Goal: Task Accomplishment & Management: Use online tool/utility

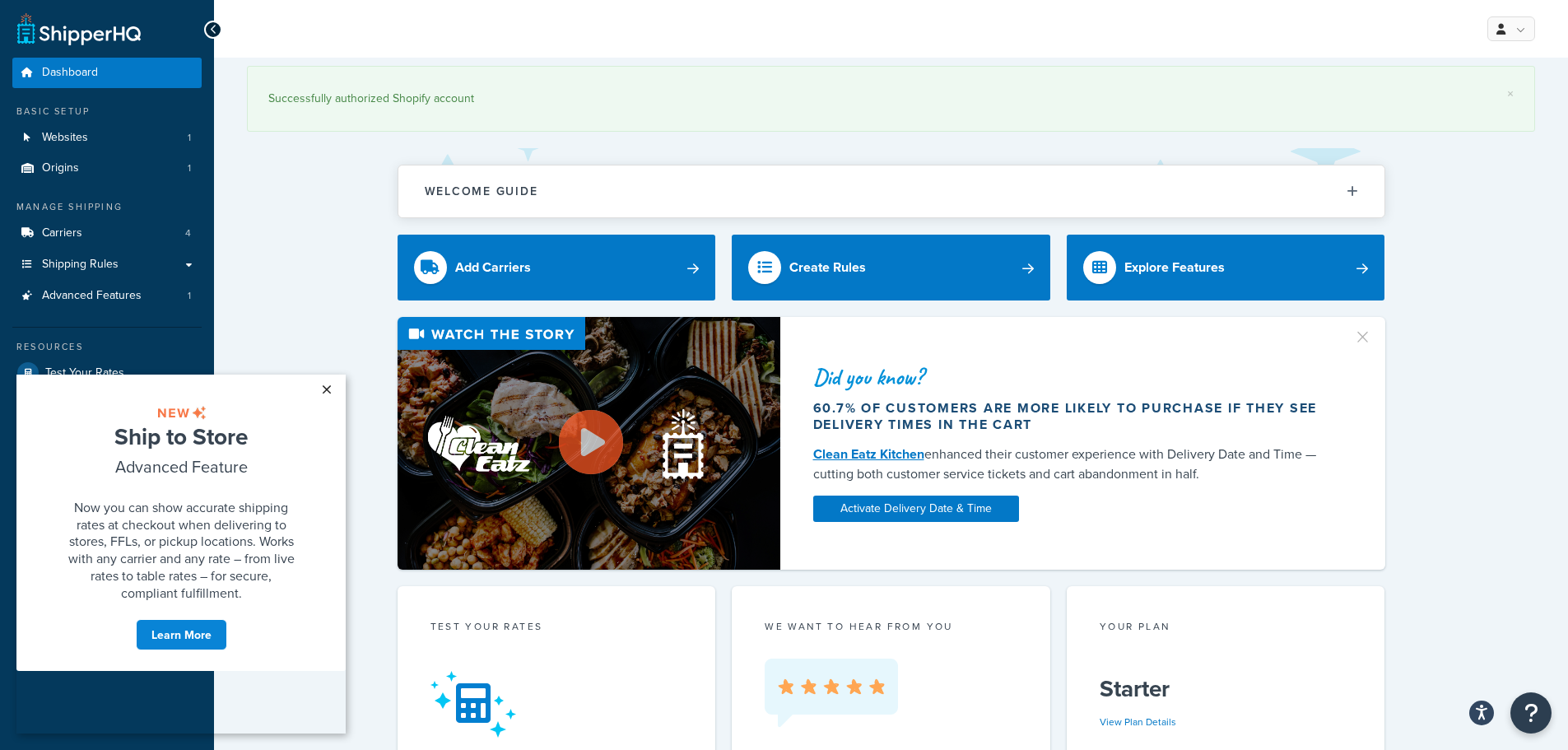
click at [326, 388] on link "×" at bounding box center [326, 389] width 29 height 29
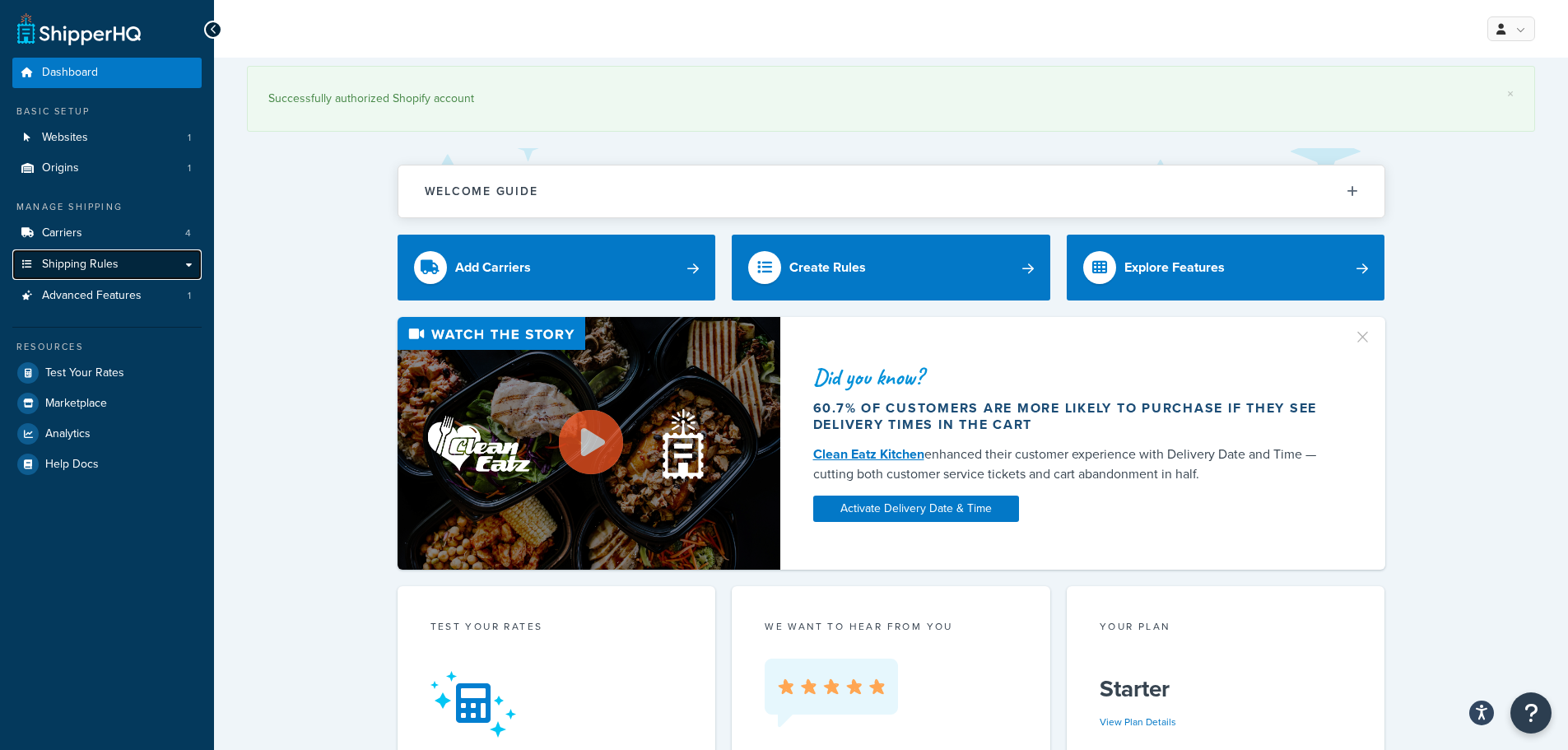
click at [93, 264] on span "Shipping Rules" at bounding box center [80, 264] width 76 height 14
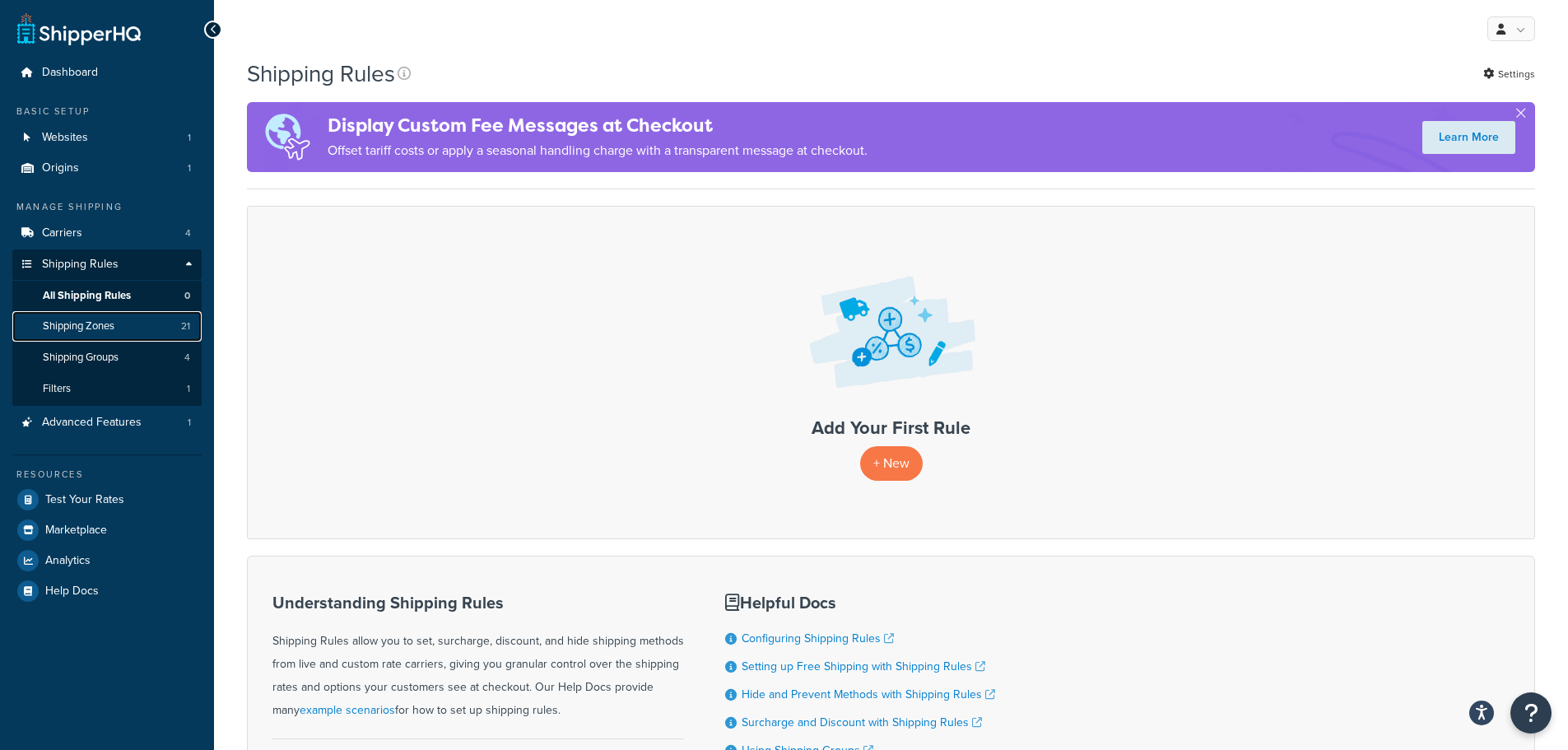
click at [99, 323] on span "Shipping Zones" at bounding box center [78, 326] width 72 height 14
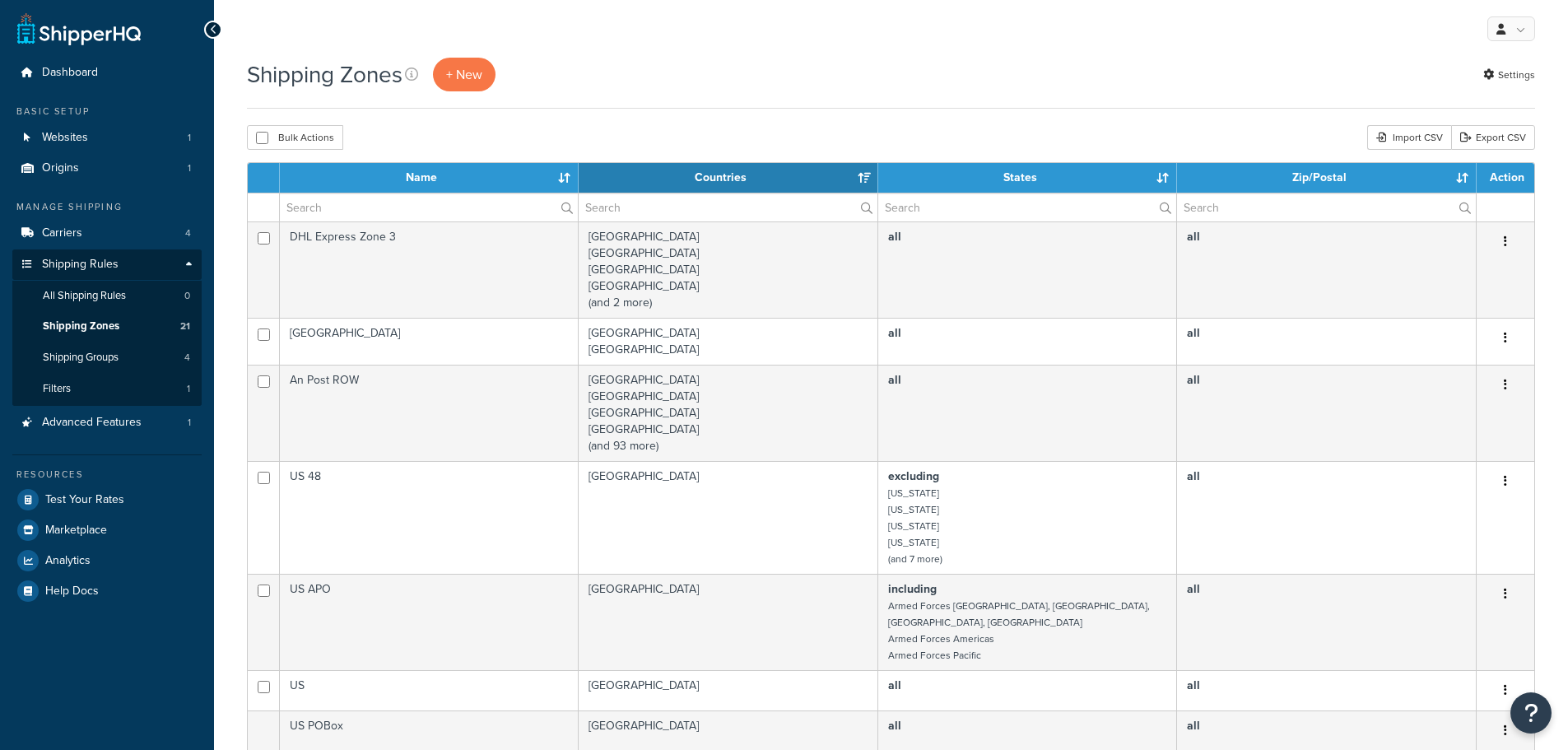
select select "15"
click at [566, 176] on th "Name" at bounding box center [429, 178] width 299 height 29
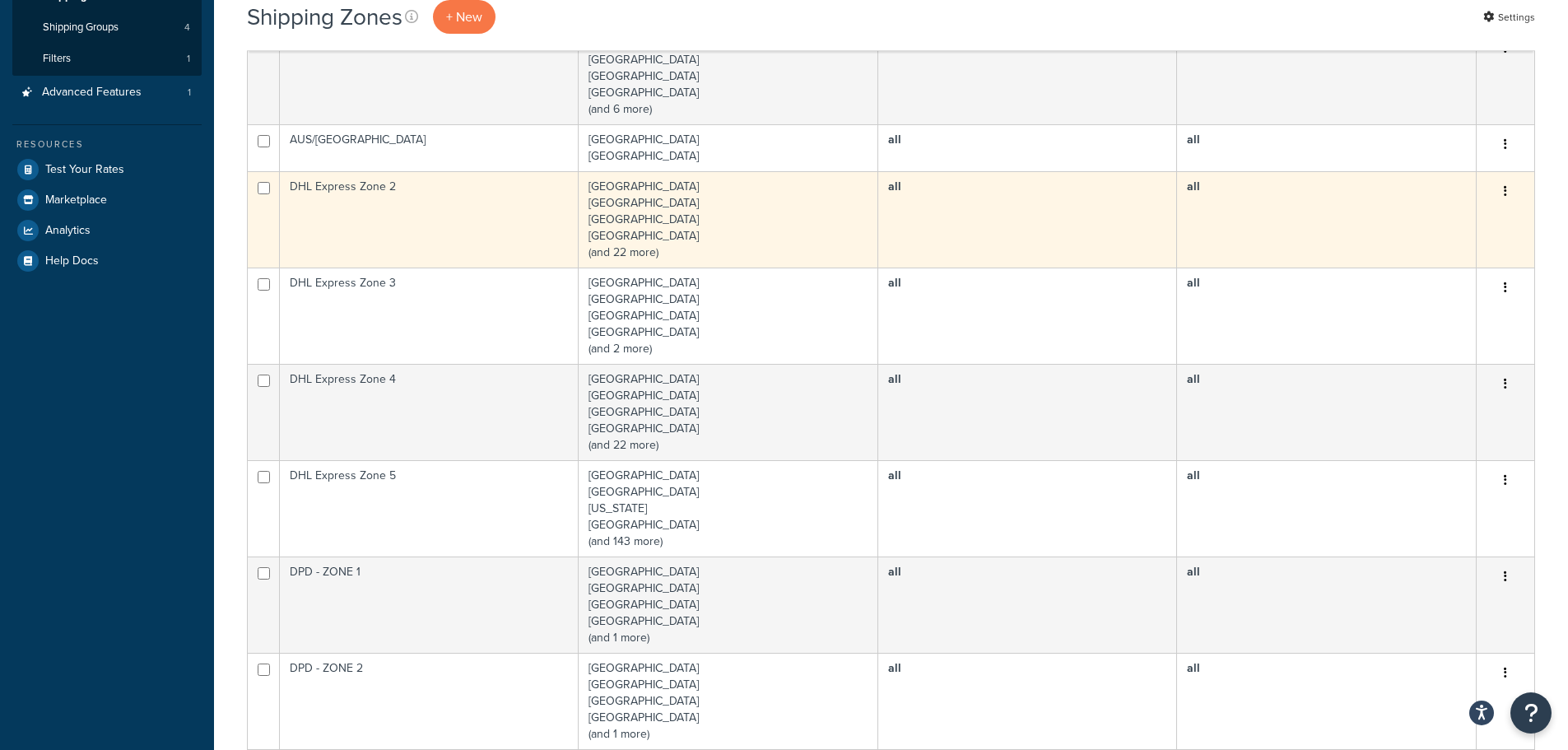
scroll to position [329, 0]
click at [637, 252] on td "Austria Belgium Bulgaria Croatia (and 22 more)" at bounding box center [729, 219] width 300 height 96
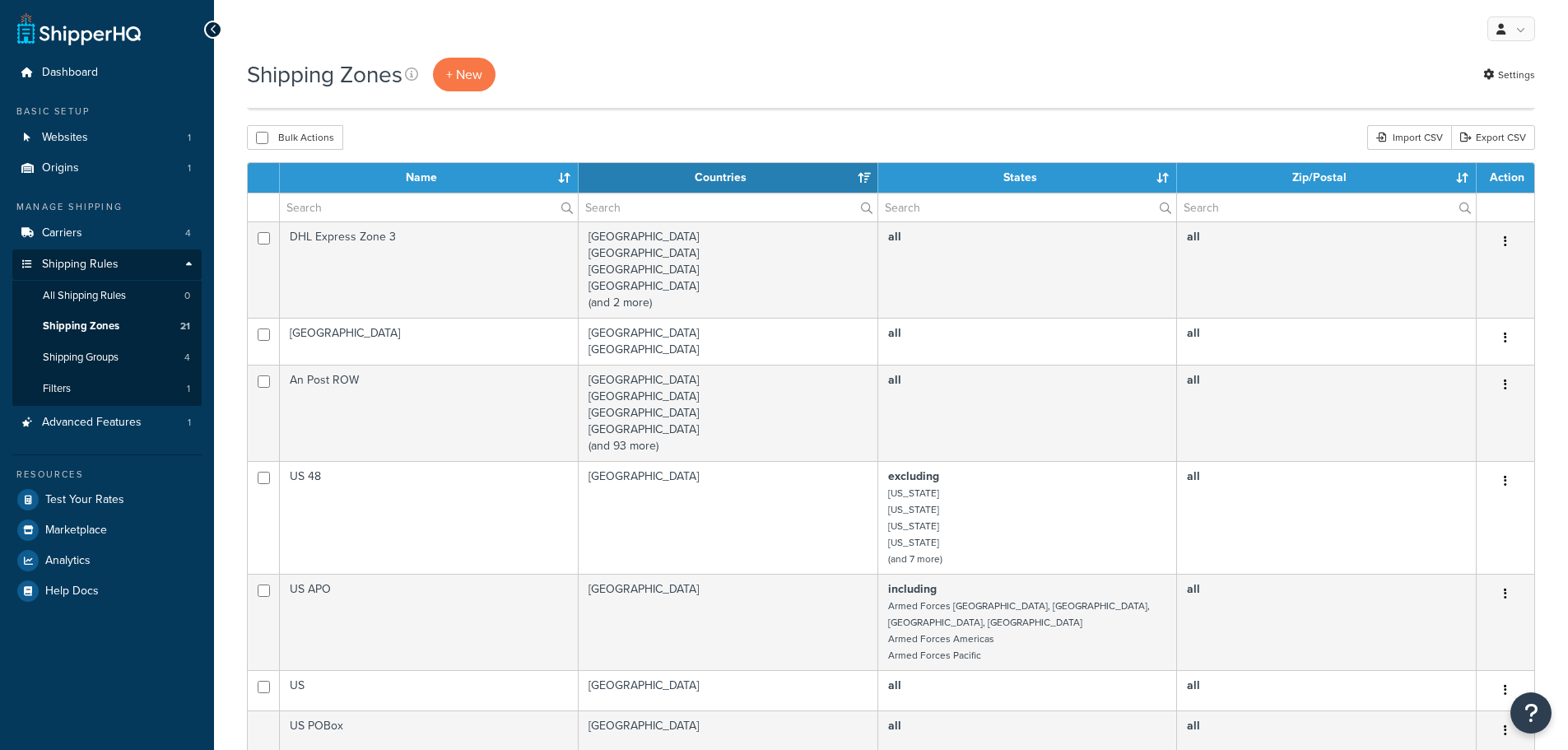
select select "15"
click at [570, 172] on th "Name" at bounding box center [429, 178] width 299 height 29
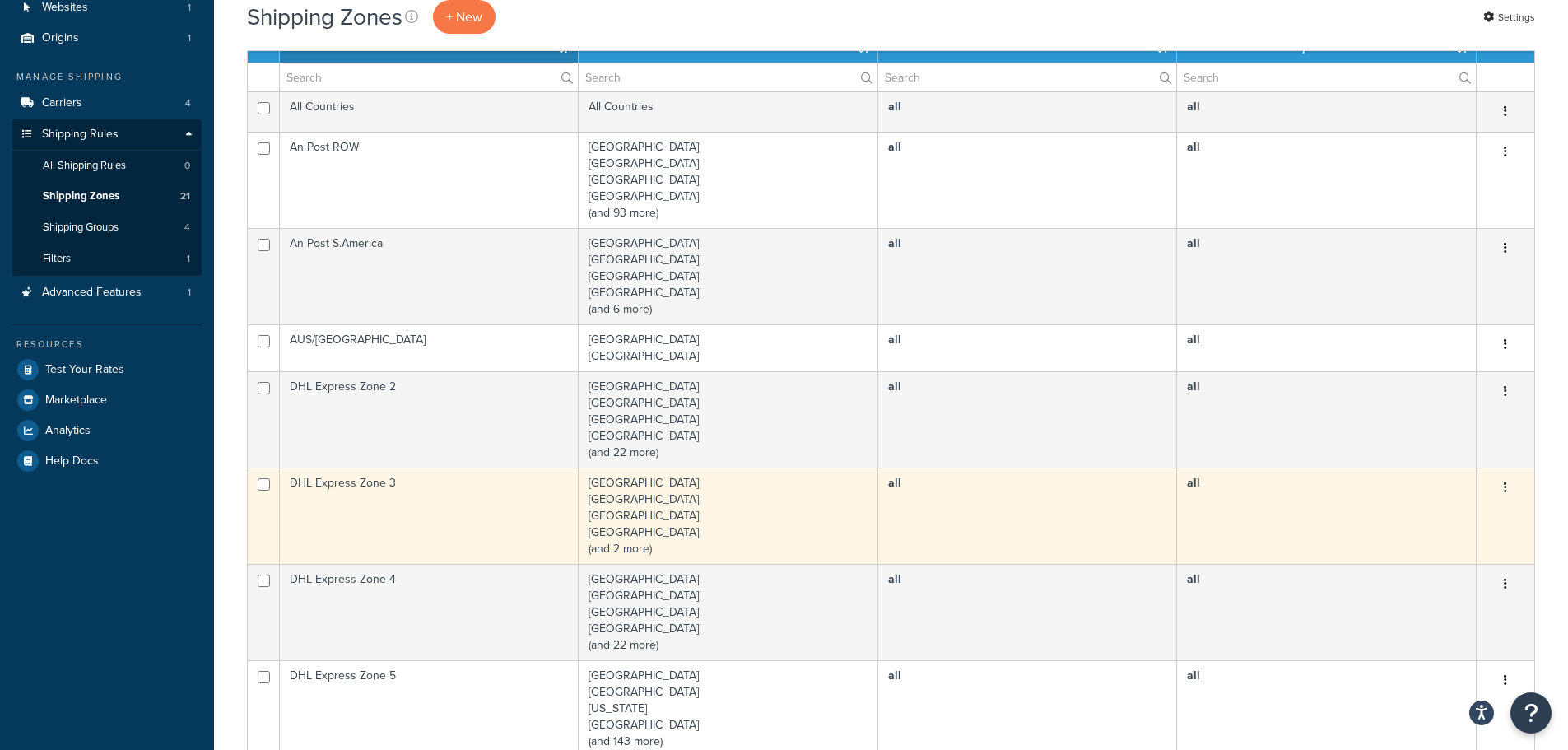
scroll to position [329, 0]
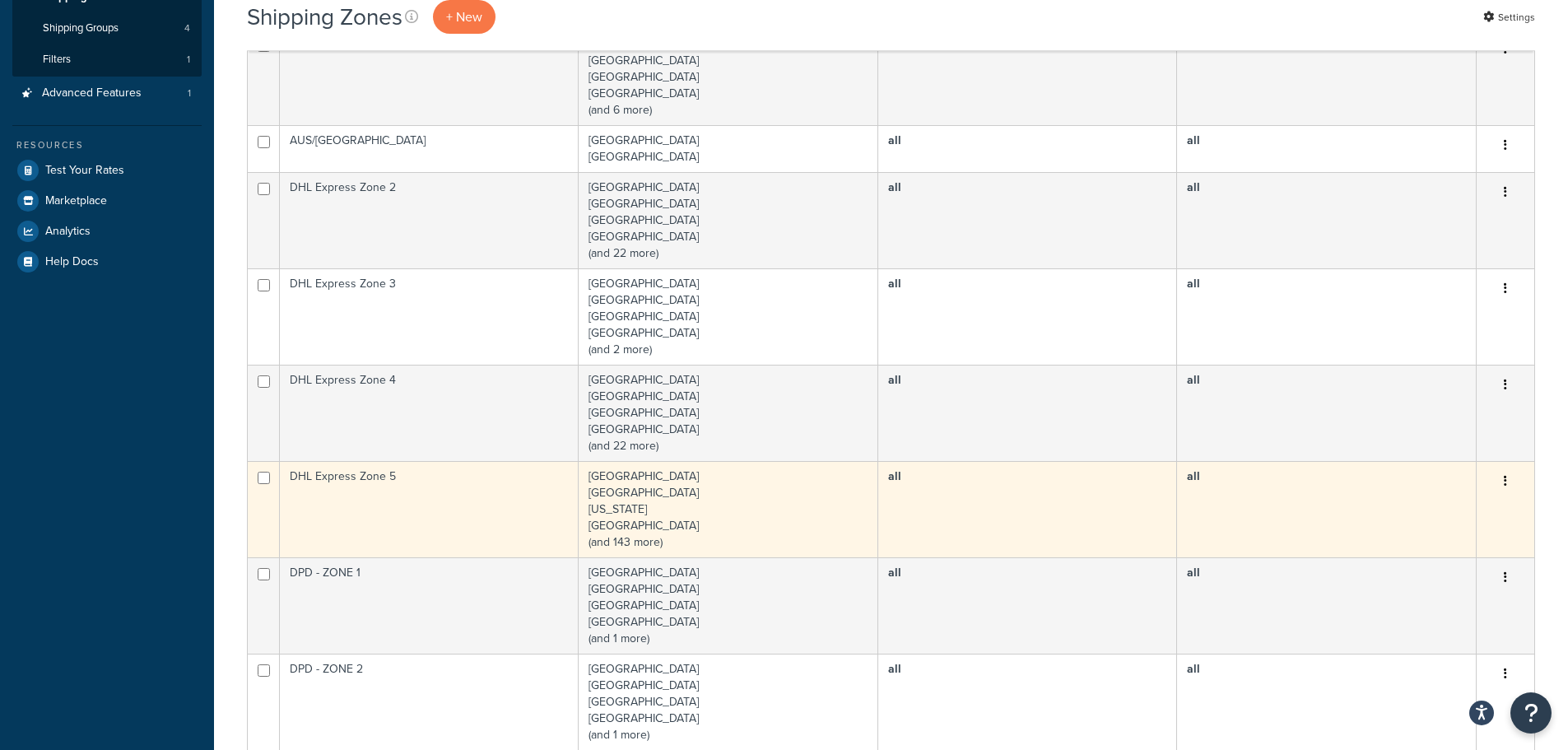
click at [635, 541] on td "Afghanistan Algeria American Samoa Angola (and 143 more)" at bounding box center [729, 509] width 300 height 96
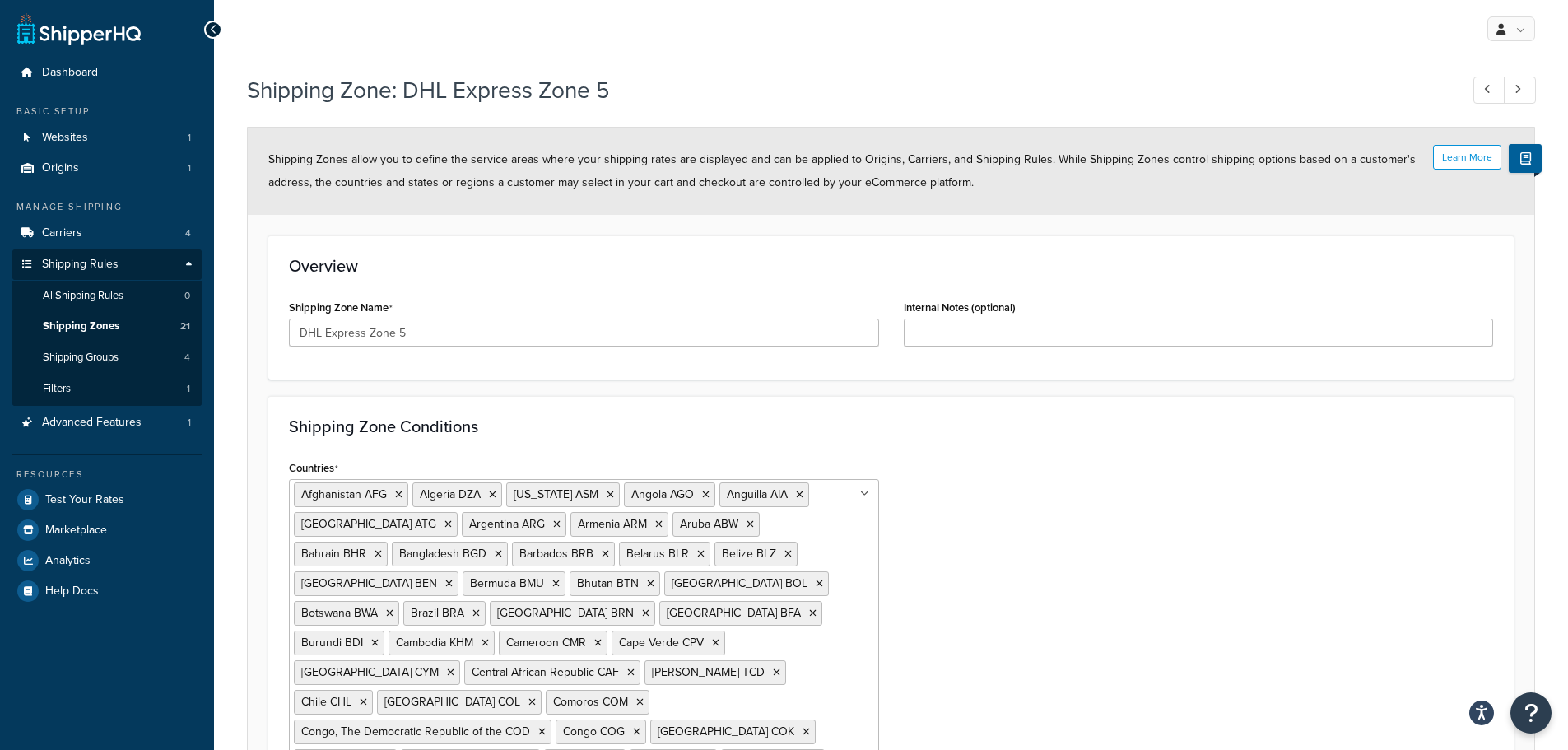
click at [216, 26] on icon at bounding box center [213, 29] width 8 height 11
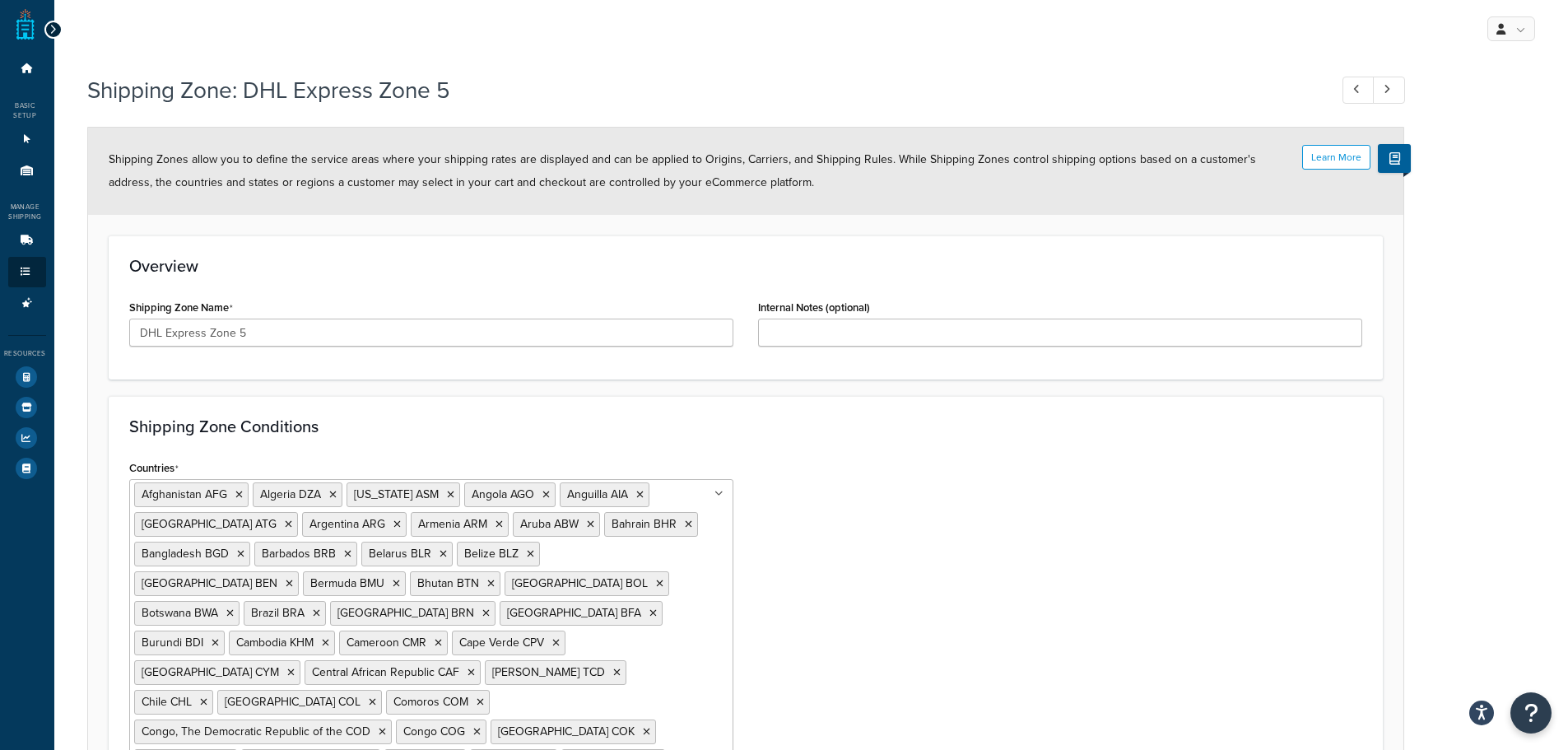
drag, startPoint x: 49, startPoint y: 27, endPoint x: 63, endPoint y: 37, distance: 17.2
click at [50, 27] on icon at bounding box center [53, 29] width 8 height 11
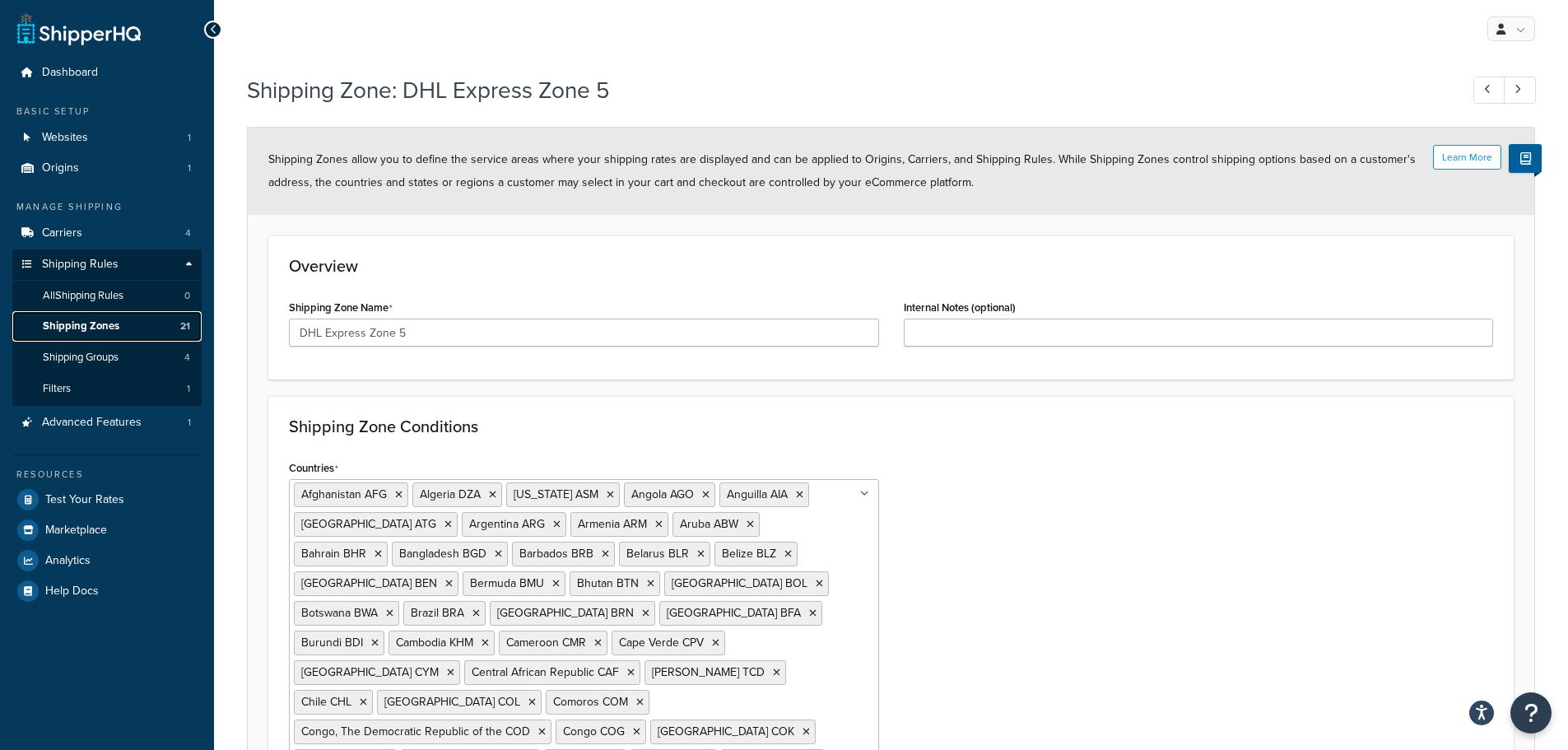
click at [95, 329] on span "Shipping Zones" at bounding box center [81, 326] width 76 height 14
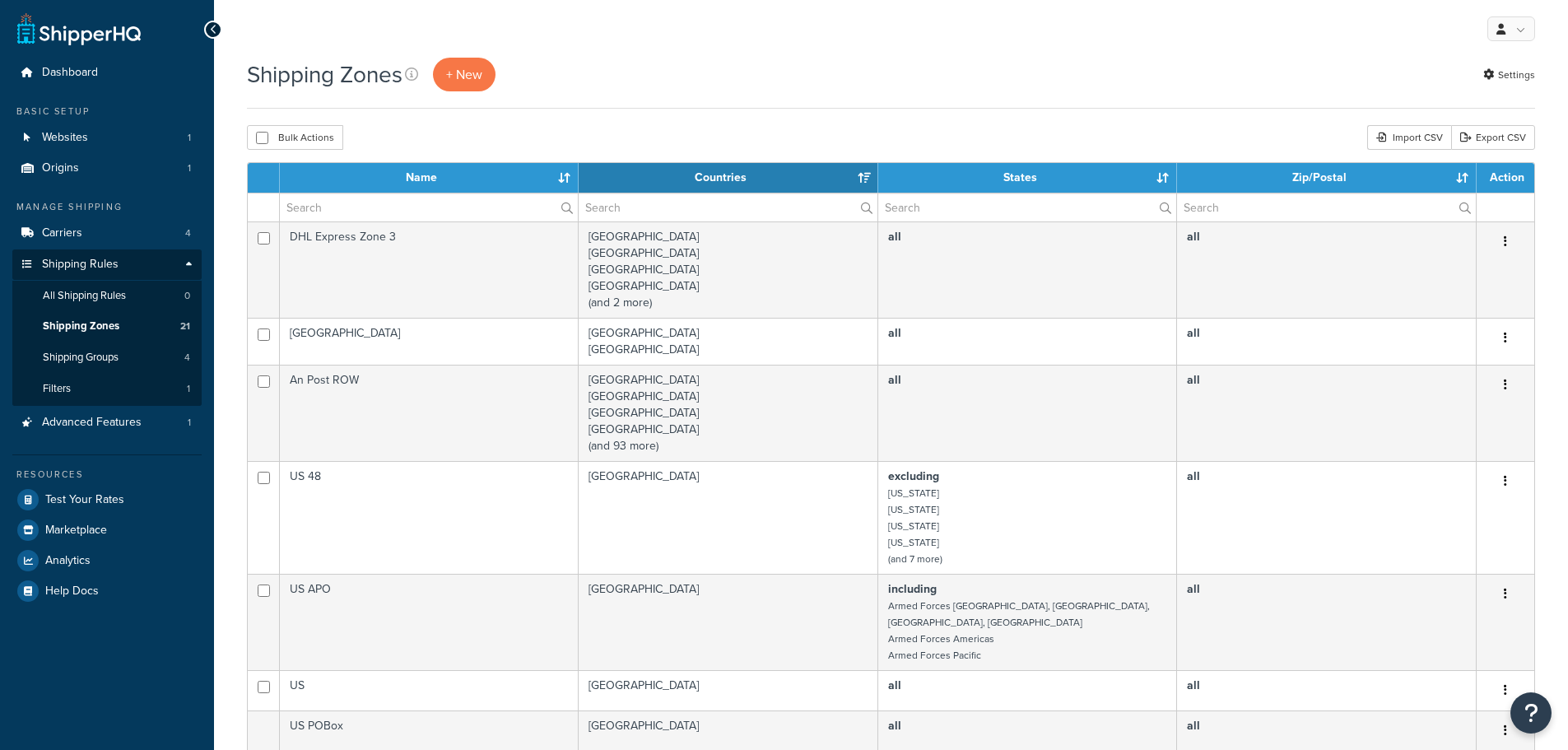
select select "15"
click at [568, 172] on th "Name" at bounding box center [429, 178] width 299 height 29
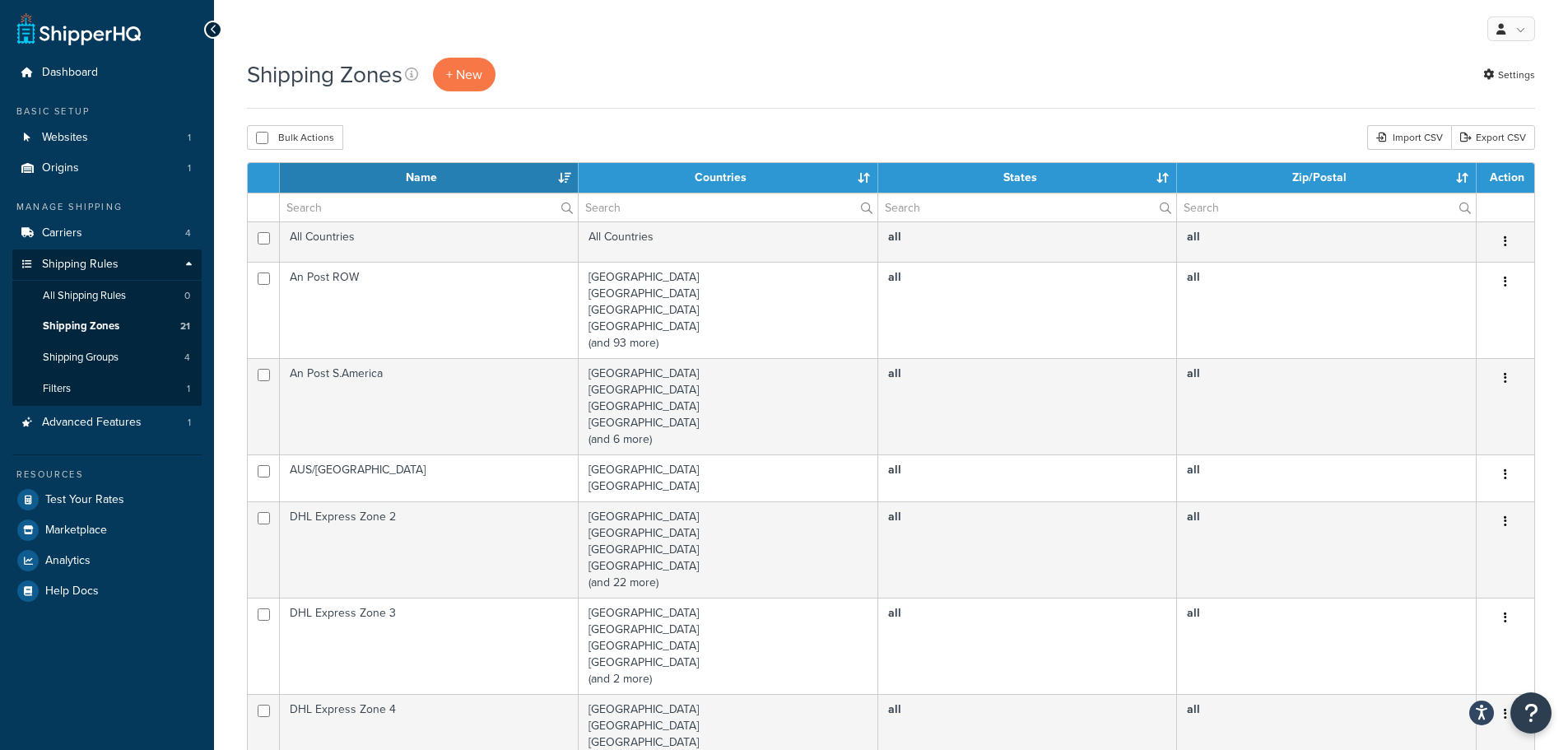
click at [744, 106] on div "Shipping Zones + New Settings" at bounding box center [891, 82] width 1288 height 51
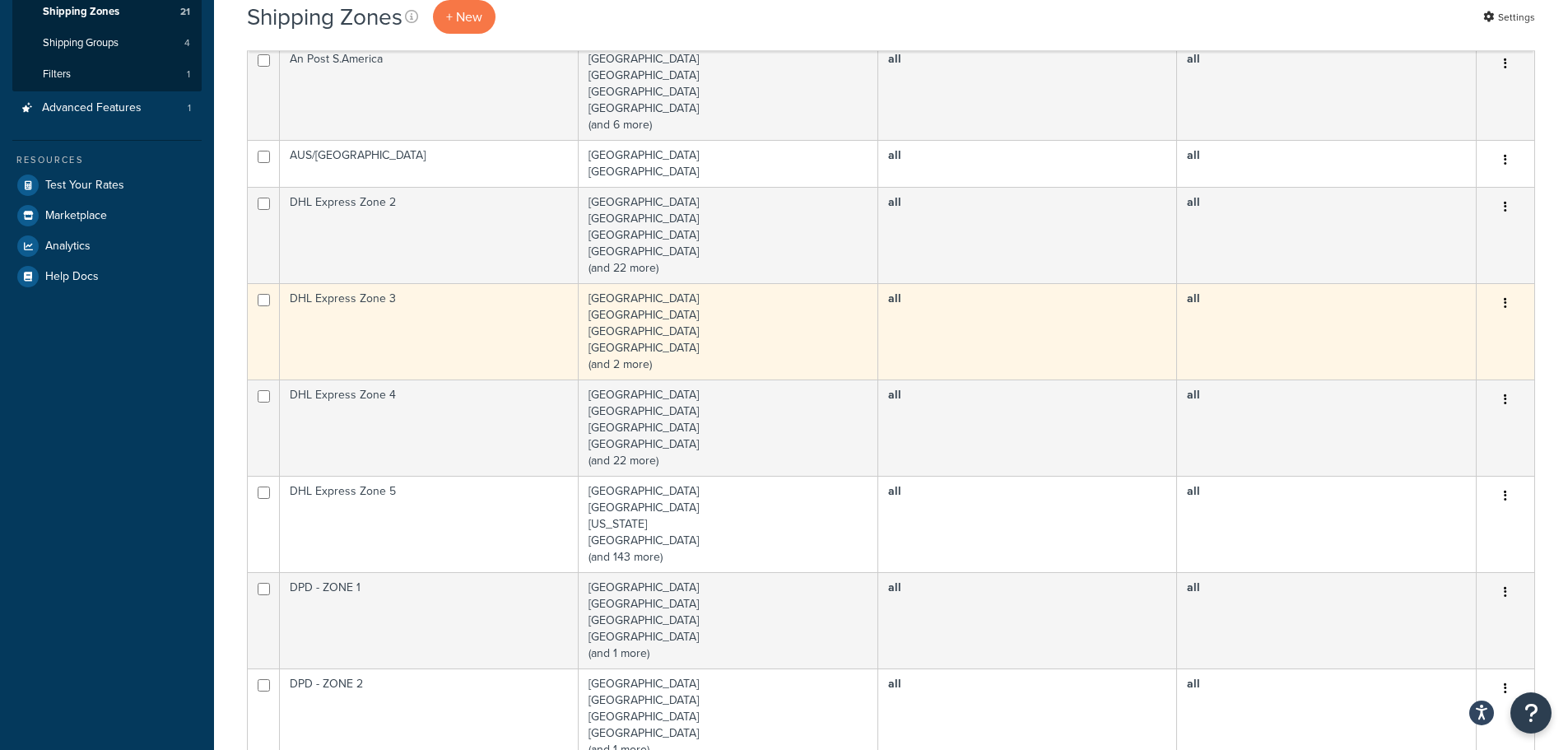
scroll to position [329, 0]
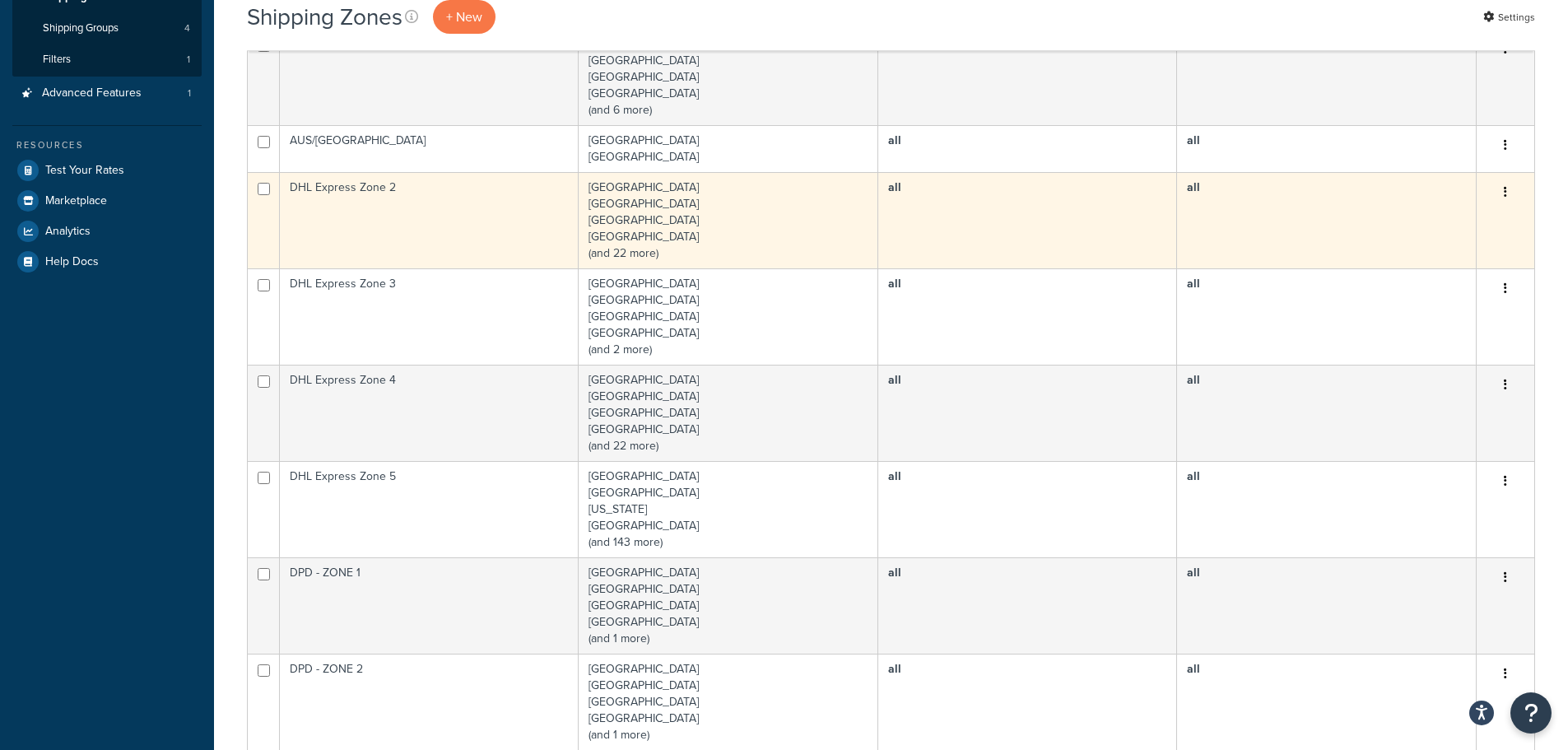
click at [625, 250] on td "Austria Belgium Bulgaria Croatia (and 22 more)" at bounding box center [729, 219] width 300 height 96
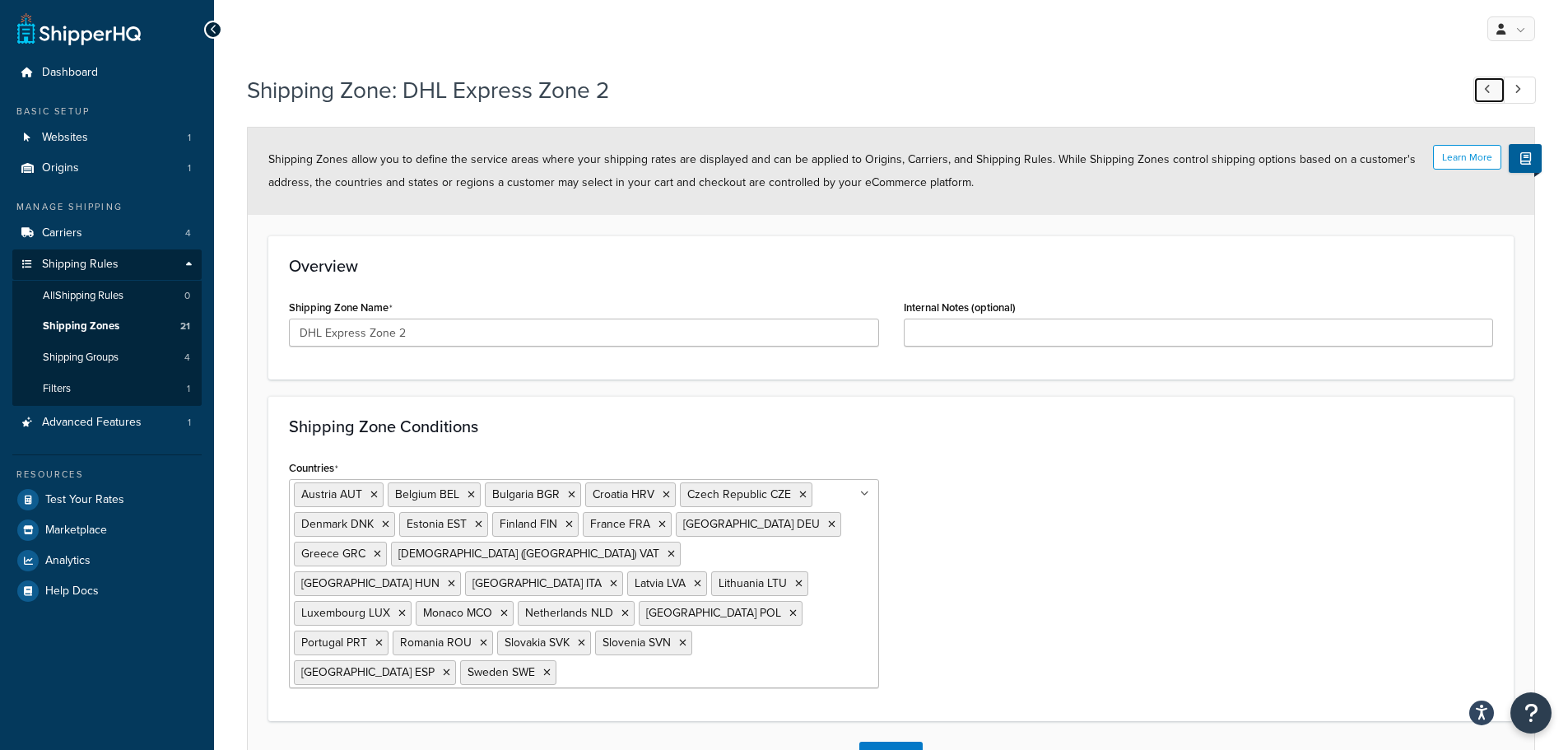
click at [1489, 90] on icon at bounding box center [1487, 89] width 7 height 10
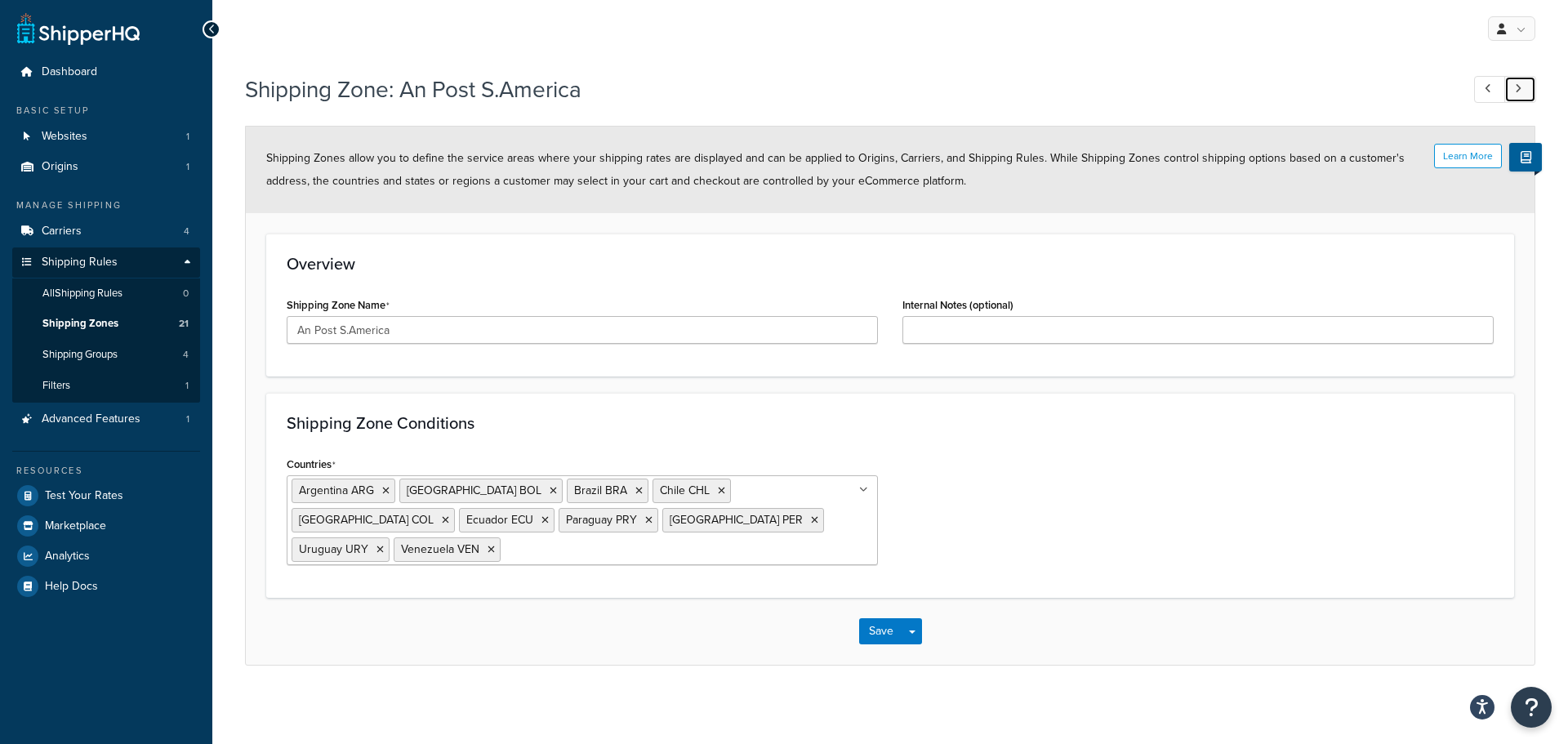
click at [1516, 92] on icon at bounding box center [1519, 89] width 7 height 10
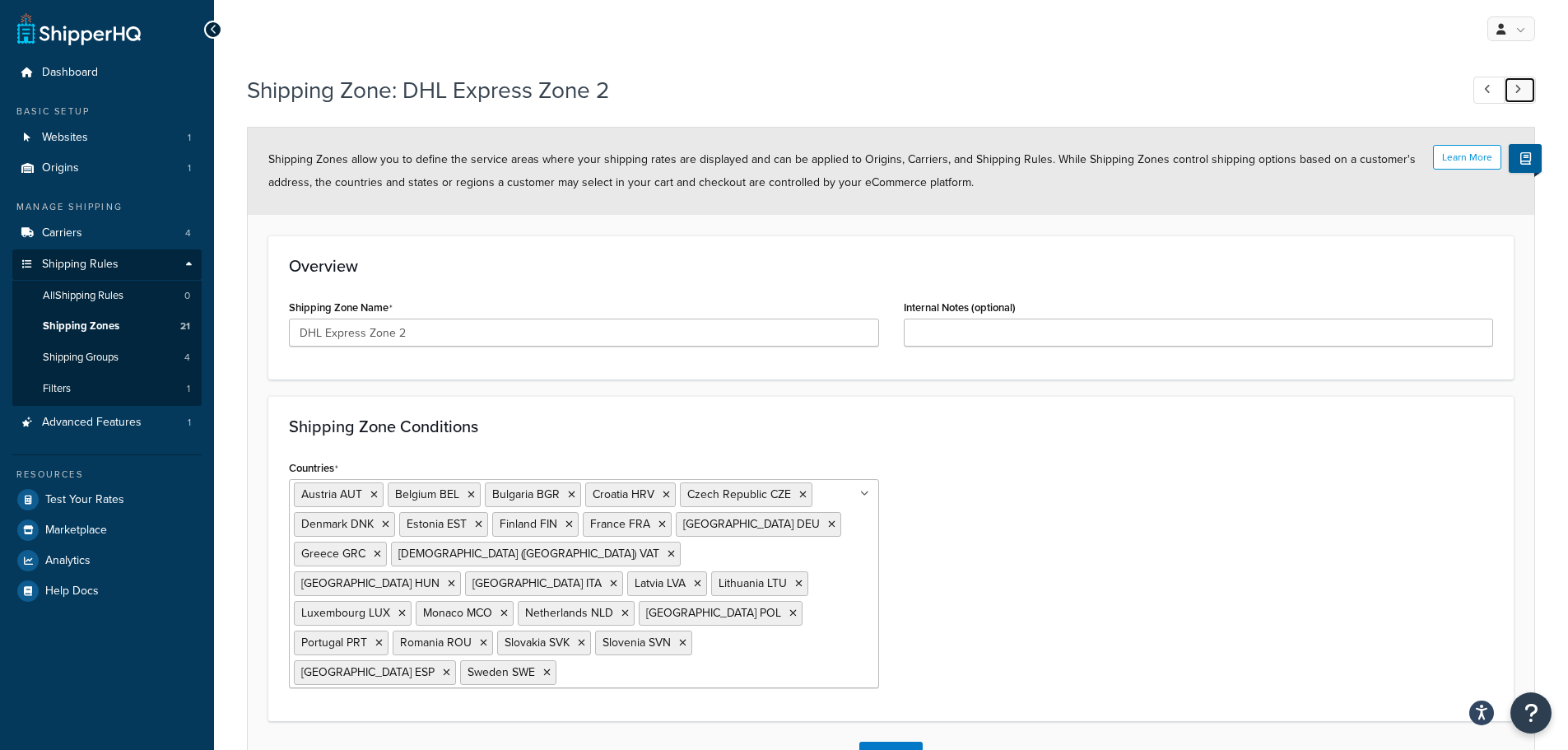
click at [1526, 93] on link at bounding box center [1519, 89] width 32 height 27
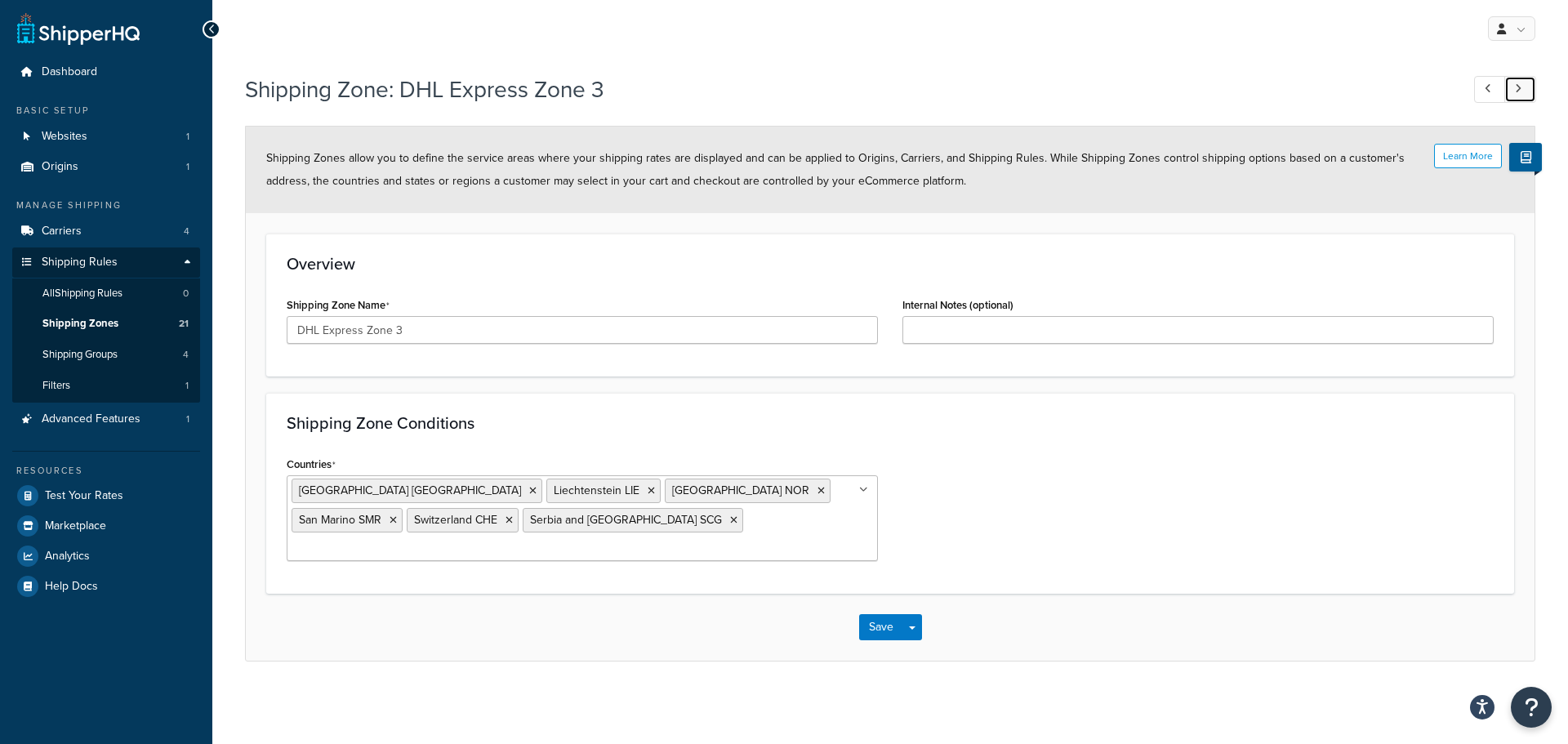
click at [1510, 88] on link at bounding box center [1520, 89] width 32 height 27
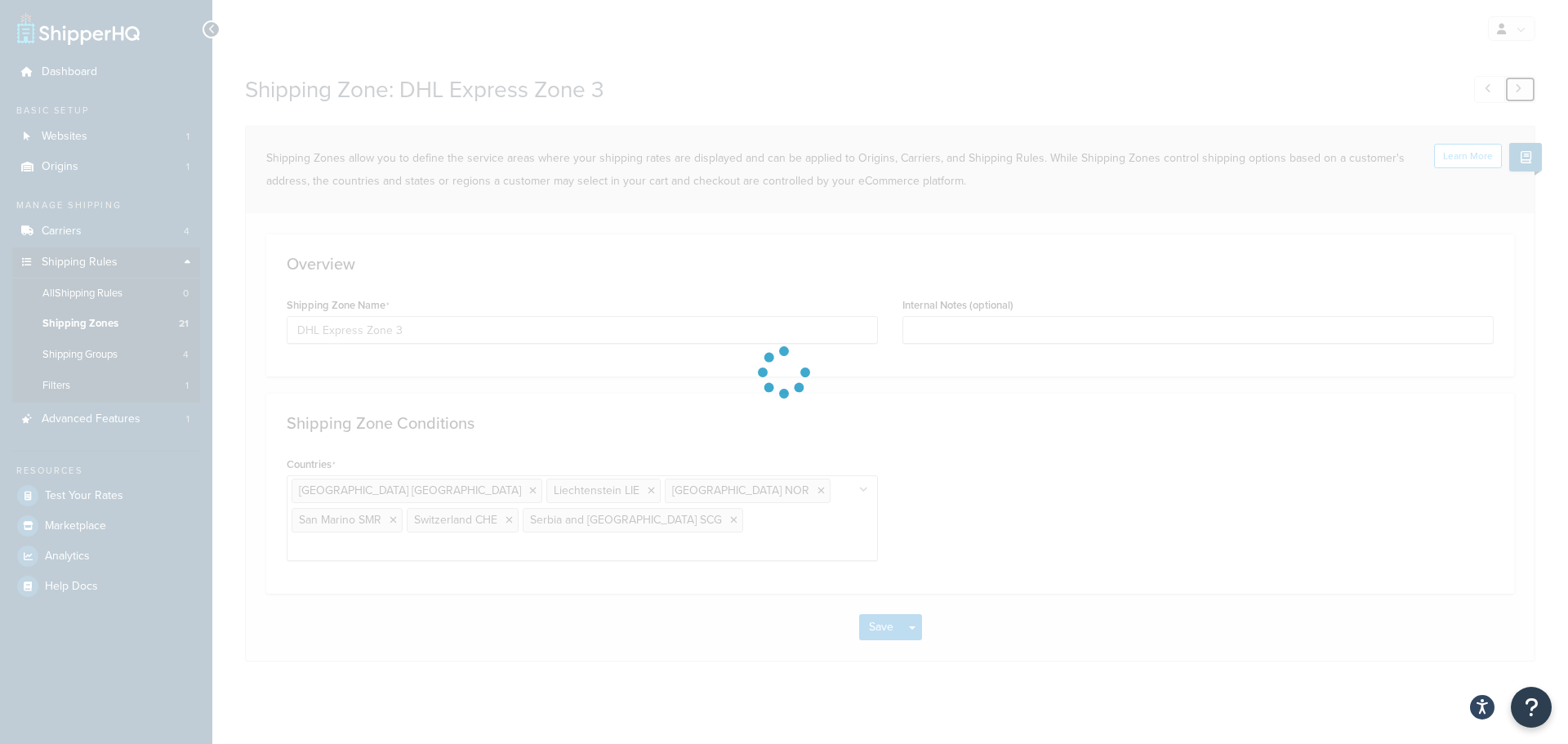
type input "DHL Express Zone 4"
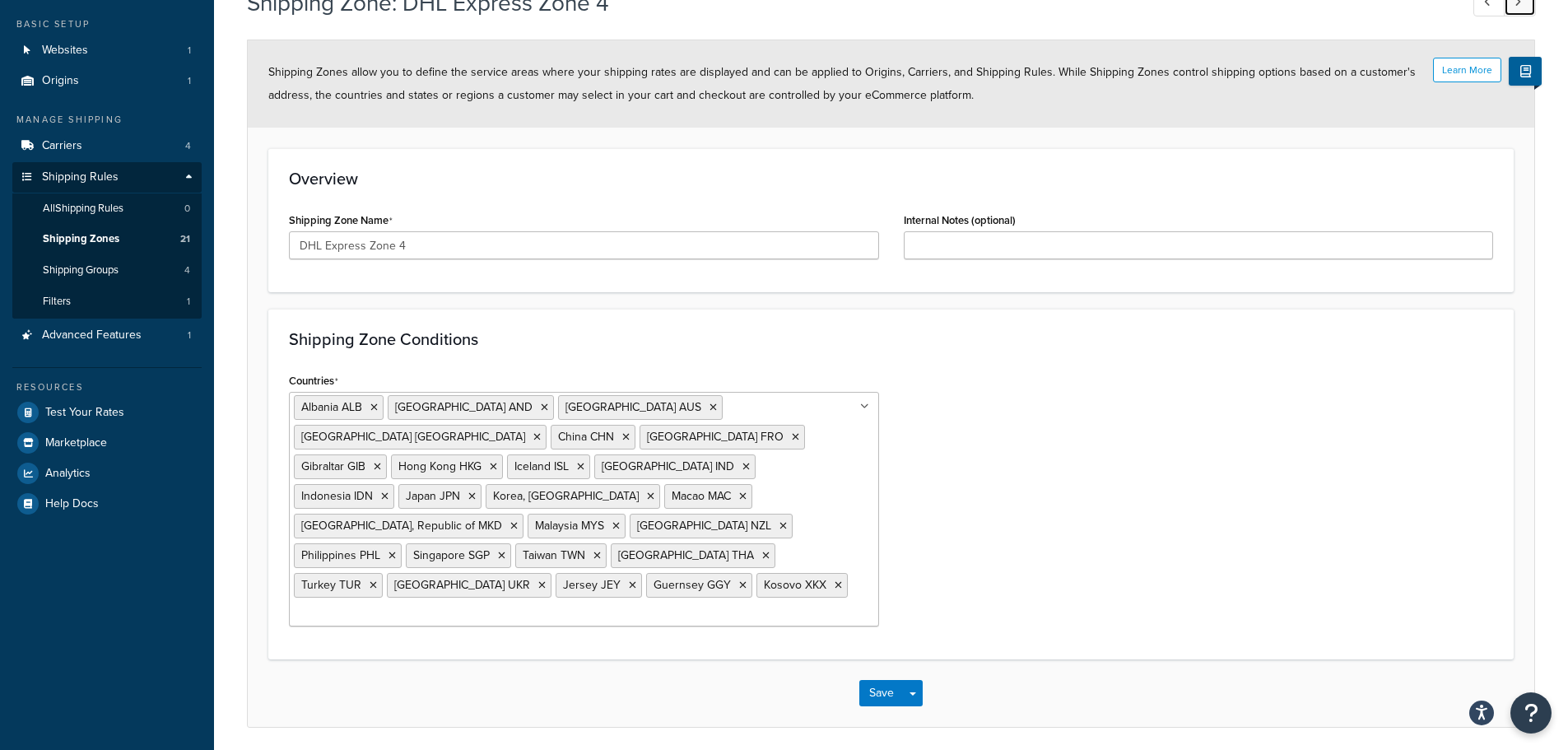
scroll to position [92, 0]
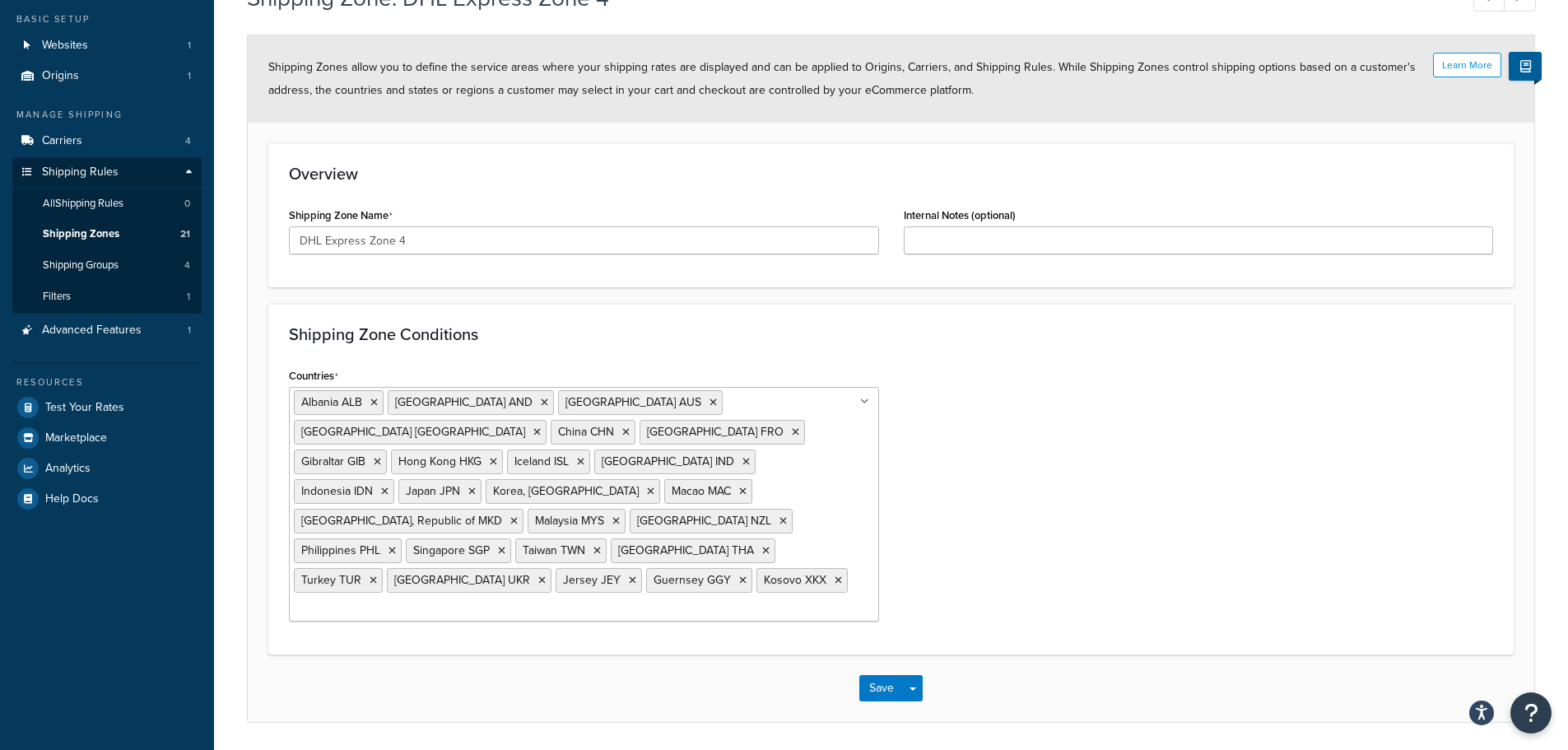
click at [1300, 443] on div "Countries Albania ALB Andorra AND Australia AUS Bosnia and Herzegovina BIH Chin…" at bounding box center [891, 499] width 1229 height 270
click at [864, 406] on icon at bounding box center [864, 401] width 9 height 10
click at [1157, 471] on div "Countries Albania ALB Andorra AND Australia AUS Bosnia and Herzegovina BIH Chin…" at bounding box center [891, 499] width 1229 height 270
click at [1293, 442] on div "Countries Albania ALB Andorra AND Australia AUS Bosnia and Herzegovina BIH Chin…" at bounding box center [891, 499] width 1229 height 270
click at [112, 271] on span "Shipping Groups" at bounding box center [80, 265] width 75 height 14
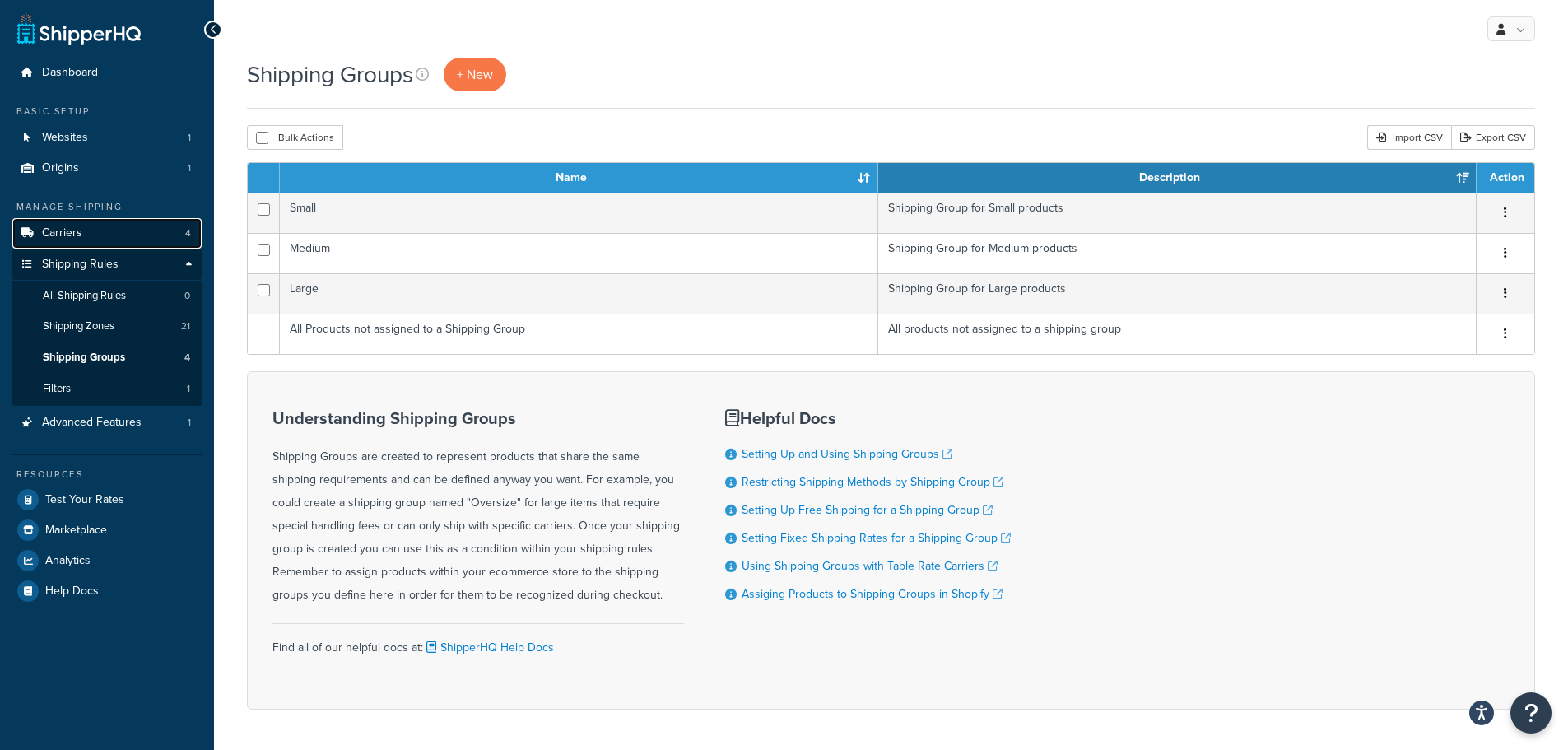
click at [79, 236] on span "Carriers" at bounding box center [62, 233] width 41 height 14
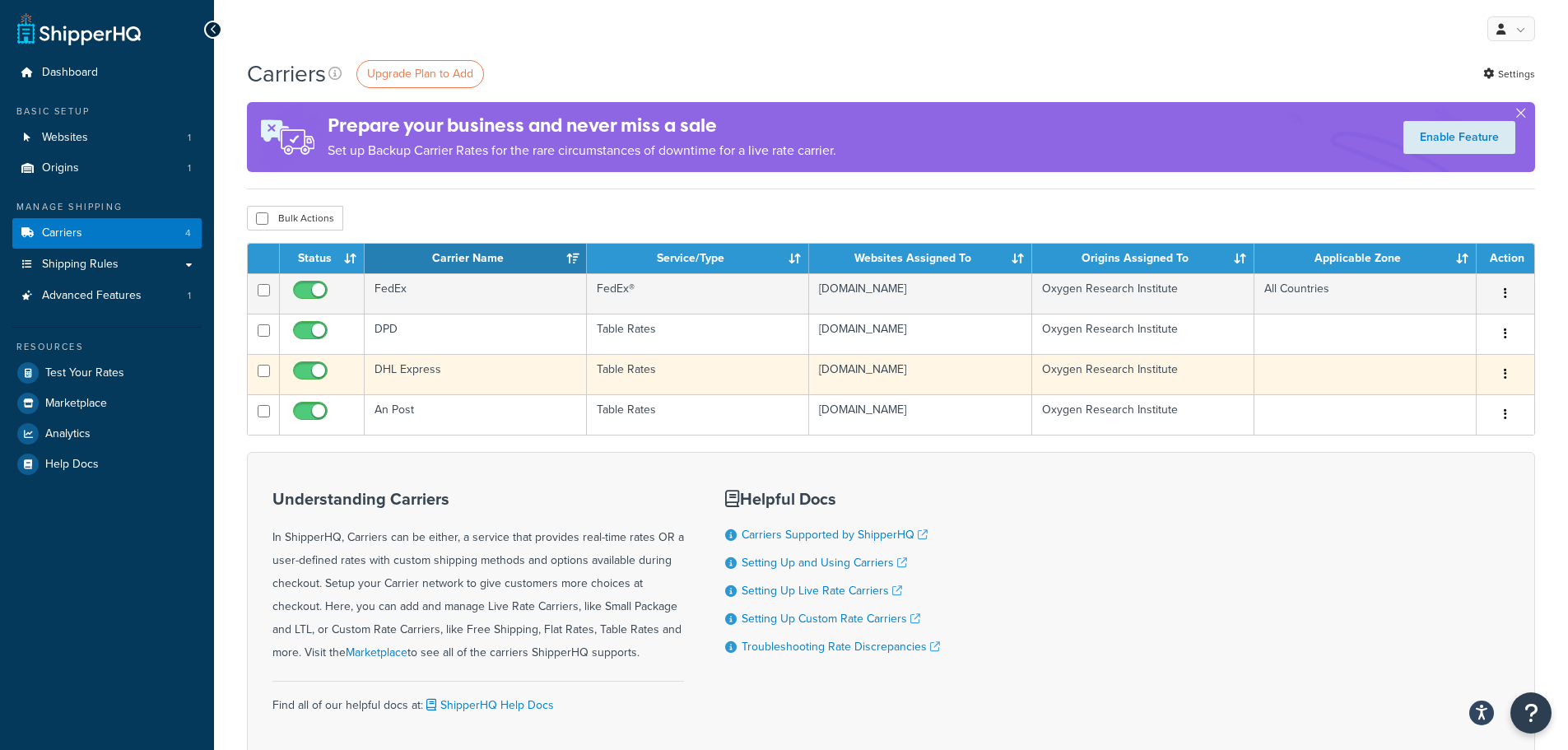
click at [416, 371] on td "DHL Express" at bounding box center [476, 374] width 222 height 41
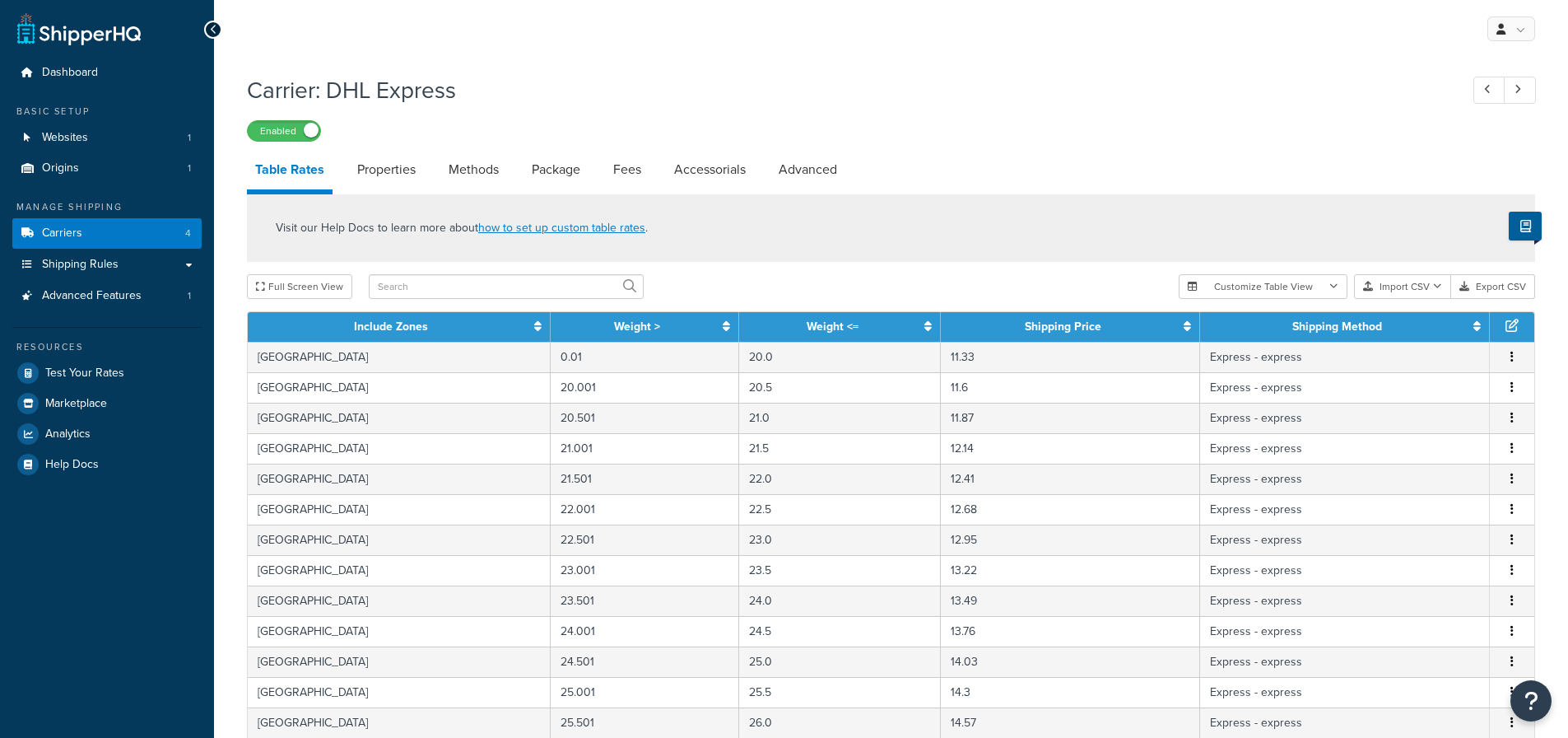
select select "25"
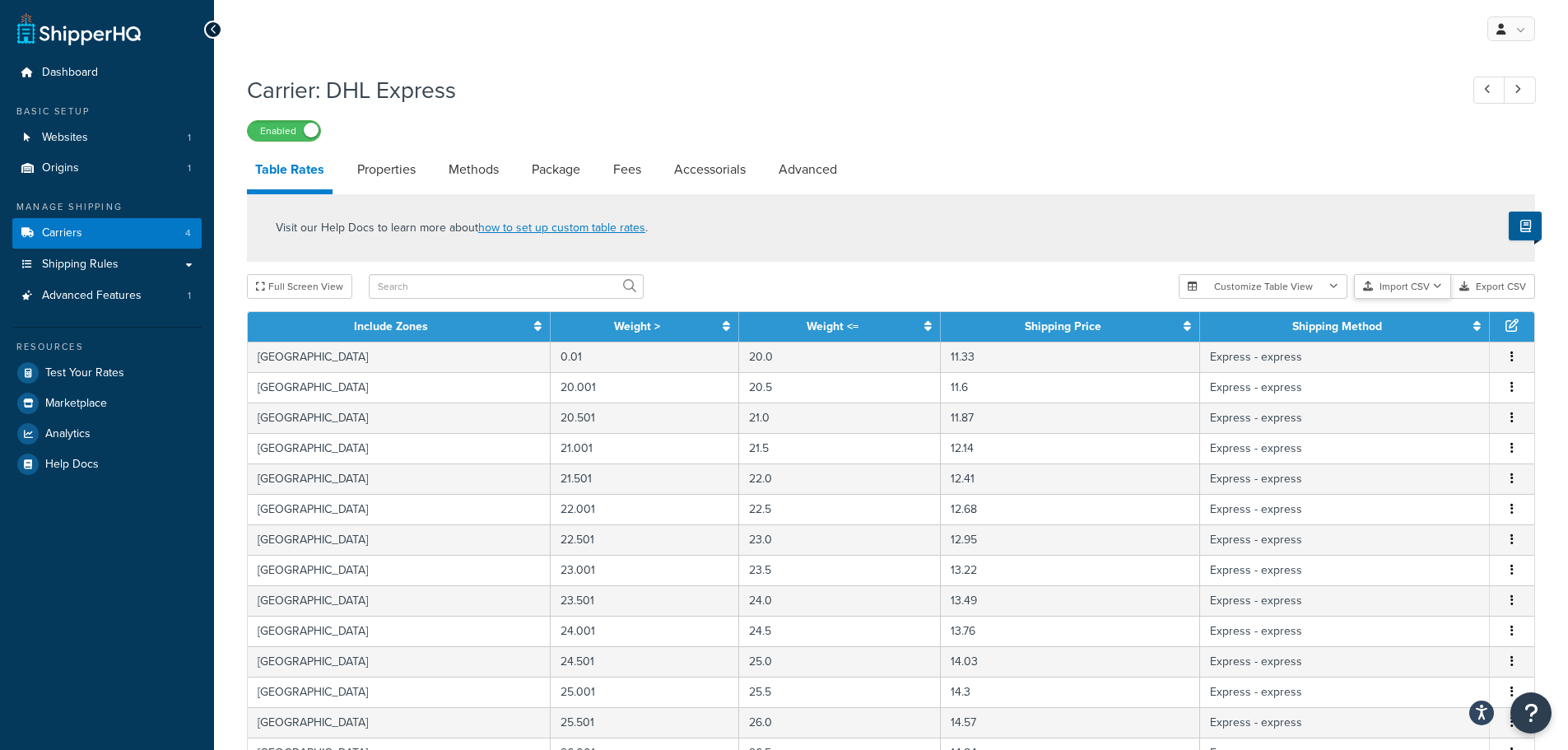
click at [1436, 285] on icon "button" at bounding box center [1437, 286] width 9 height 10
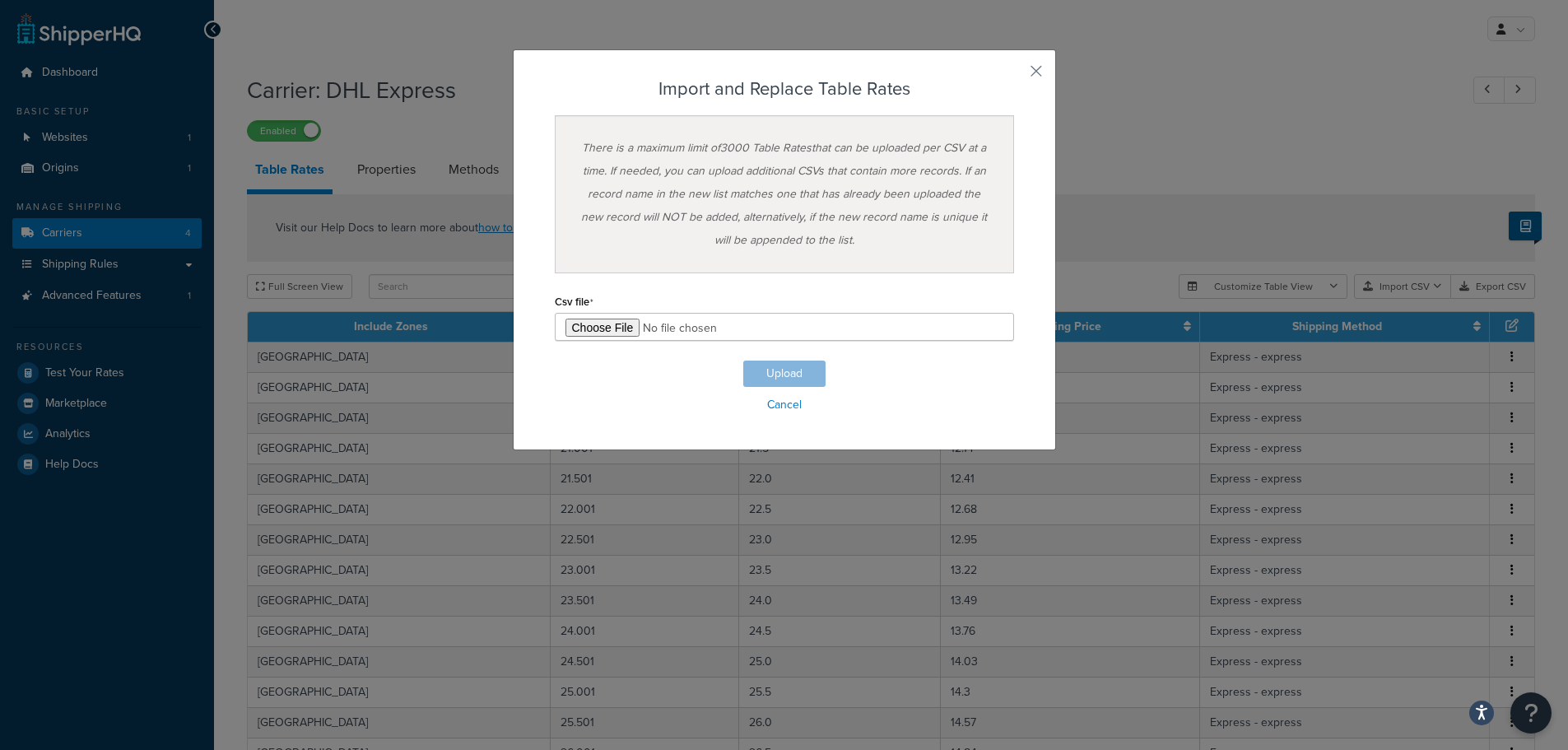
click at [1426, 299] on div "Customize Table View Show all columns Show selected columns Import CSV Import a…" at bounding box center [1357, 286] width 356 height 24
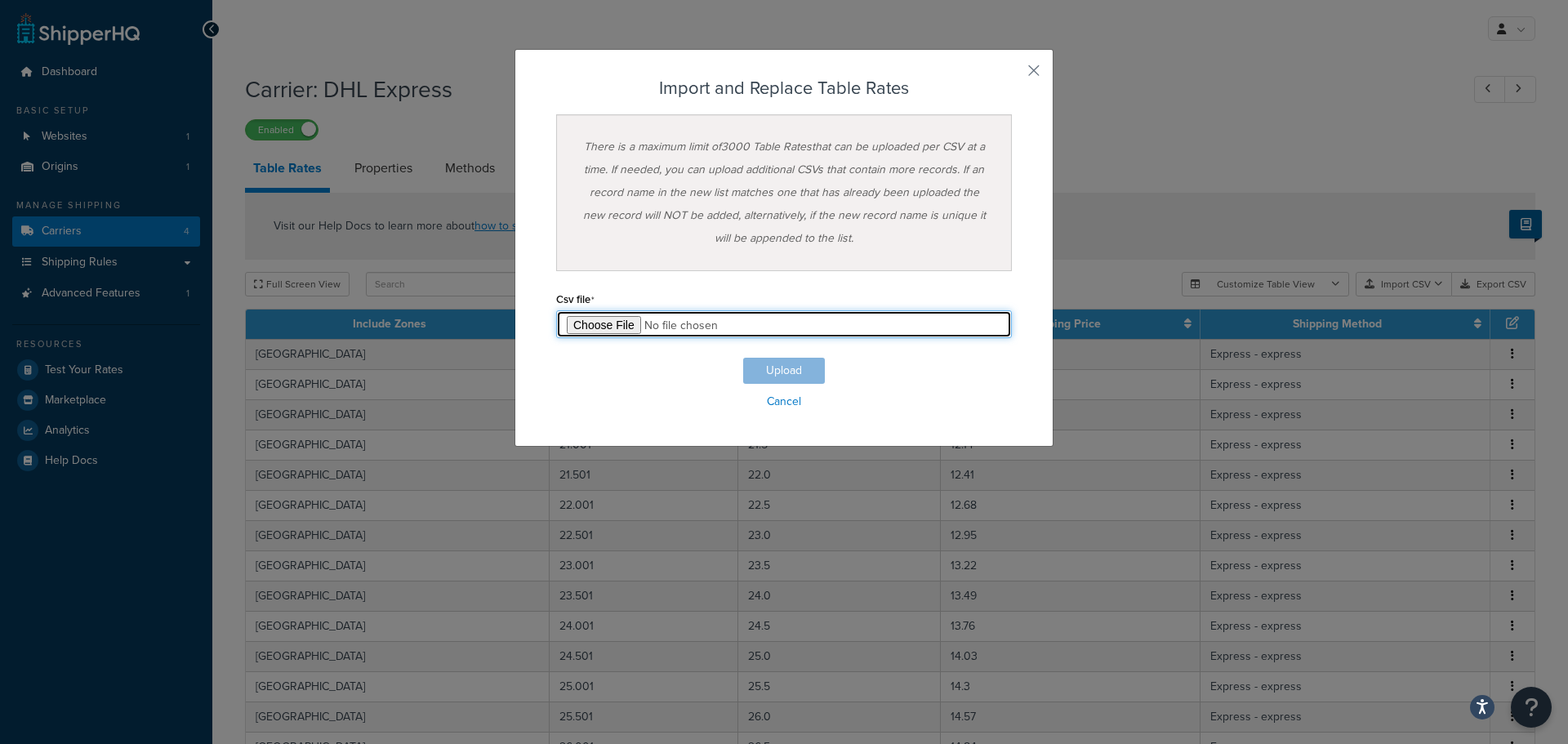
click at [612, 324] on input "file" at bounding box center [784, 324] width 456 height 28
type input "C:\fakepath\ShipperHQ TableRate - DHL - Global - Revised [DATE].csv"
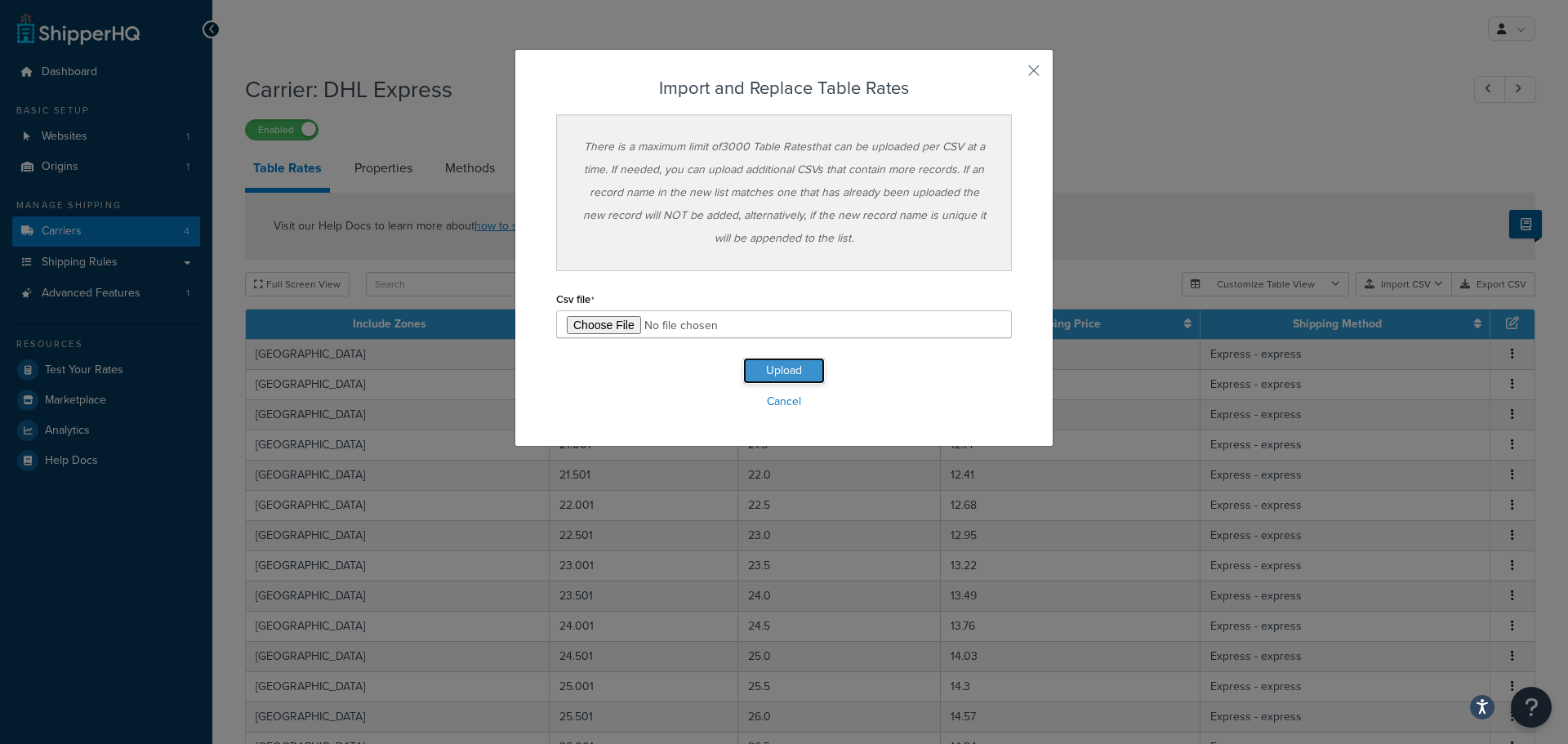
click at [774, 372] on button "Upload" at bounding box center [784, 371] width 82 height 26
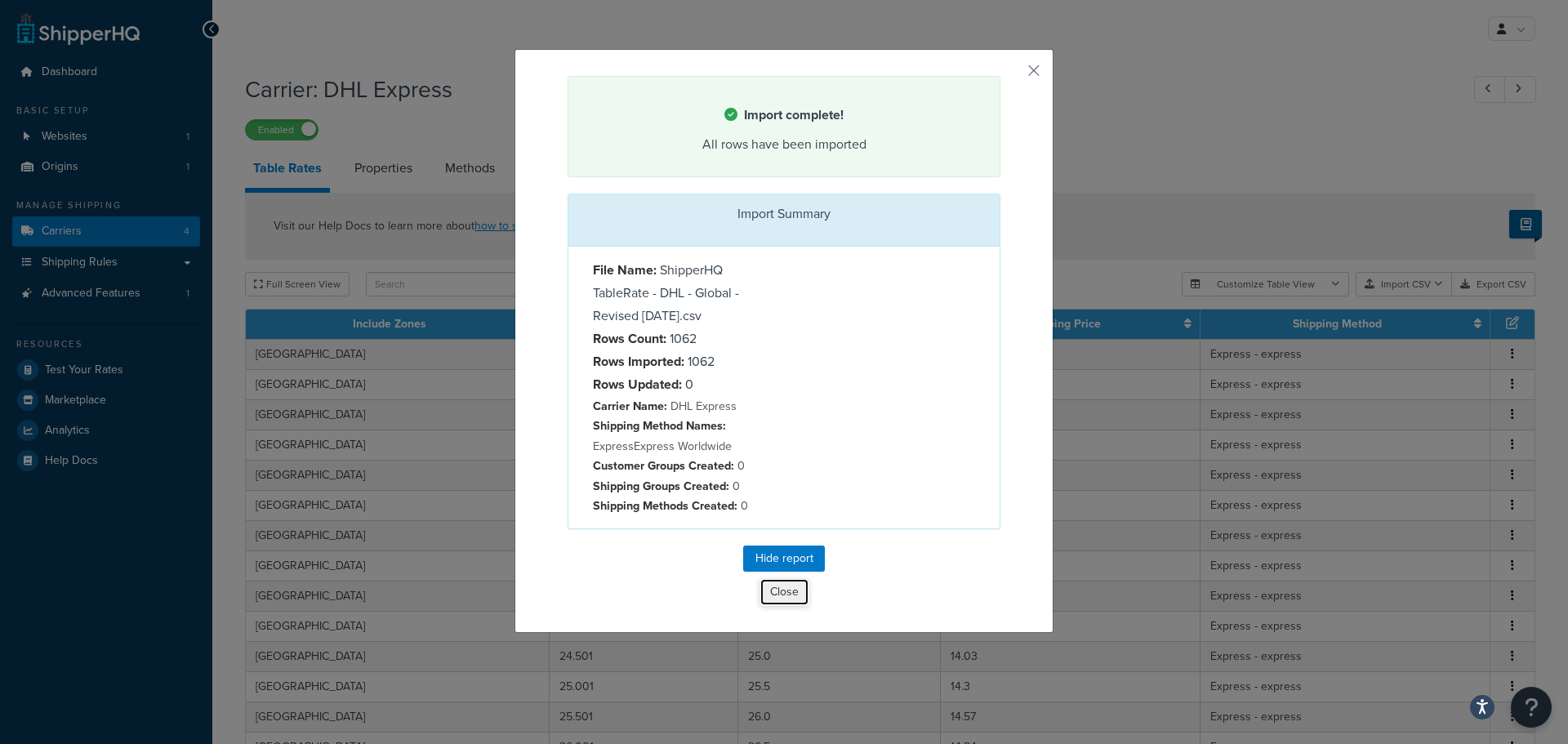
click at [780, 593] on button "Close" at bounding box center [784, 592] width 50 height 28
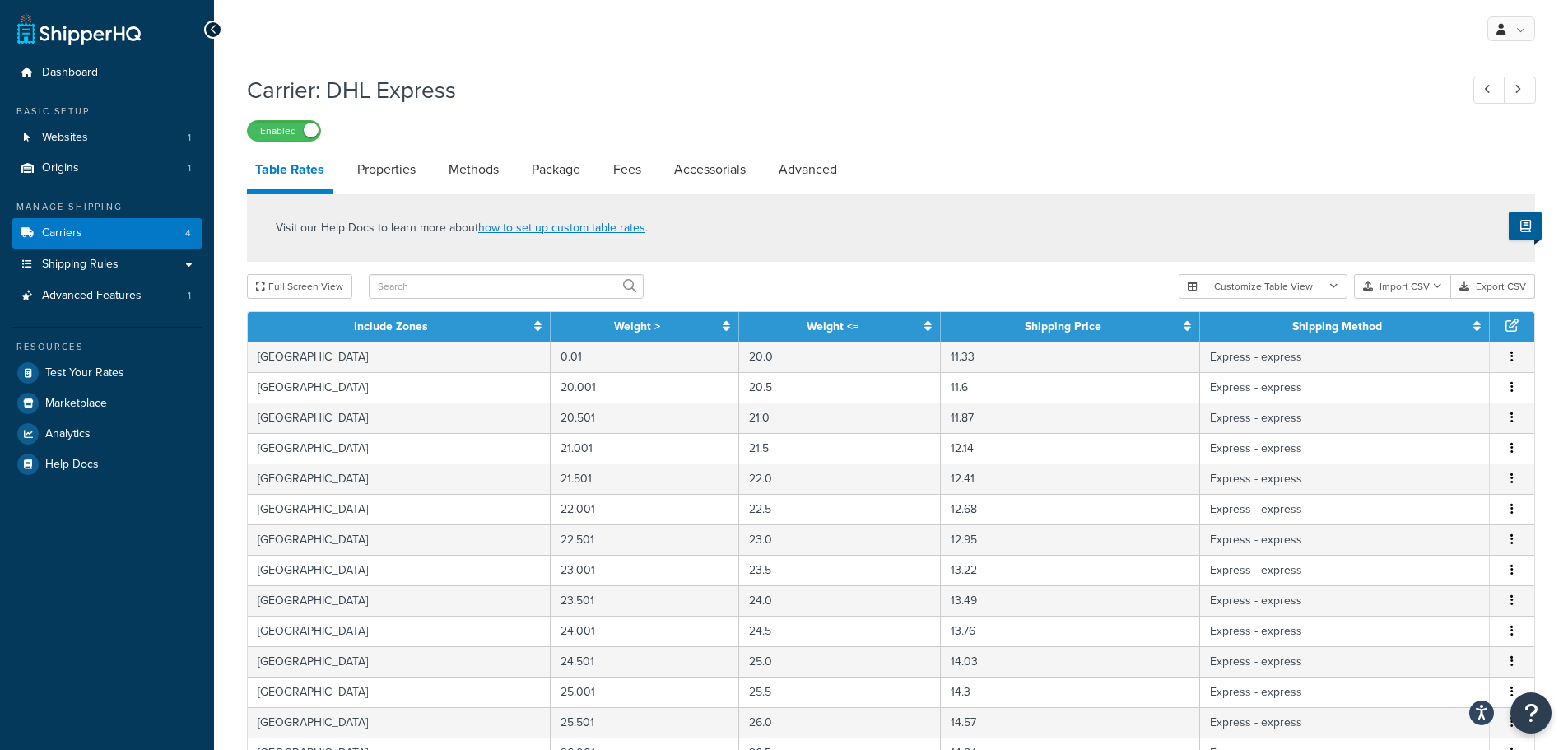
click at [964, 122] on div "Enabled" at bounding box center [891, 130] width 1288 height 23
click at [1180, 127] on div "Enabled" at bounding box center [891, 130] width 1288 height 23
click at [930, 84] on h1 "Carrier: DHL Express" at bounding box center [845, 89] width 1196 height 32
click at [80, 233] on span "Carriers" at bounding box center [62, 233] width 41 height 14
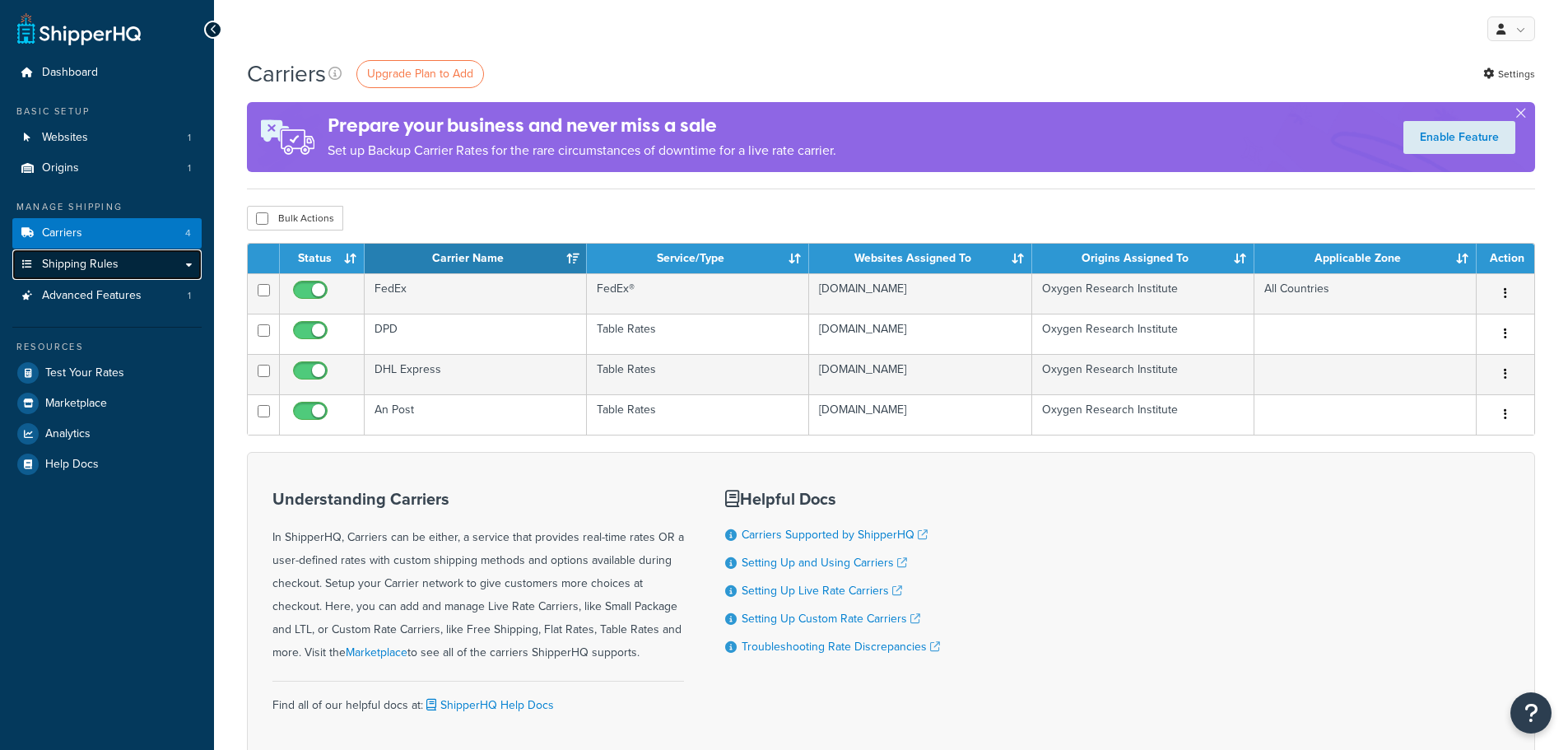
click at [90, 266] on span "Shipping Rules" at bounding box center [80, 264] width 76 height 14
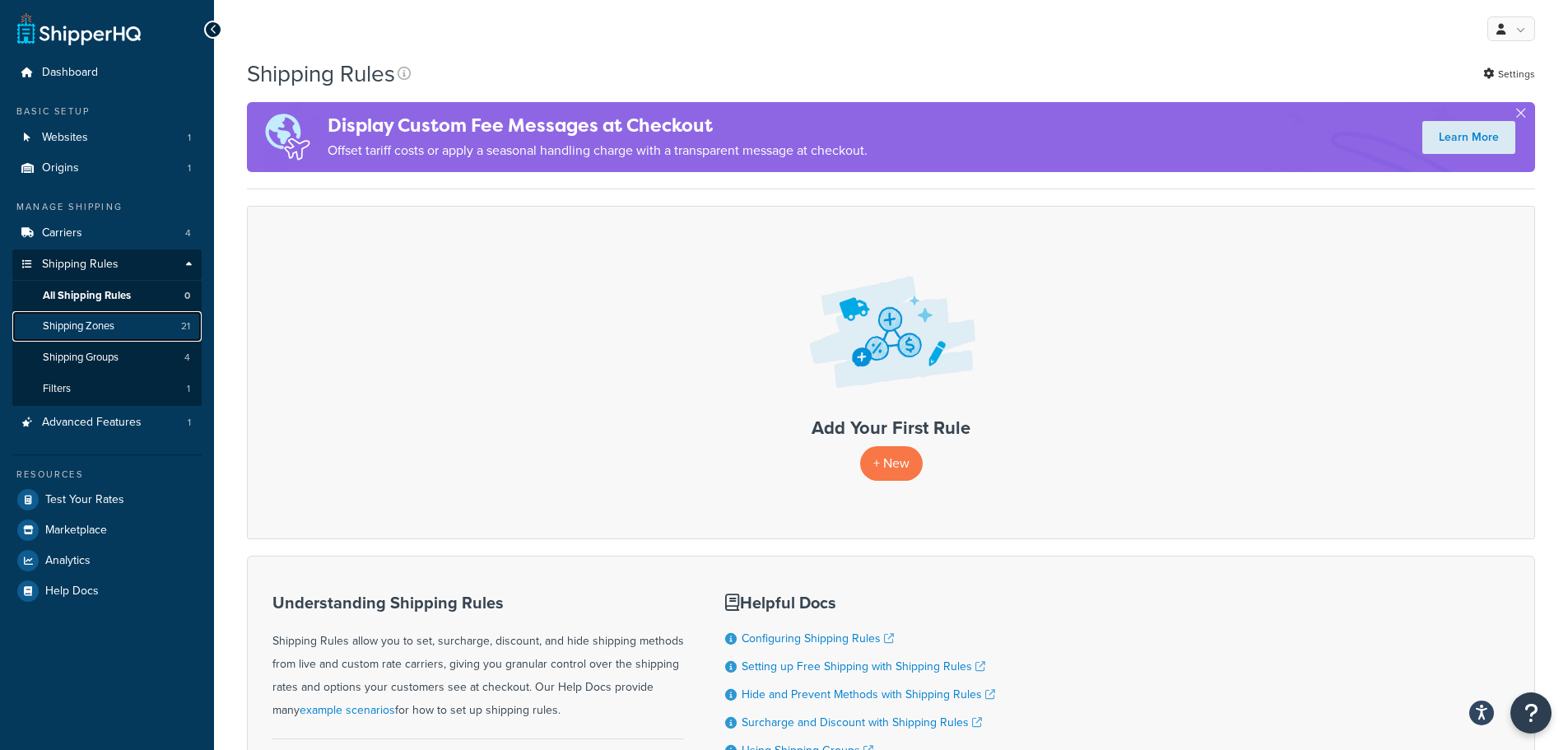
click at [78, 326] on span "Shipping Zones" at bounding box center [78, 326] width 72 height 14
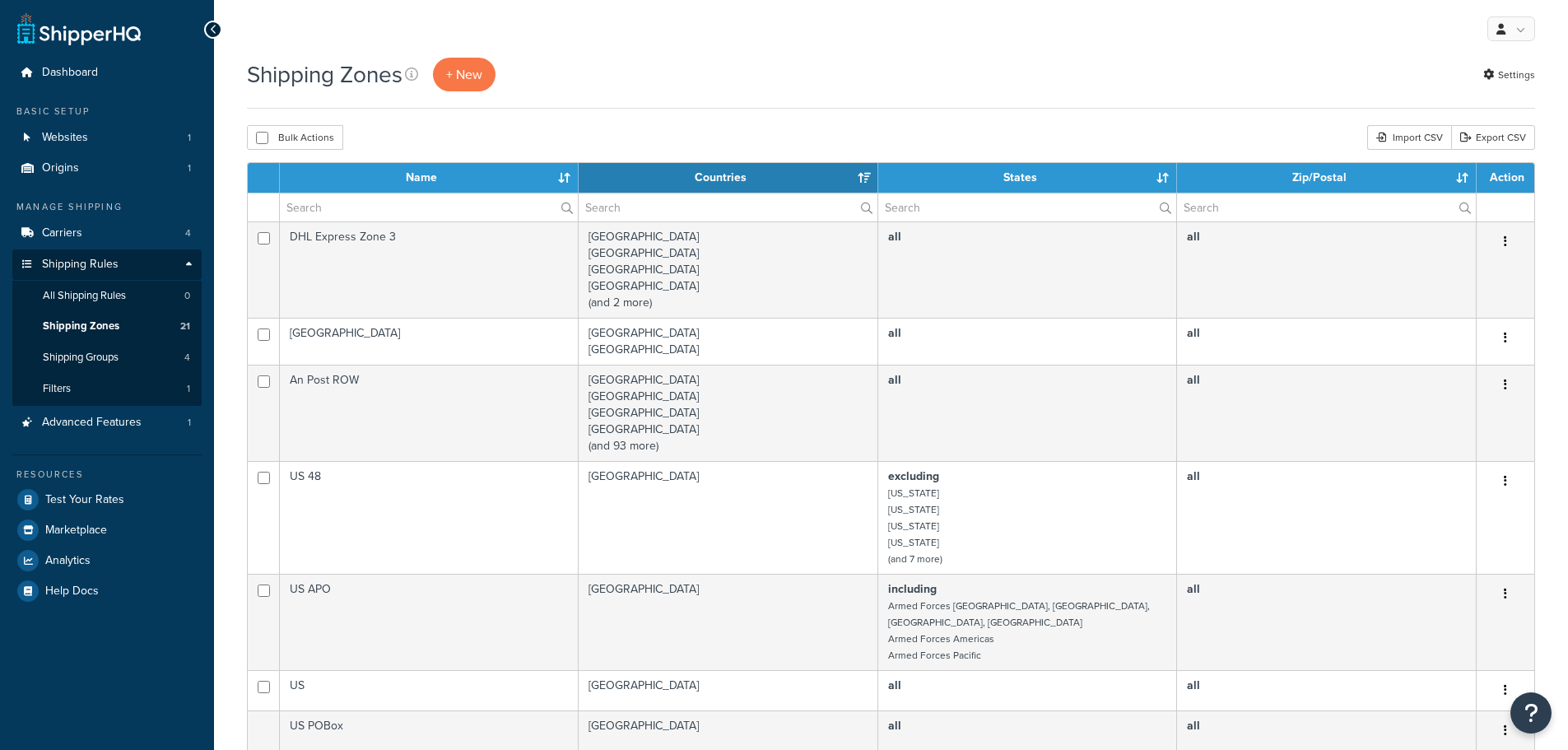
select select "15"
click at [567, 173] on th "Name" at bounding box center [429, 178] width 299 height 29
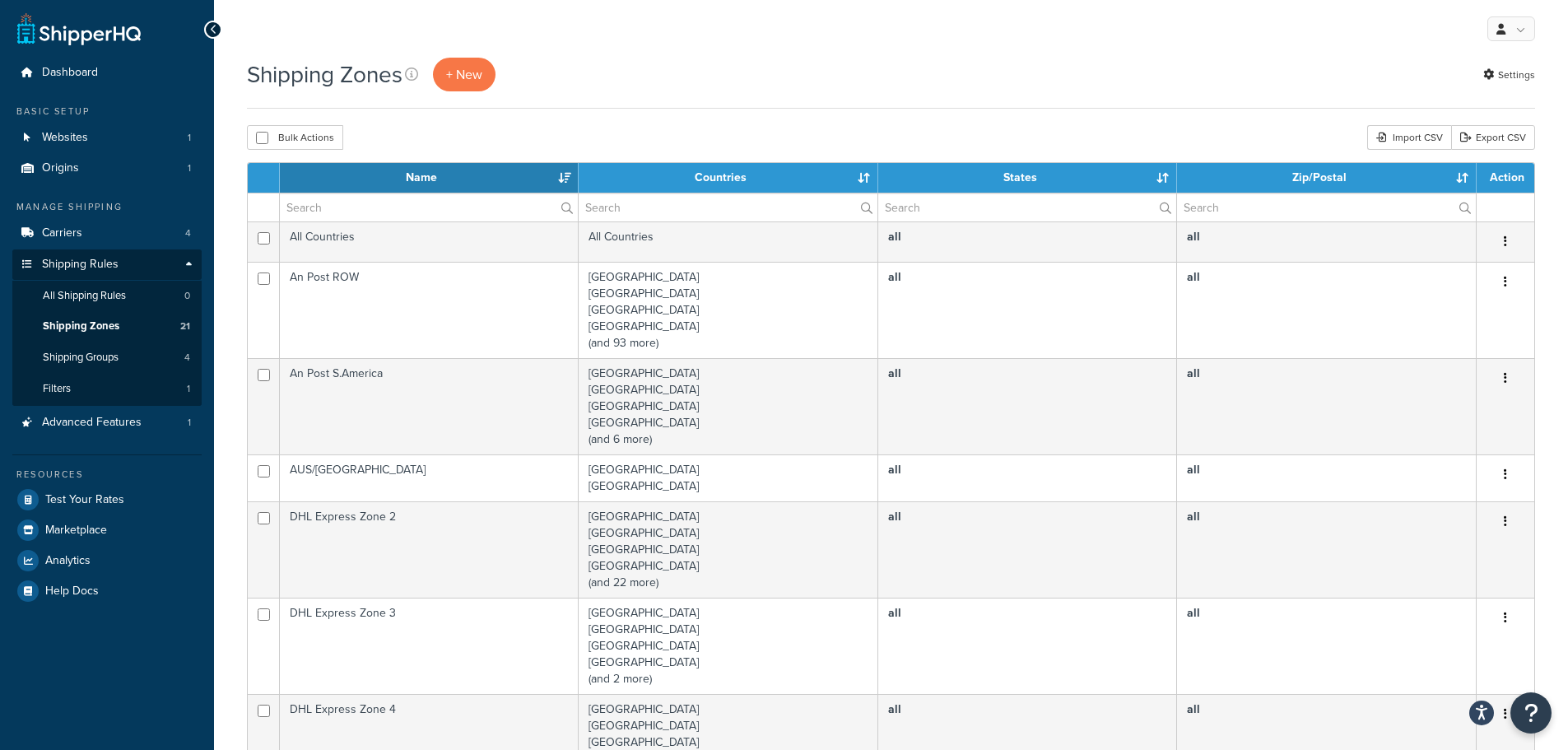
click at [788, 75] on div "Shipping Zones + New Settings" at bounding box center [891, 74] width 1288 height 34
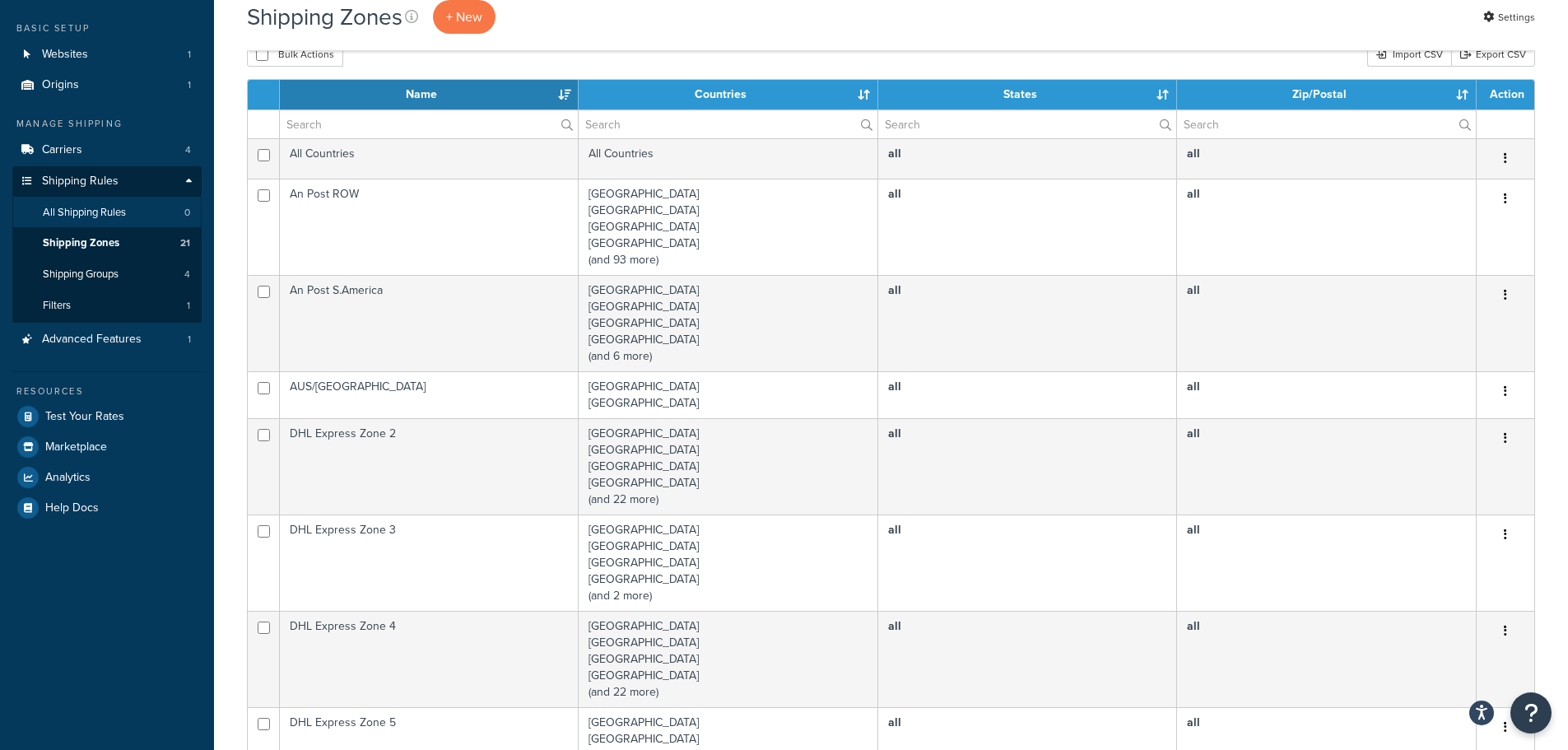
scroll to position [82, 0]
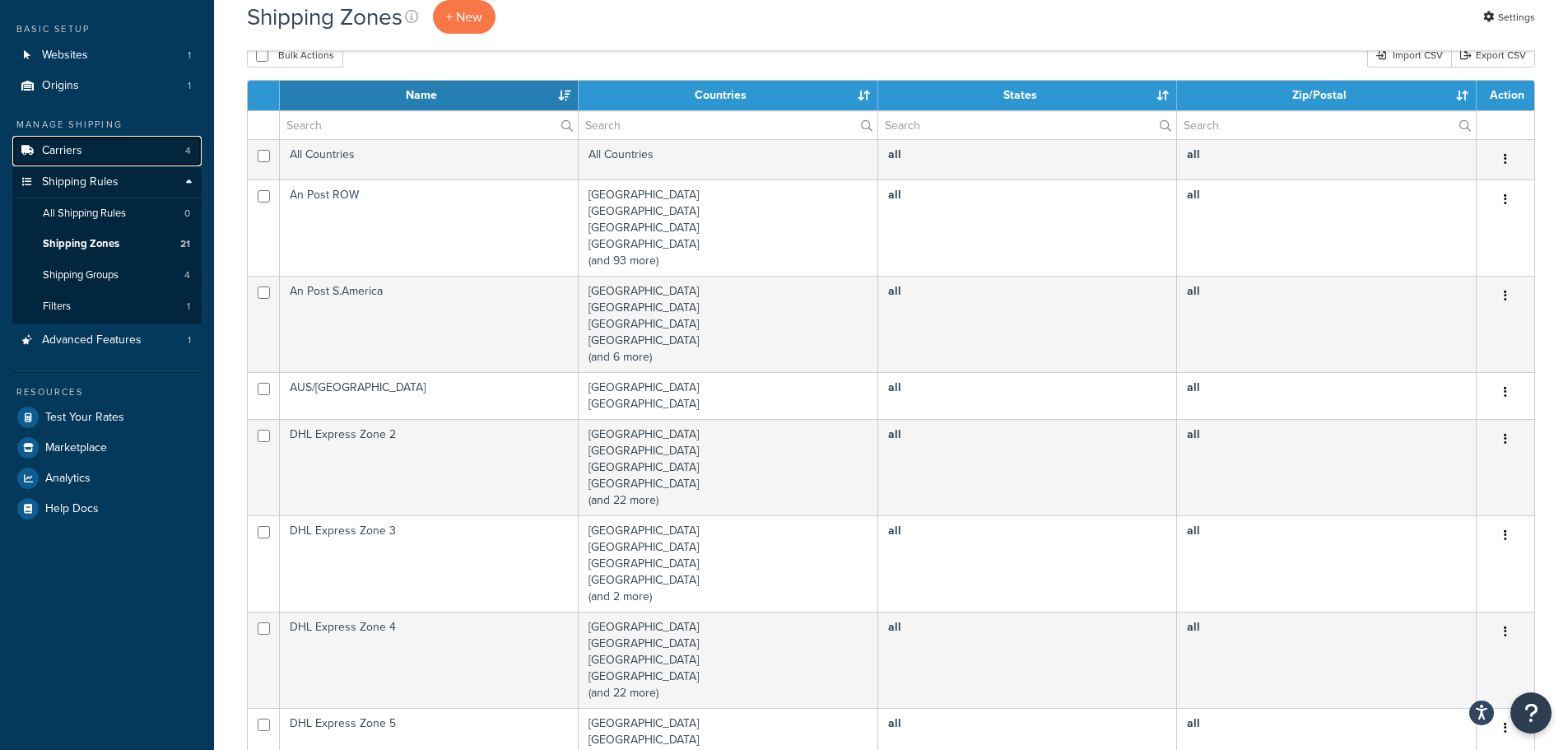
click at [88, 153] on link "Carriers 4" at bounding box center [107, 151] width 189 height 30
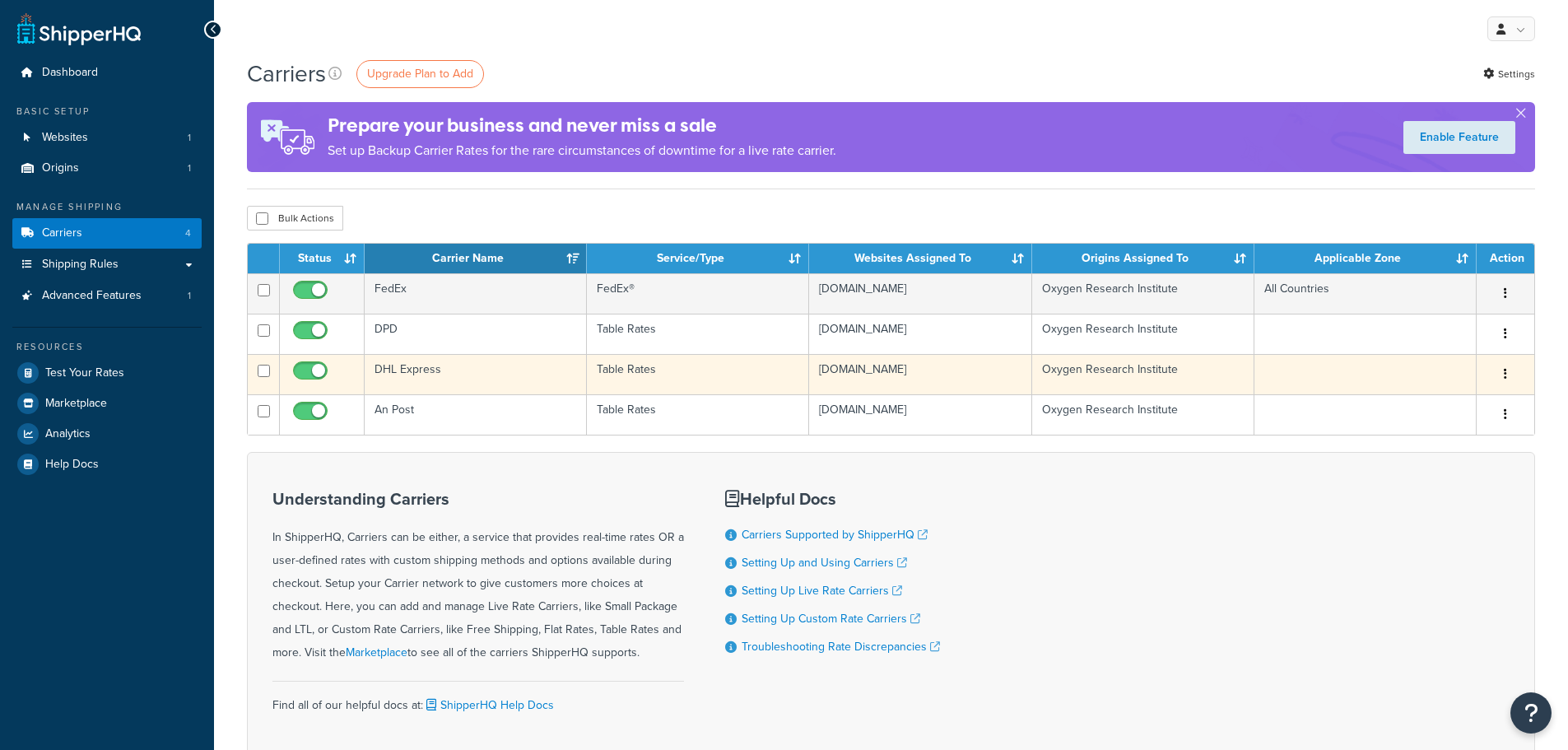
click at [417, 368] on td "DHL Express" at bounding box center [476, 374] width 222 height 41
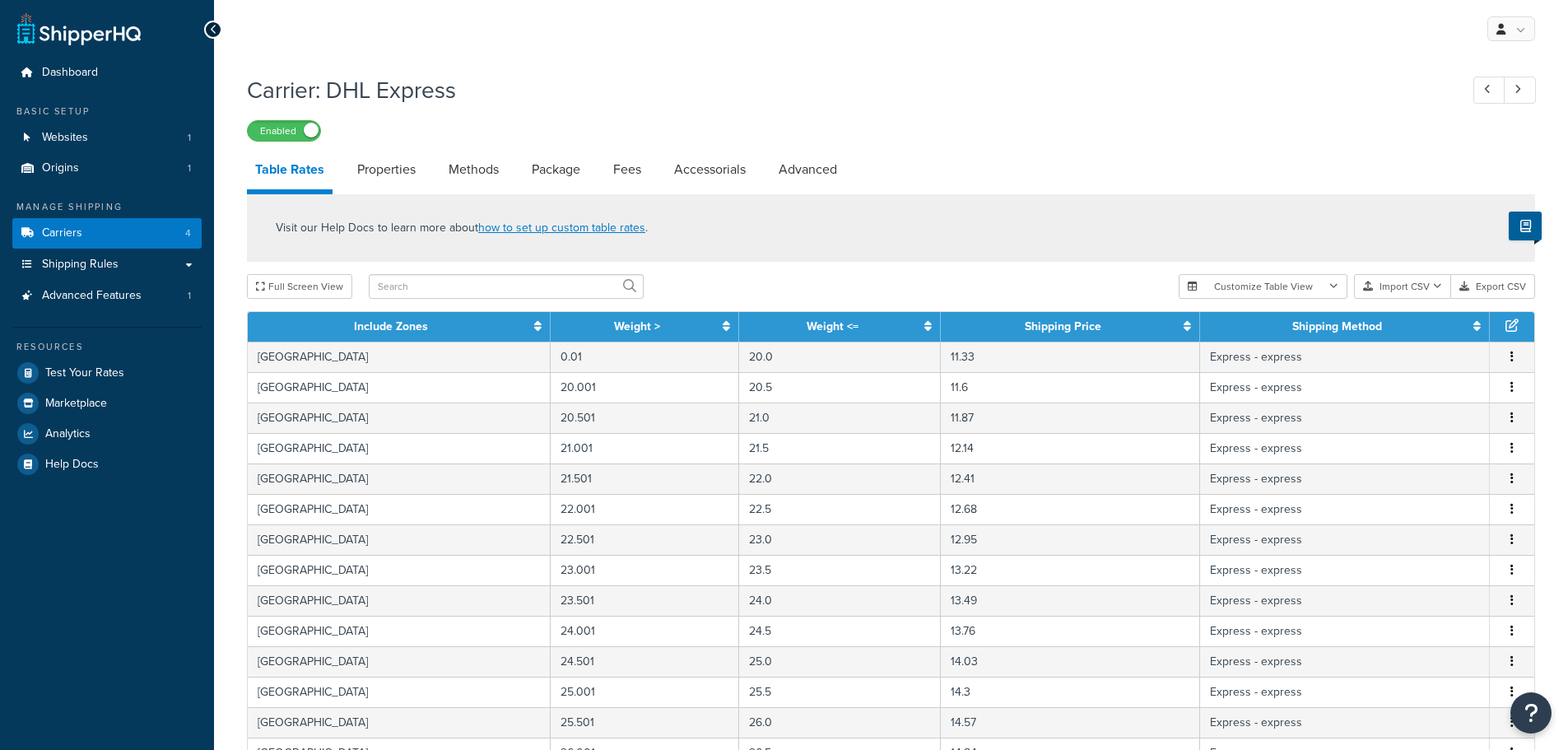
select select "25"
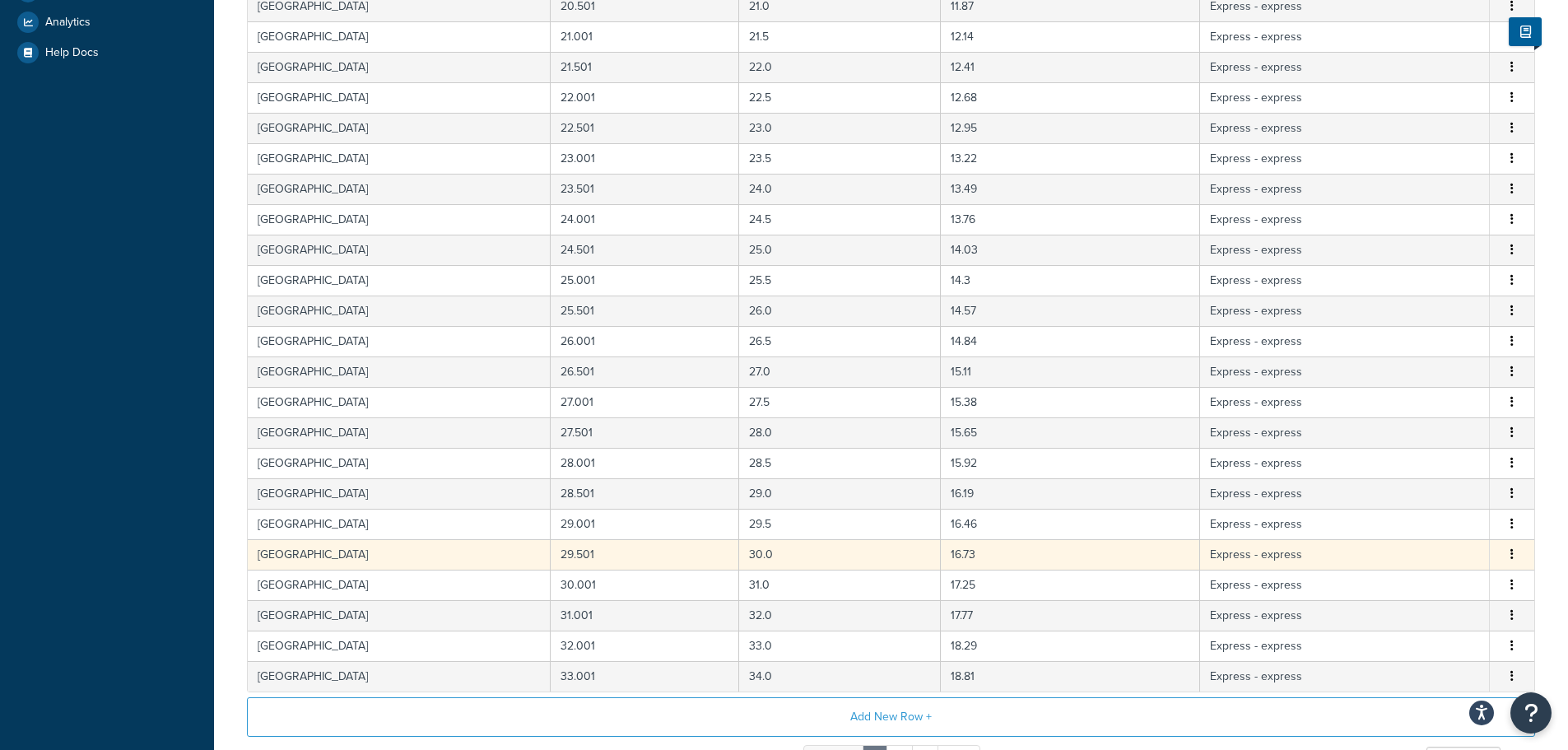
scroll to position [585, 0]
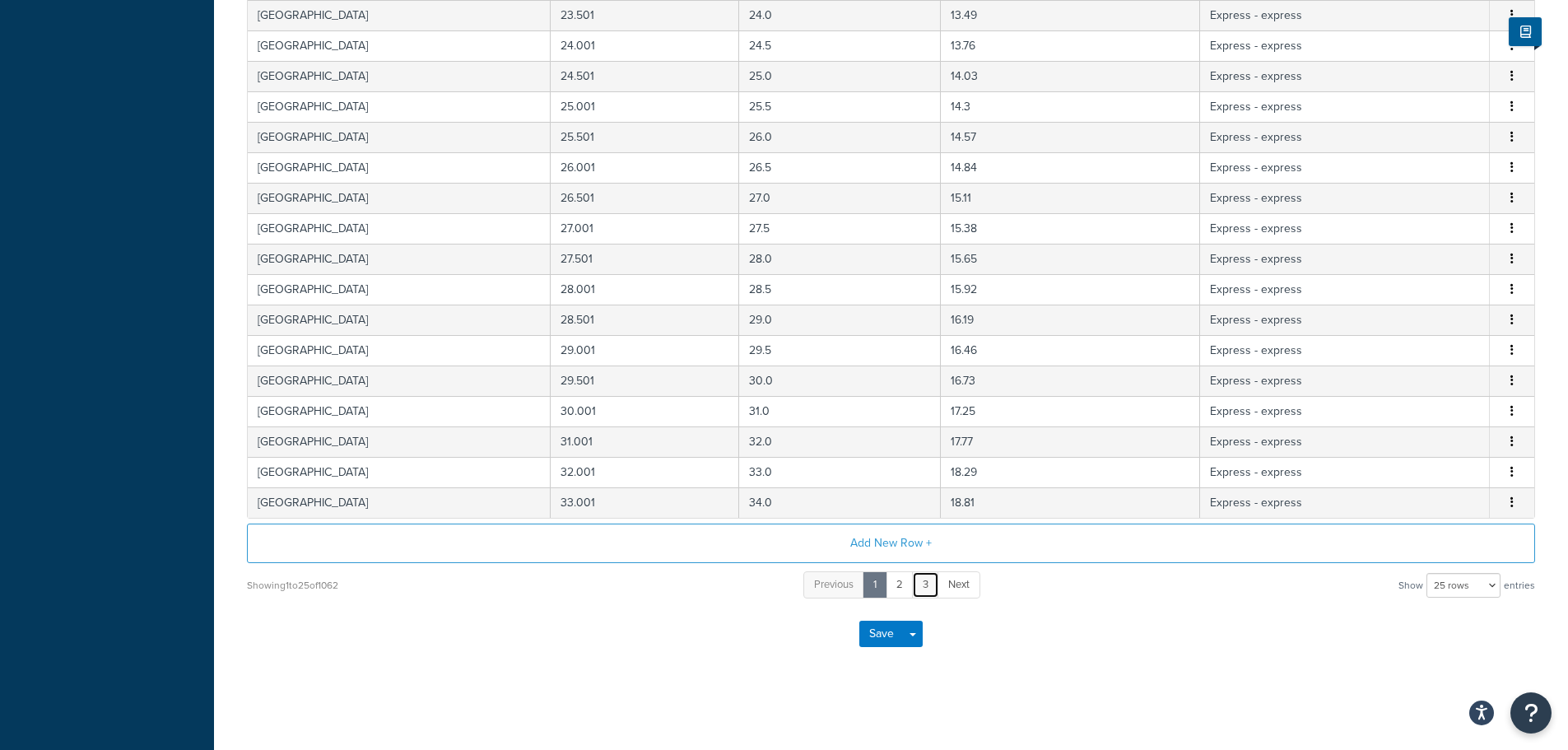
click at [921, 586] on link "3" at bounding box center [925, 584] width 27 height 27
click at [953, 593] on link "5" at bounding box center [951, 584] width 28 height 27
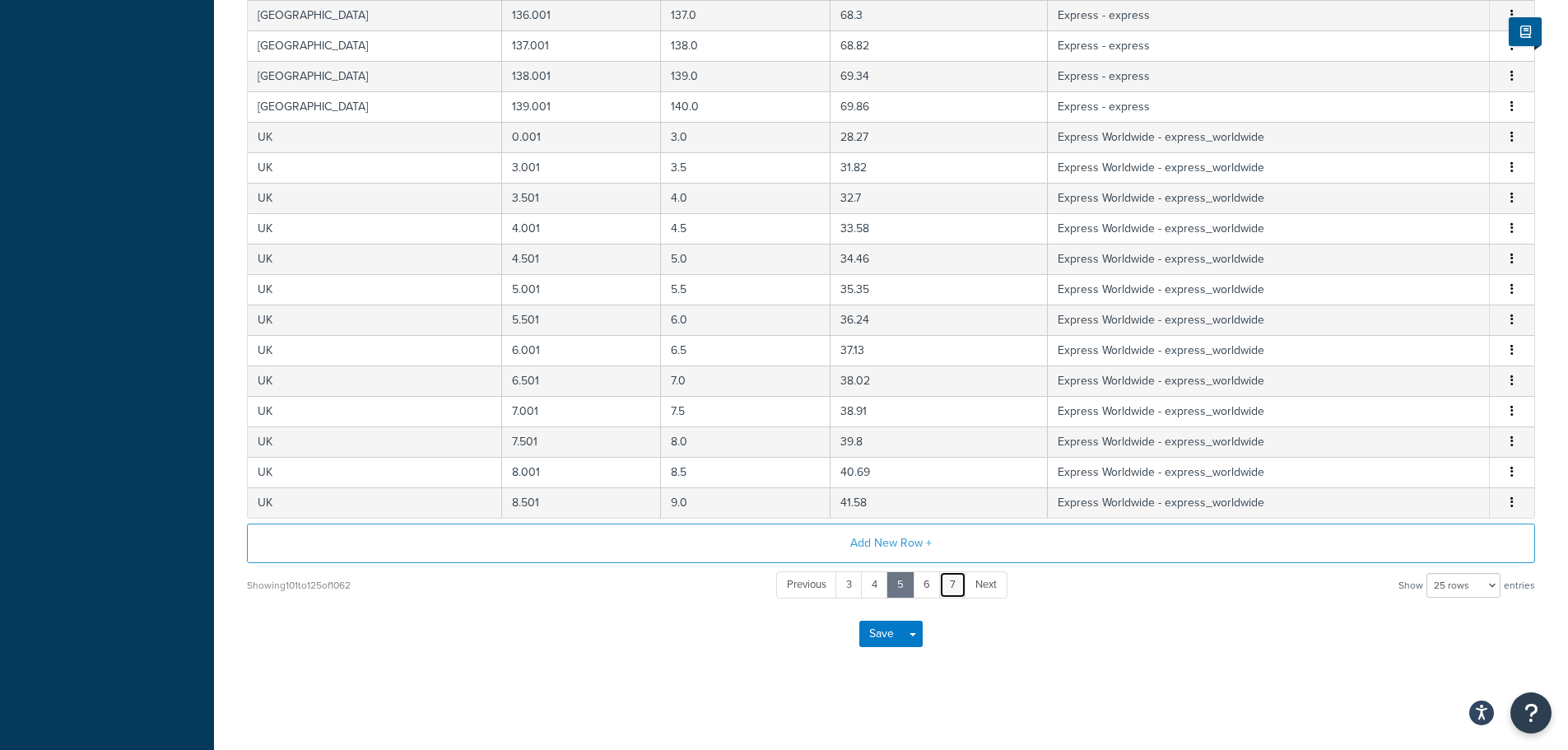
click at [953, 588] on link "7" at bounding box center [953, 584] width 27 height 27
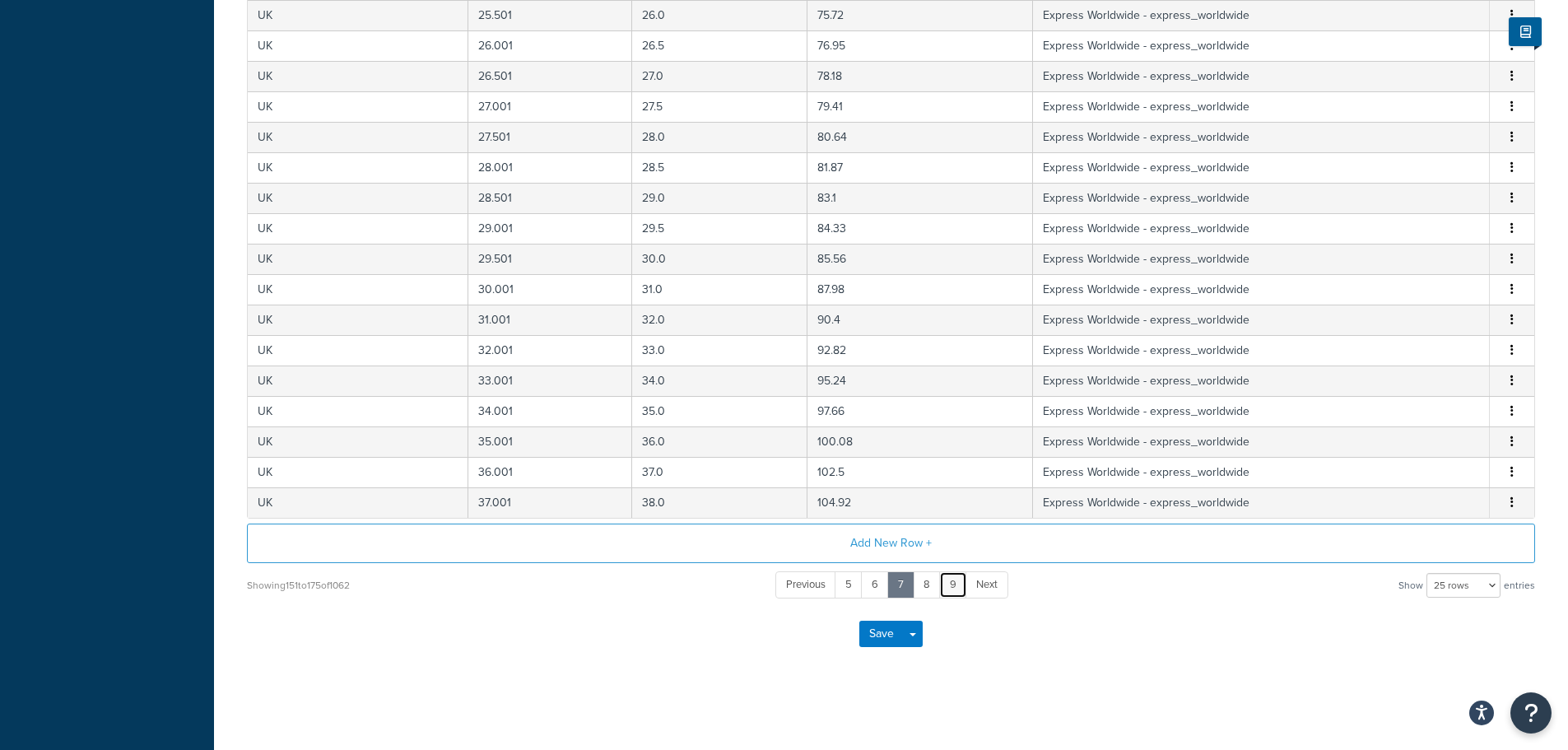
click at [951, 585] on link "9" at bounding box center [953, 584] width 28 height 27
click at [952, 587] on link "11" at bounding box center [954, 584] width 28 height 27
click at [952, 587] on link "13" at bounding box center [956, 584] width 30 height 27
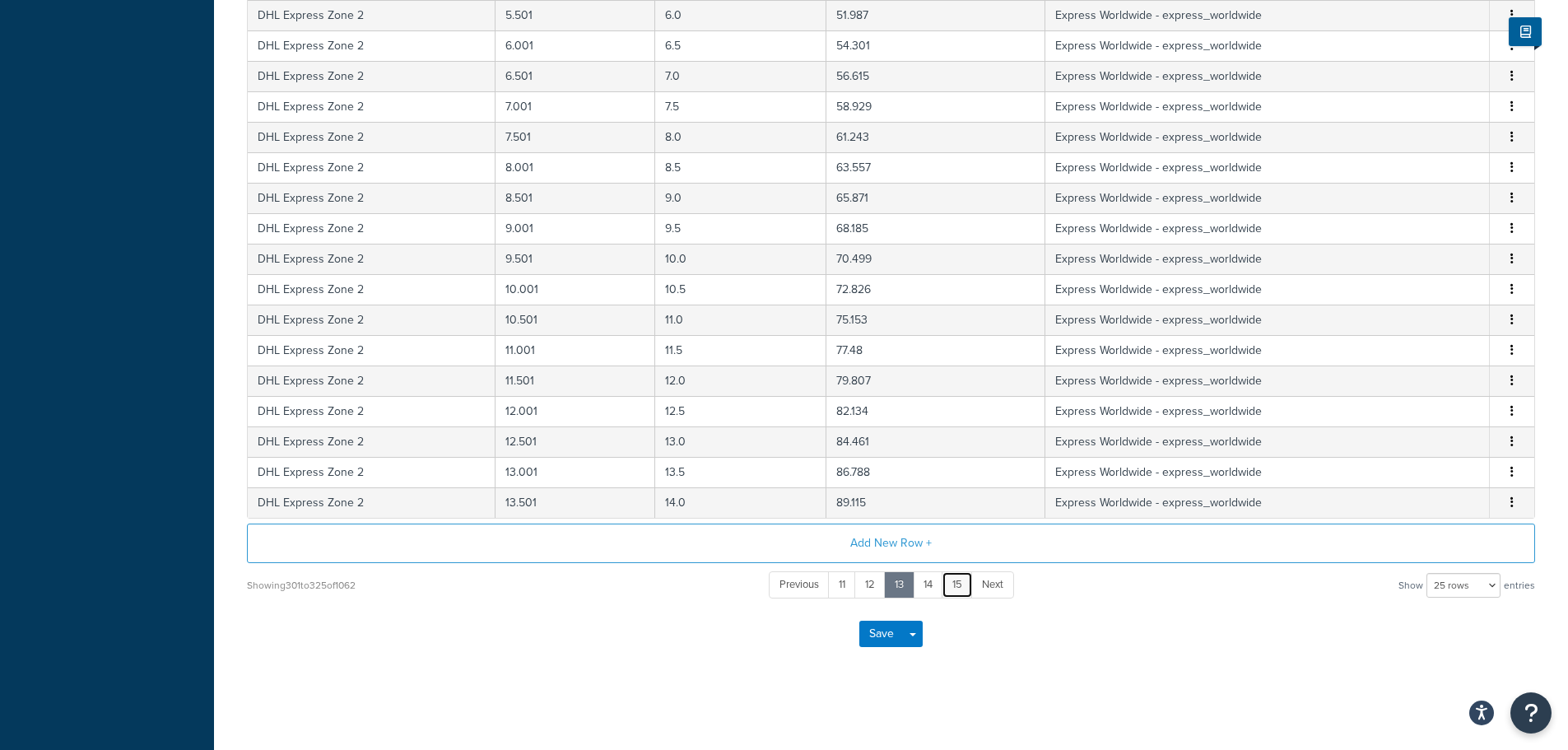
click at [952, 587] on link "15" at bounding box center [957, 584] width 31 height 27
click at [952, 587] on link "17" at bounding box center [959, 584] width 30 height 27
click at [955, 586] on link "19" at bounding box center [960, 584] width 31 height 27
click at [962, 584] on link "21" at bounding box center [961, 584] width 31 height 27
click at [933, 585] on link "22" at bounding box center [931, 584] width 35 height 27
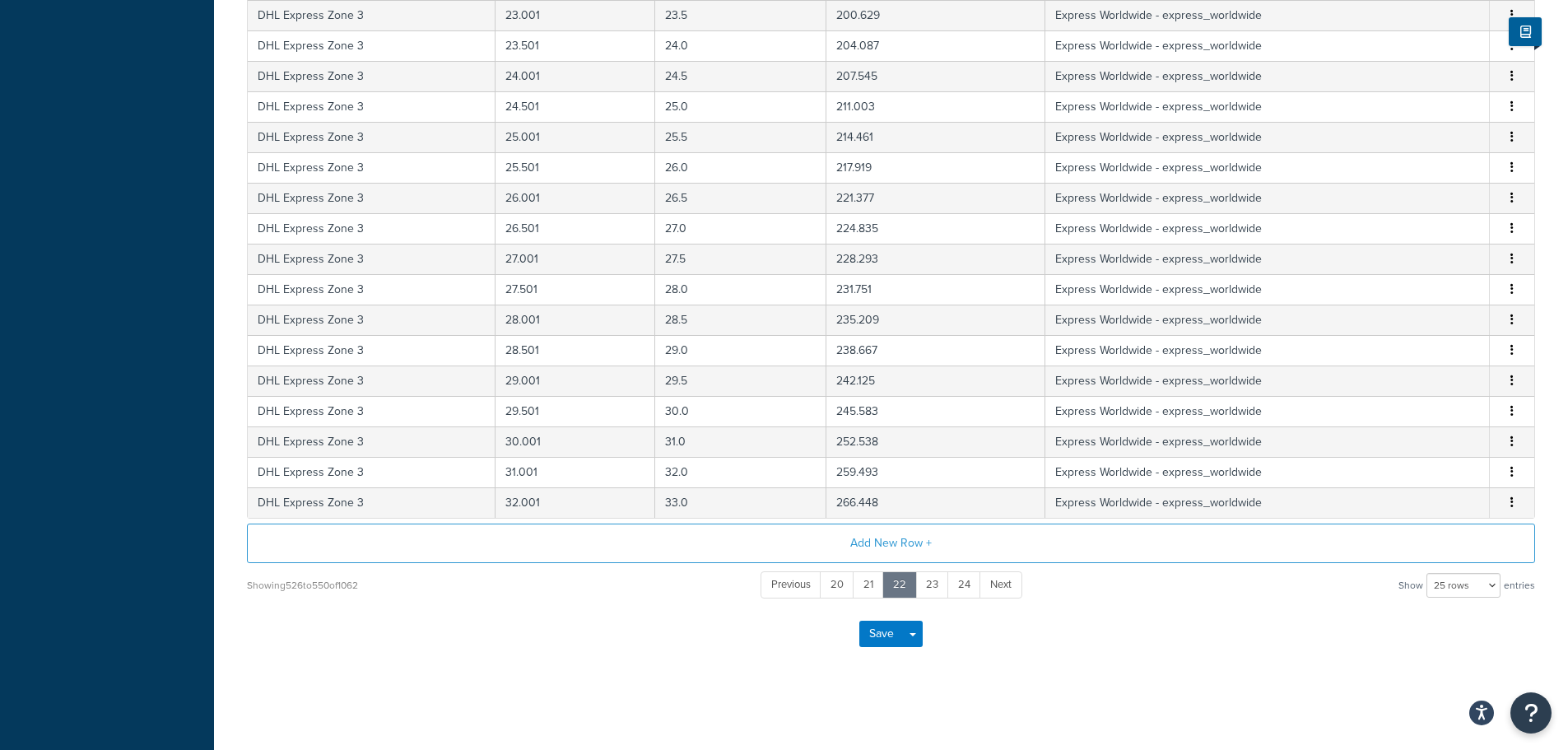
click at [645, 636] on div "Save Save Dropdown Save and Edit" at bounding box center [891, 634] width 1288 height 68
click at [1058, 621] on div "Save Save Dropdown Save and Edit" at bounding box center [891, 634] width 1288 height 68
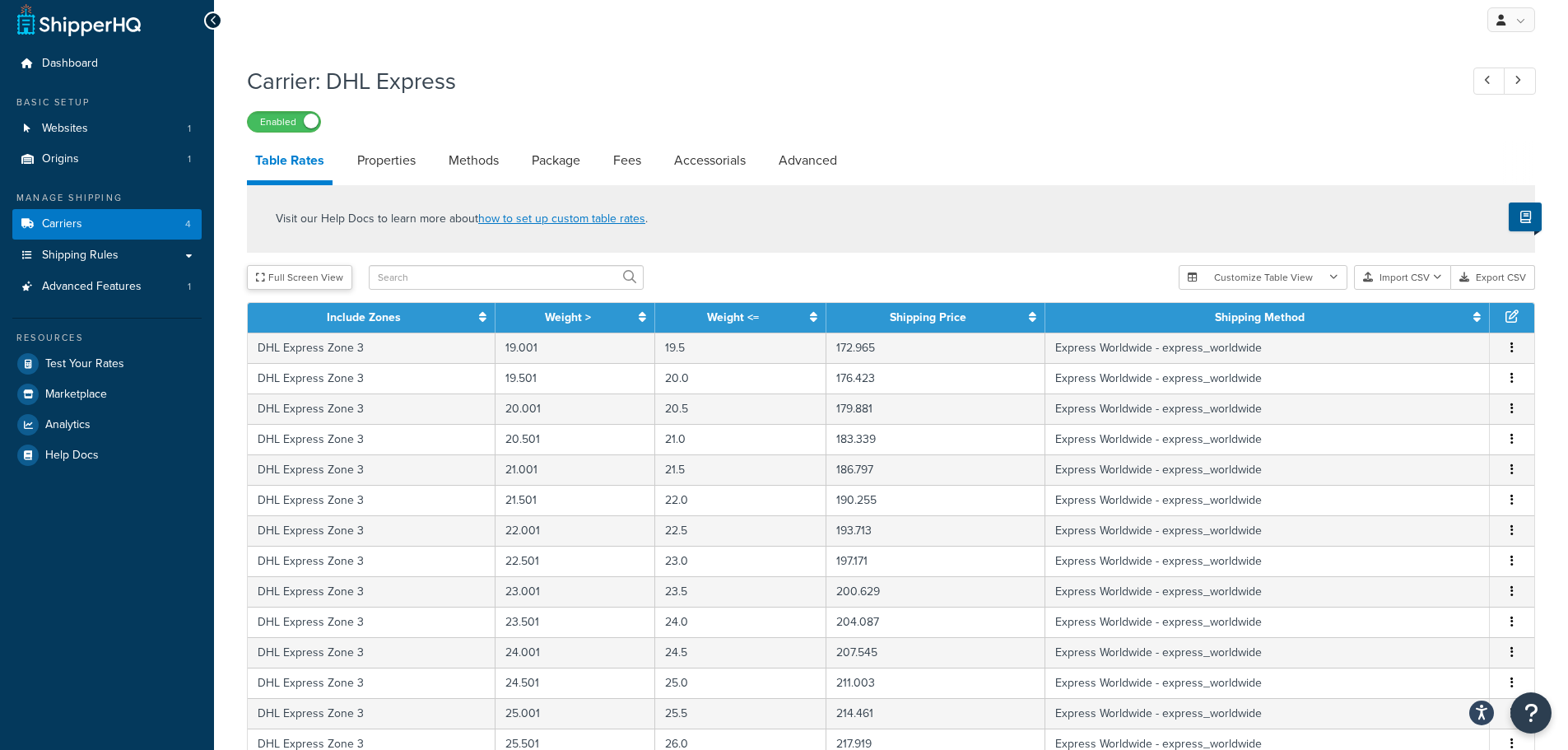
scroll to position [0, 0]
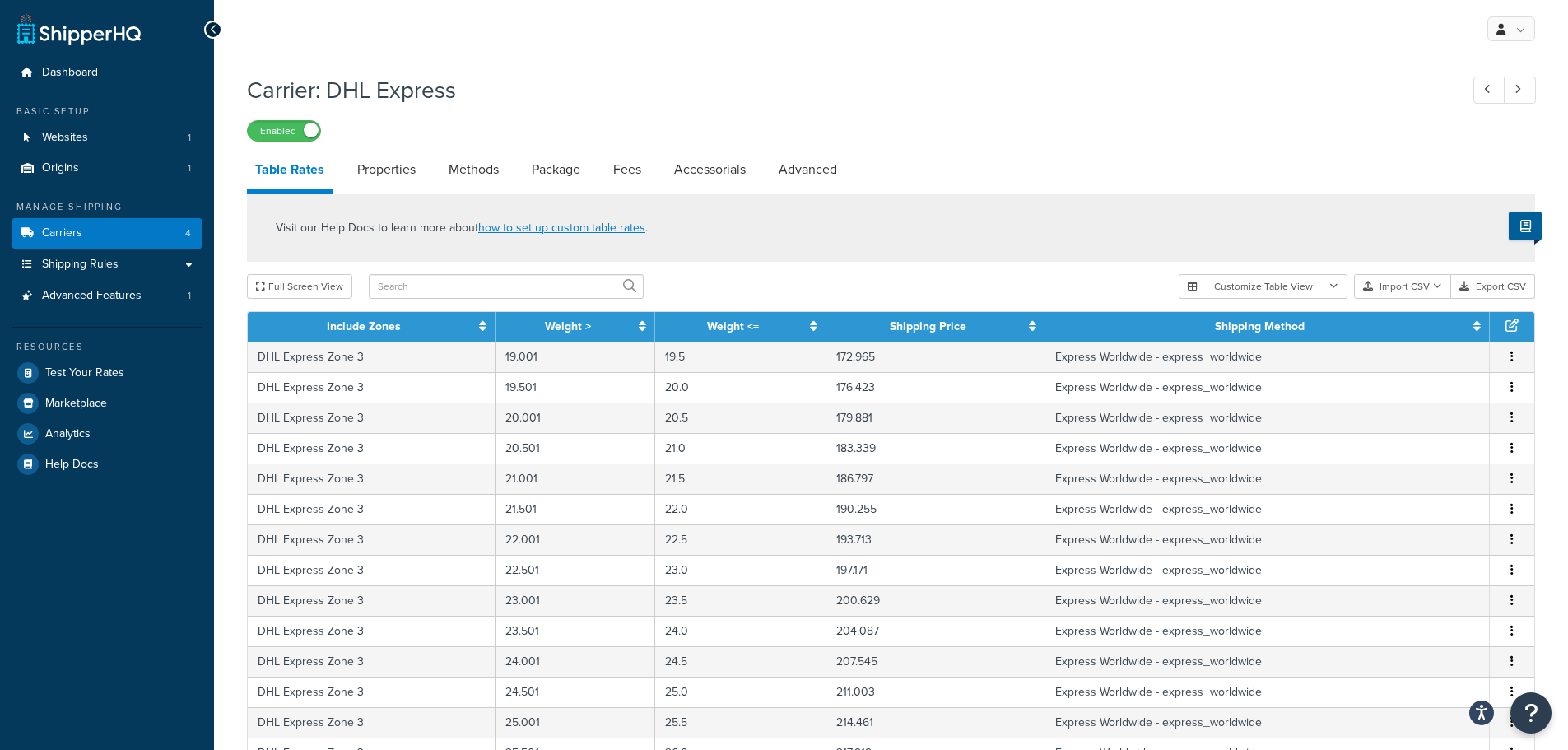
click at [896, 99] on h1 "Carrier: DHL Express" at bounding box center [845, 89] width 1196 height 32
click at [110, 260] on span "Shipping Rules" at bounding box center [80, 264] width 76 height 14
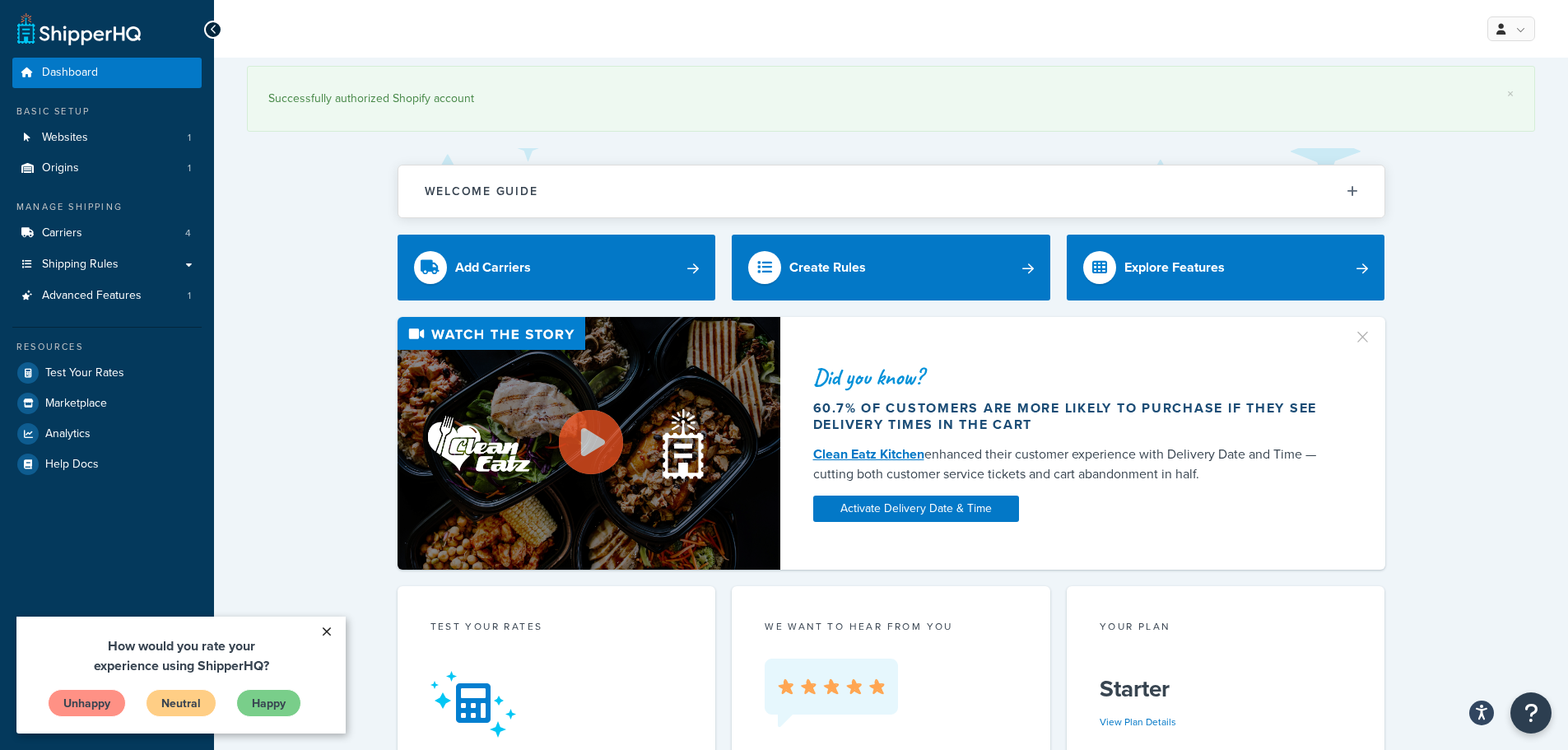
click at [324, 631] on link "×" at bounding box center [326, 631] width 29 height 29
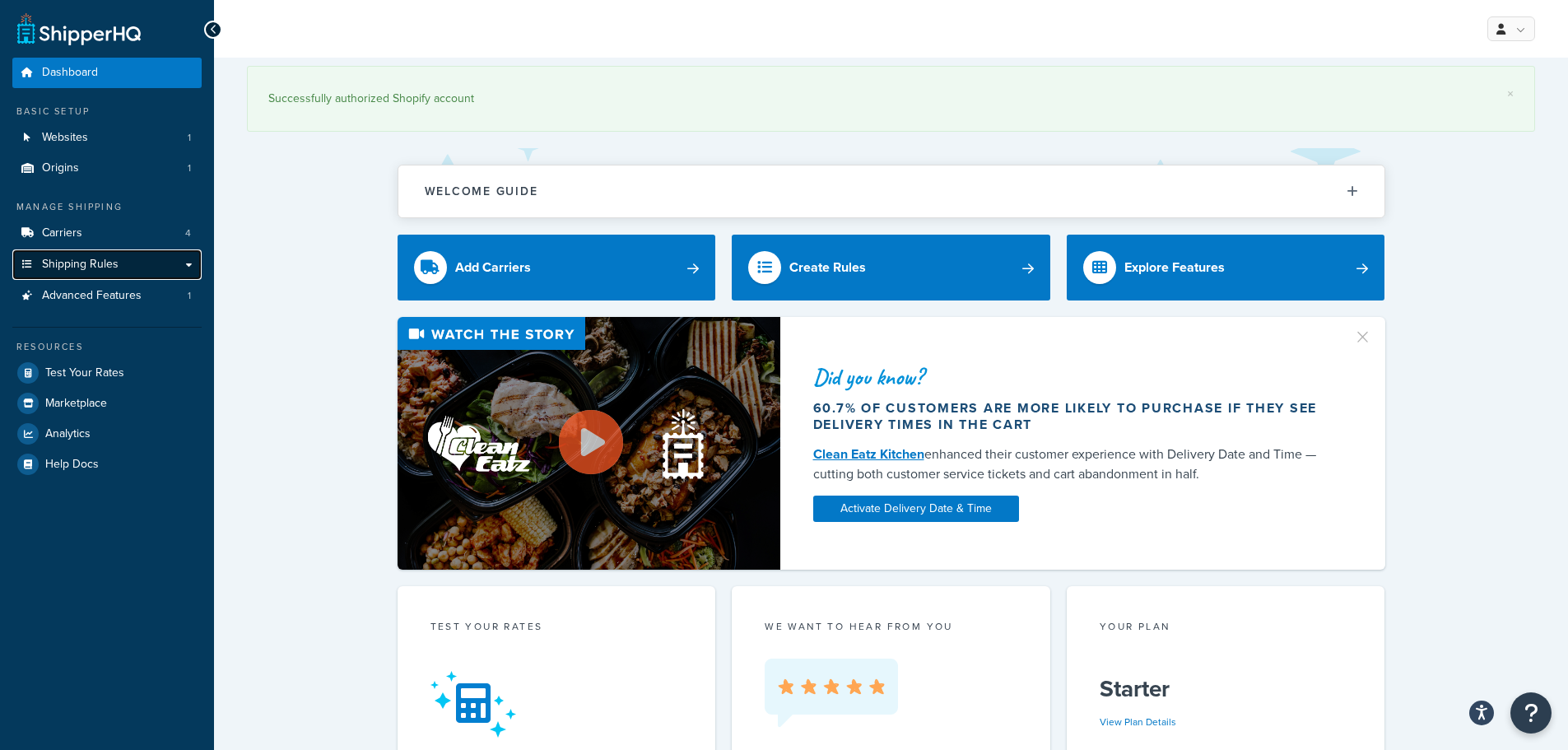
click at [101, 263] on span "Shipping Rules" at bounding box center [80, 264] width 76 height 14
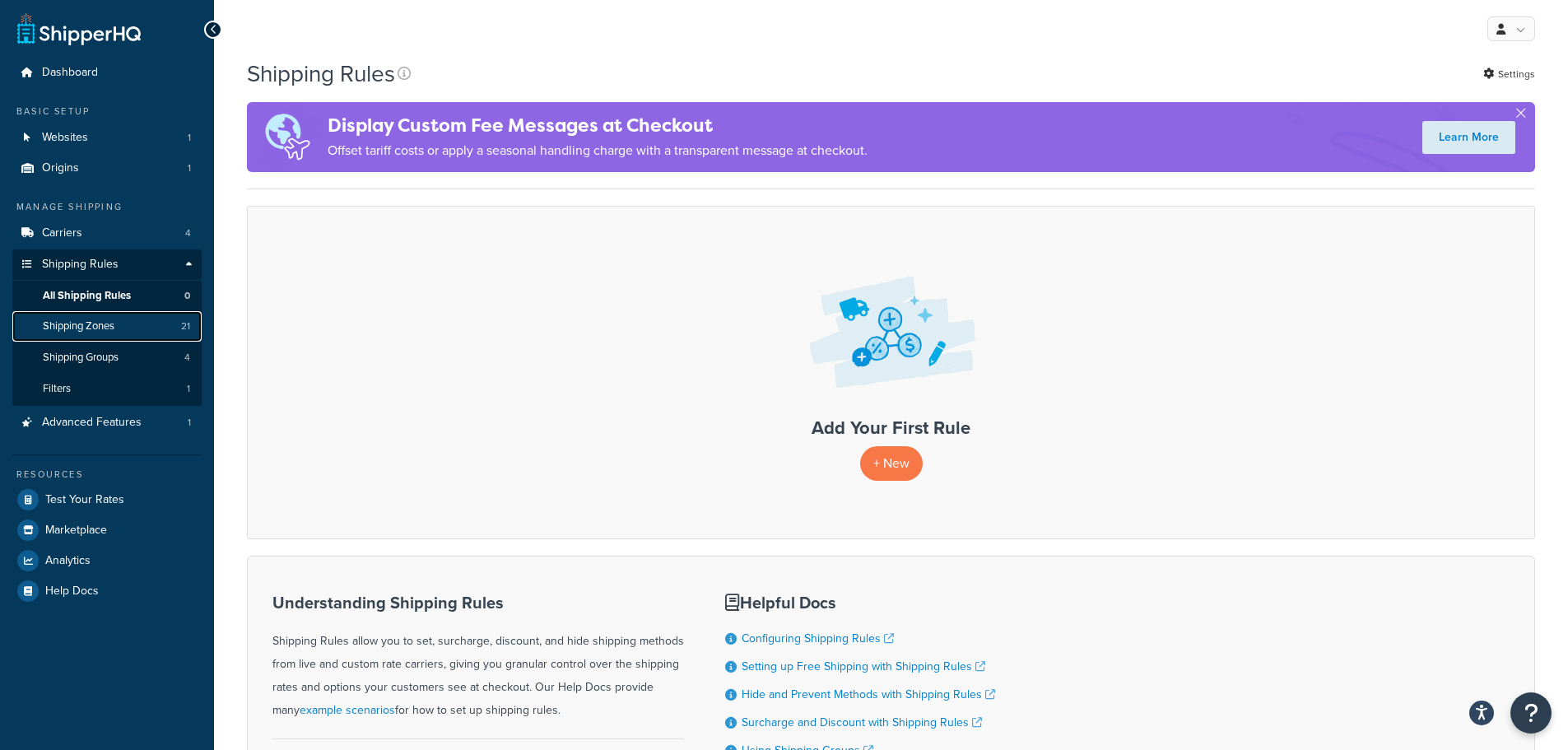
click at [105, 326] on span "Shipping Zones" at bounding box center [78, 326] width 72 height 14
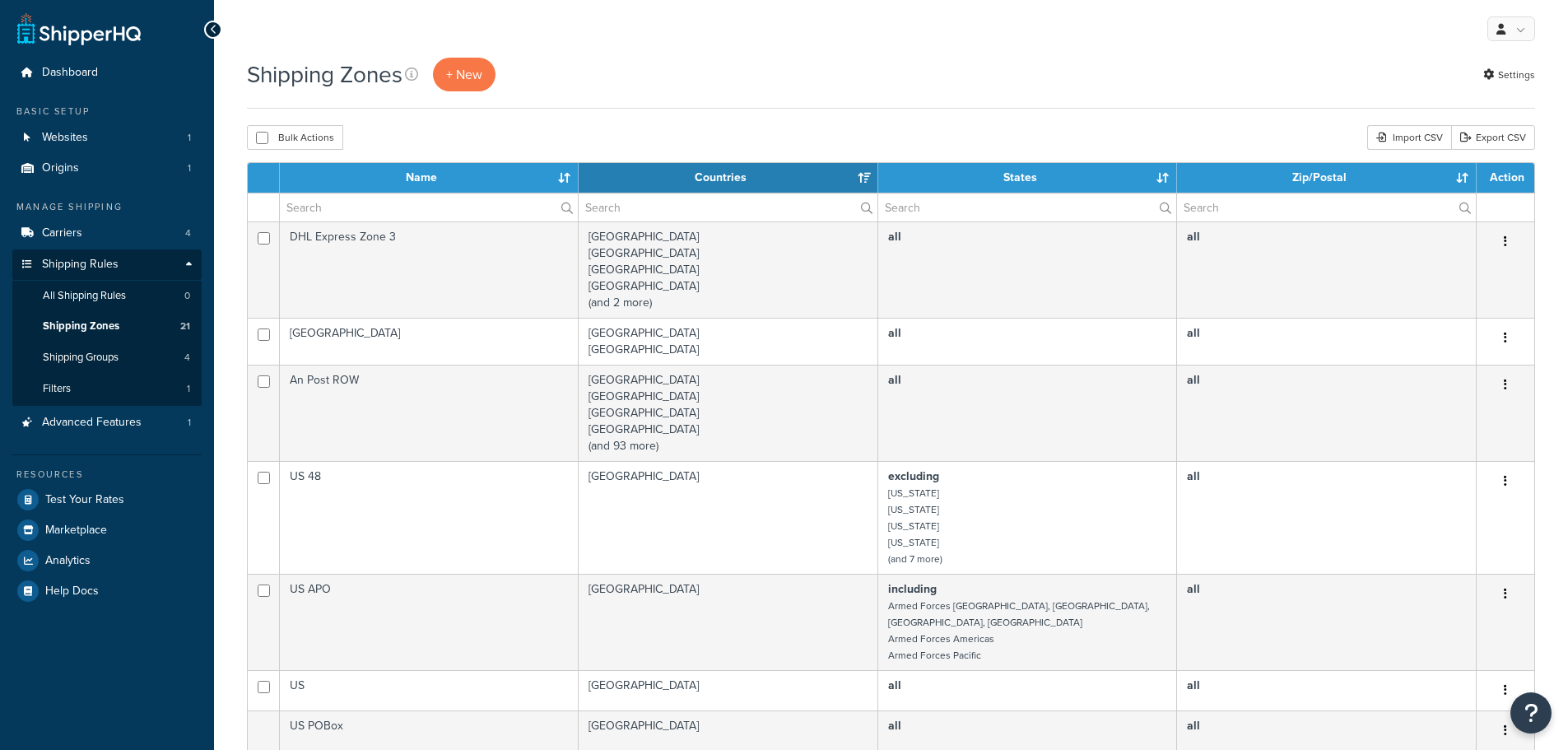
select select "15"
click at [566, 178] on th "Name" at bounding box center [429, 178] width 299 height 29
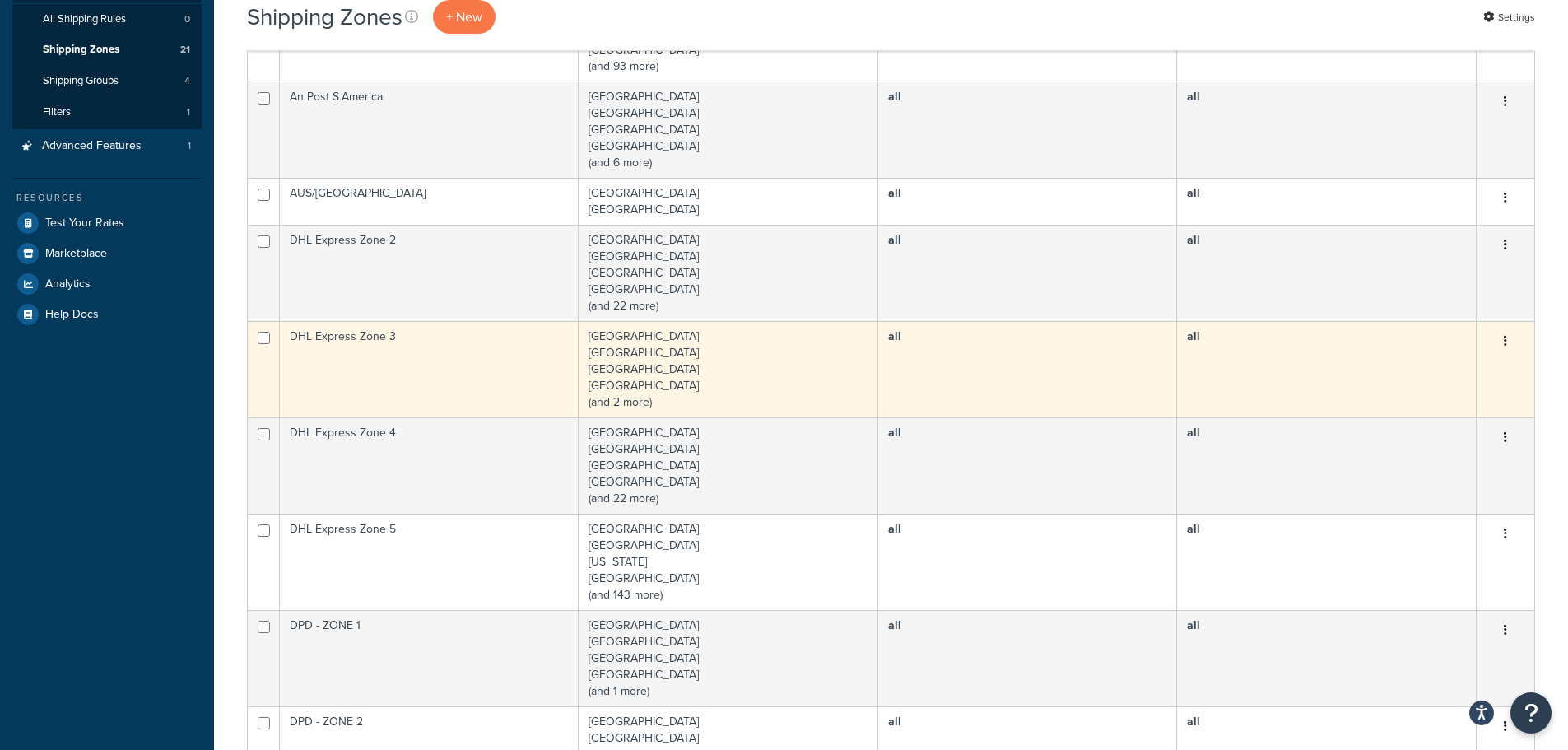
scroll to position [329, 0]
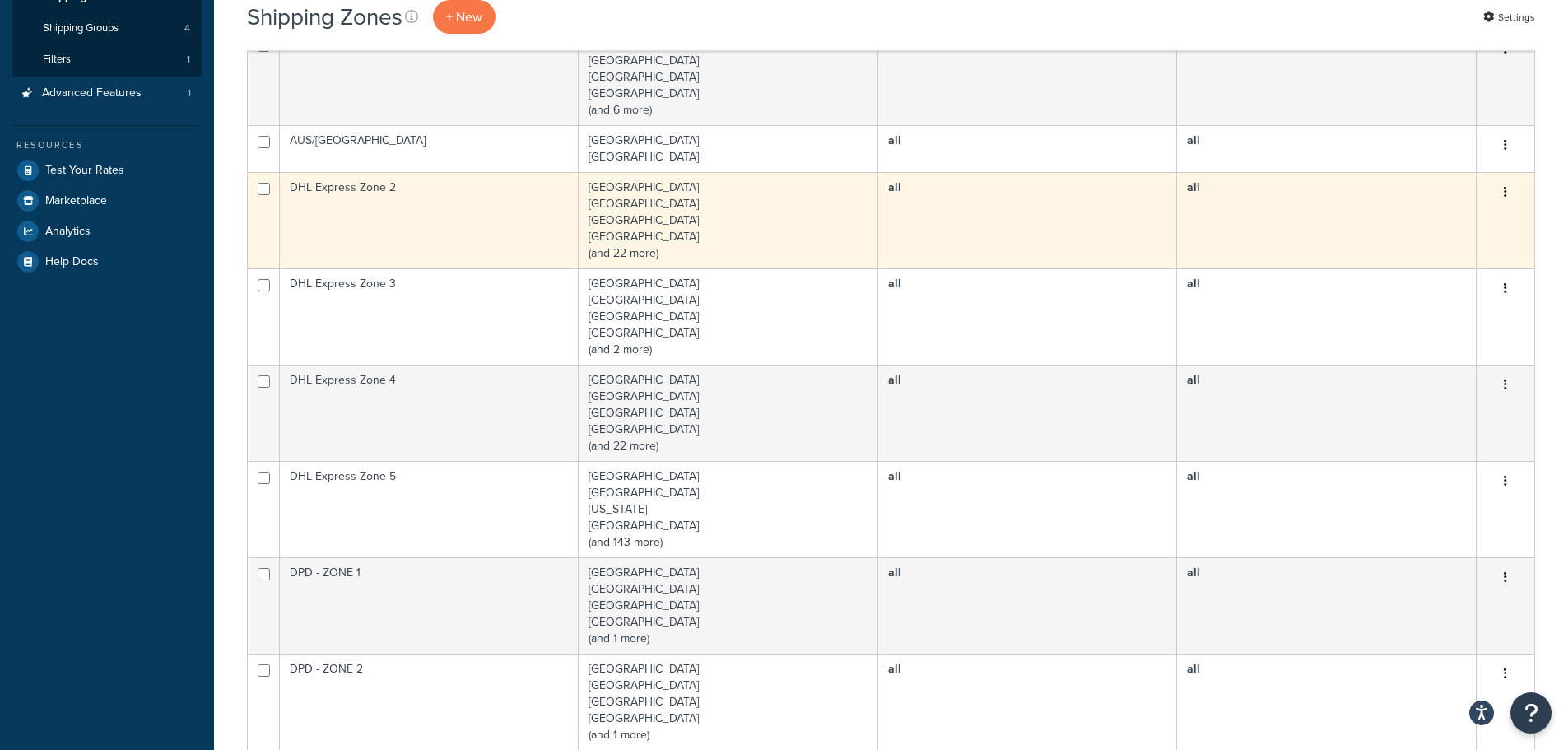
click at [637, 253] on td "Austria Belgium Bulgaria Croatia (and 22 more)" at bounding box center [729, 219] width 300 height 96
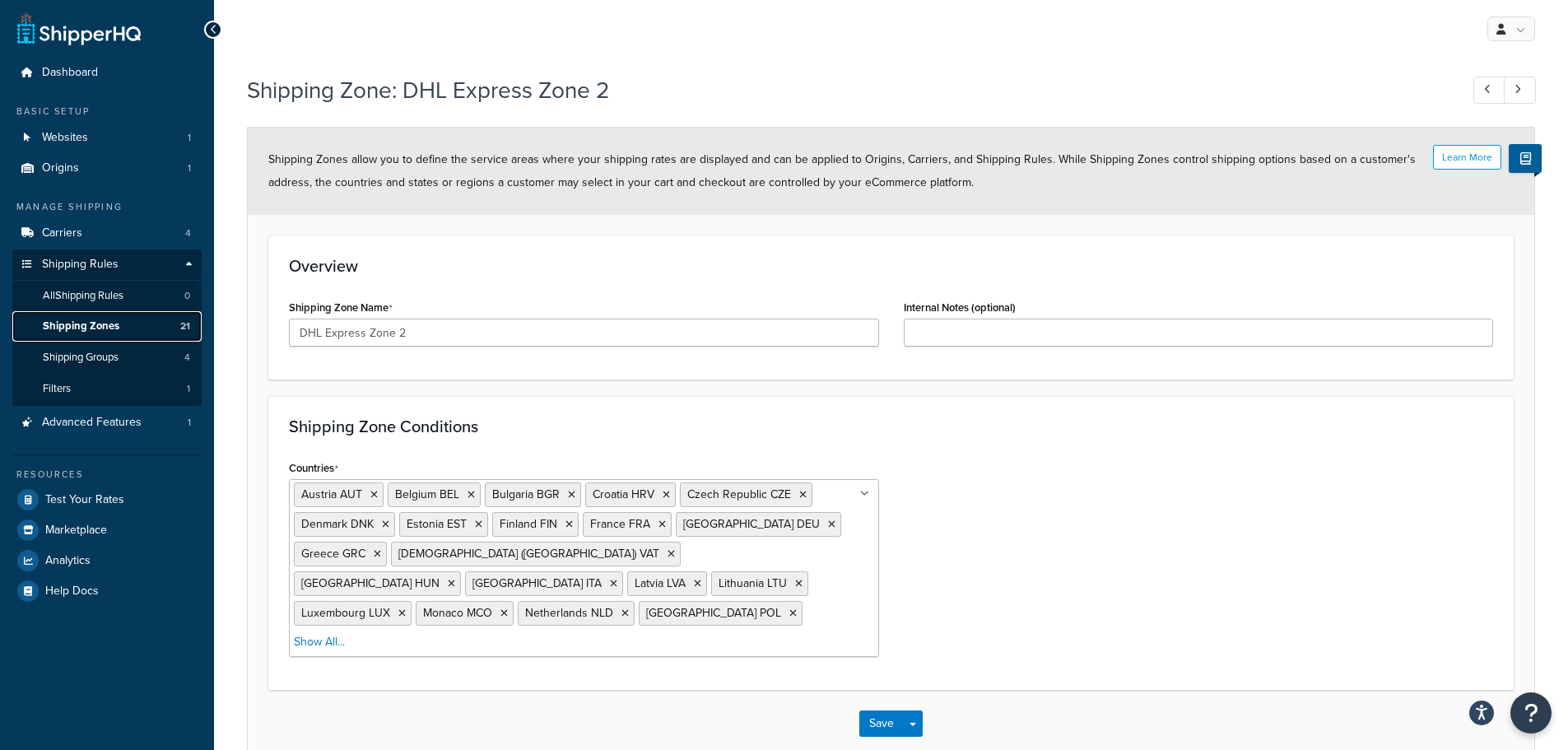
click at [111, 325] on span "Shipping Zones" at bounding box center [81, 326] width 76 height 14
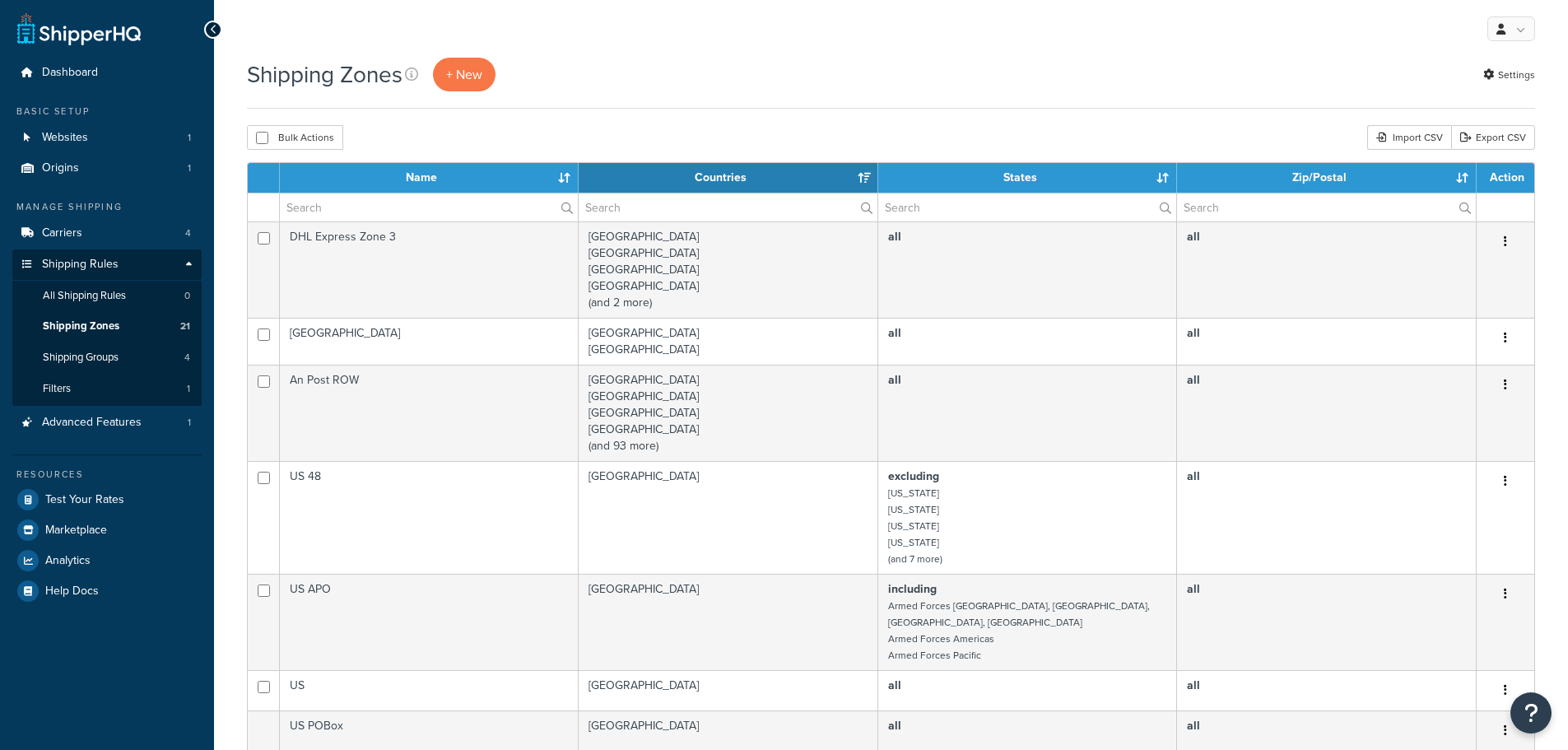
select select "15"
click at [561, 175] on th "Name" at bounding box center [429, 178] width 299 height 29
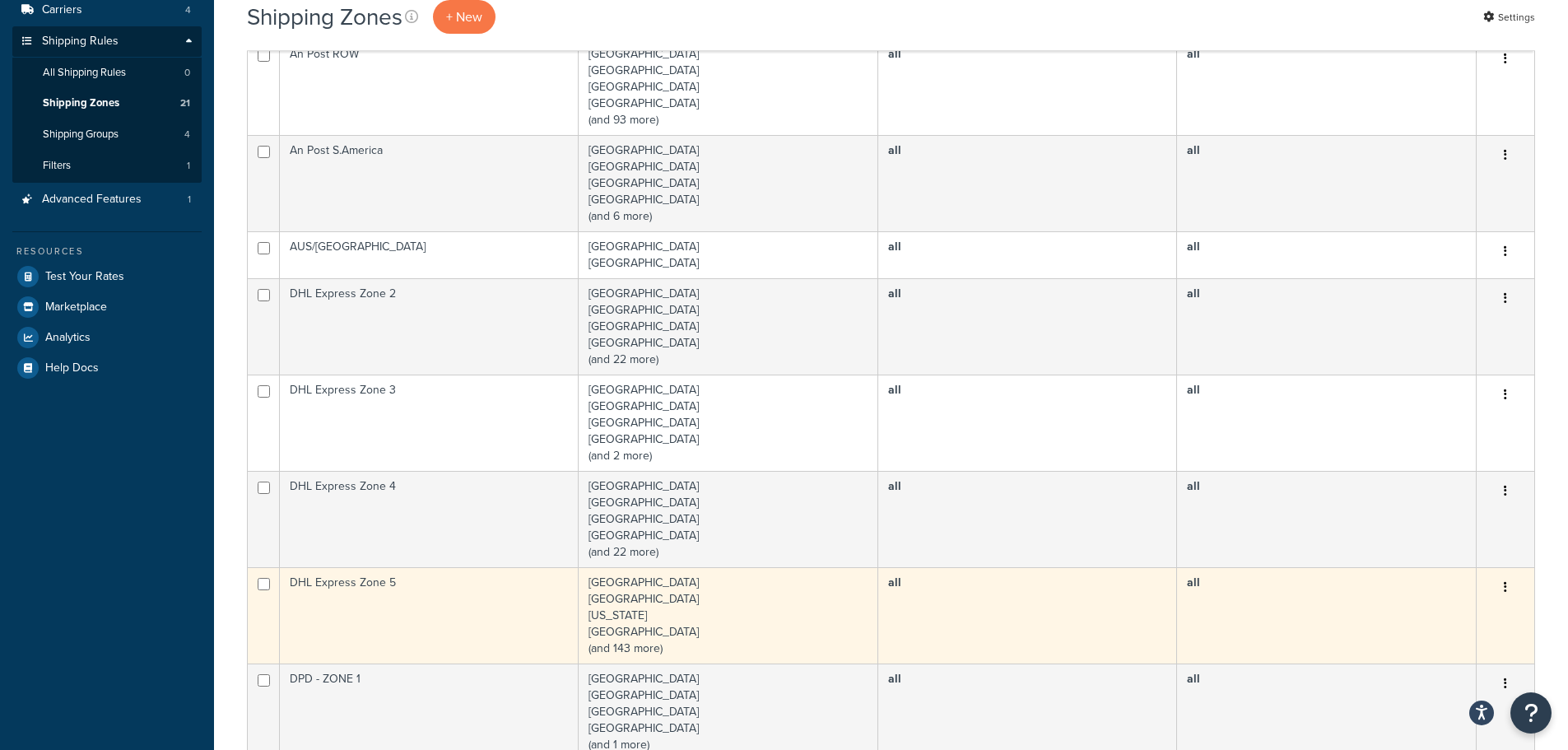
scroll to position [412, 0]
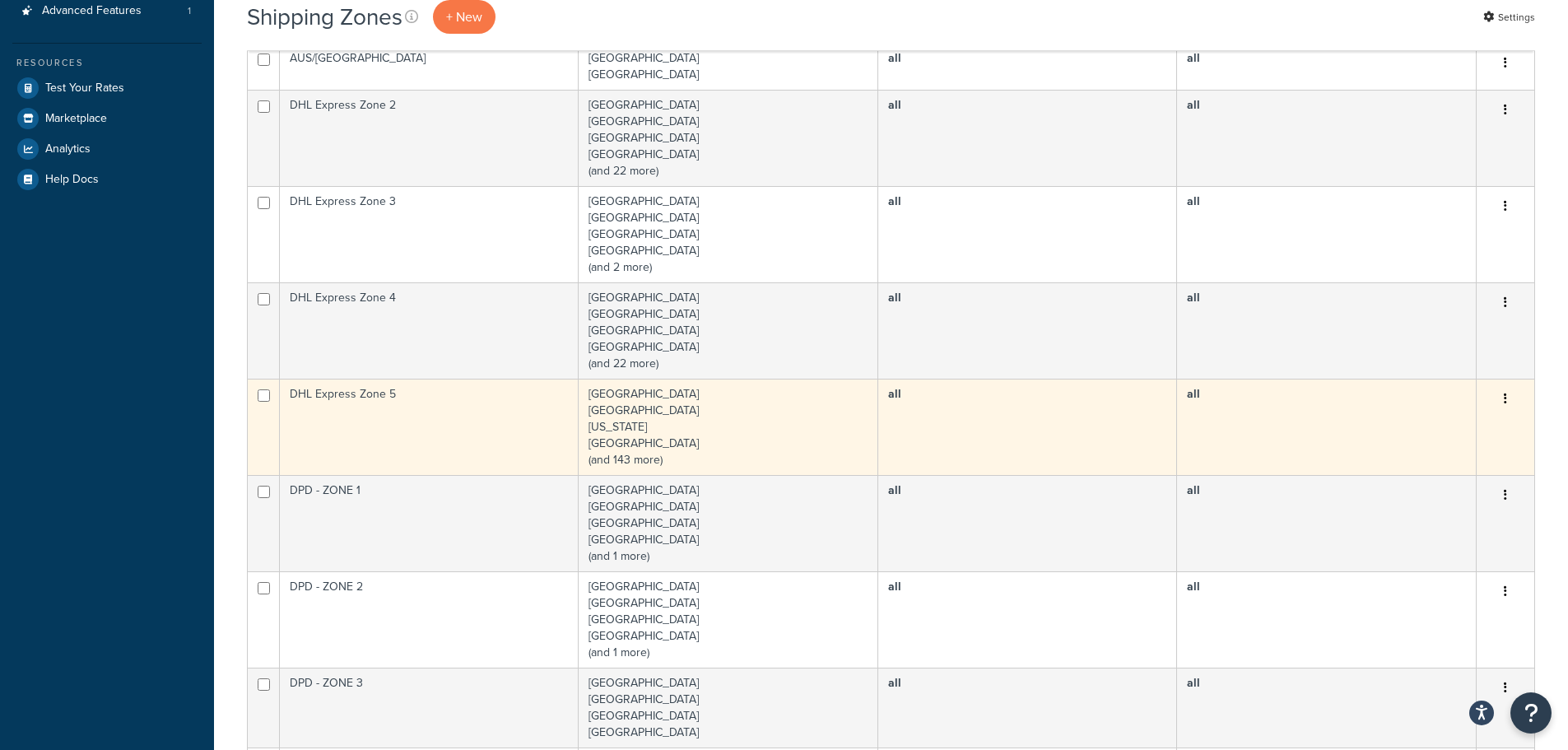
click at [634, 460] on td "Afghanistan Algeria American Samoa Angola (and 143 more)" at bounding box center [729, 427] width 300 height 96
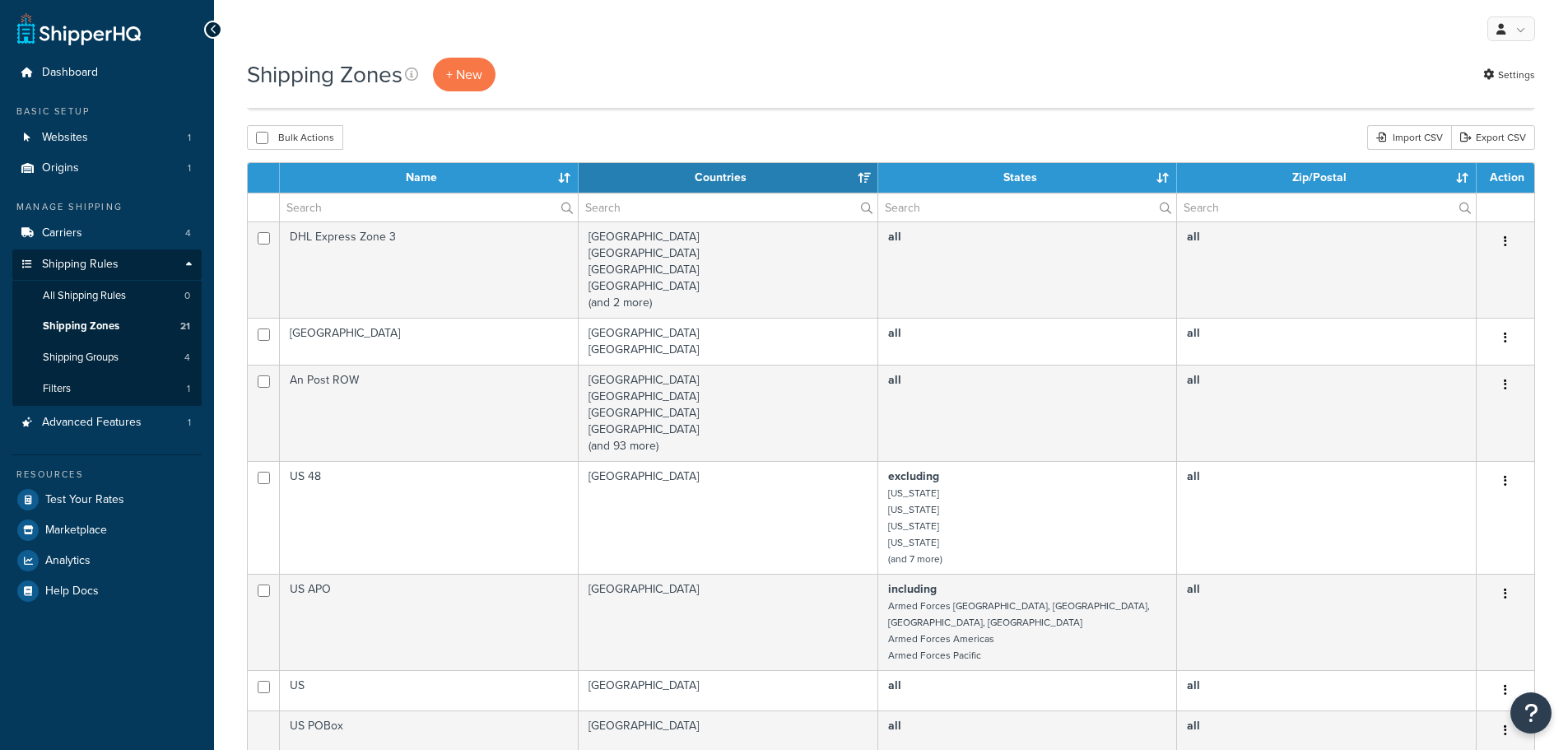
select select "15"
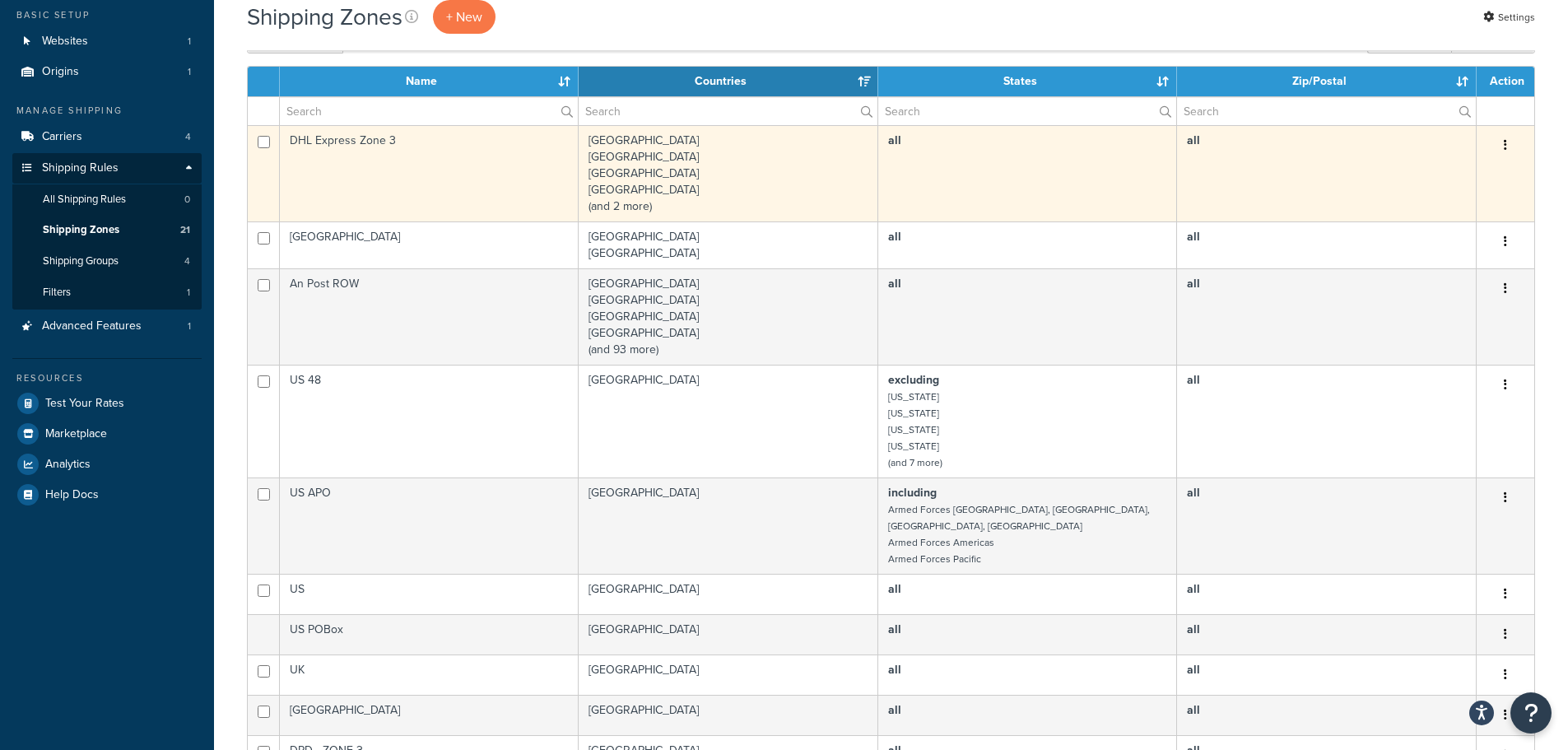
scroll to position [82, 0]
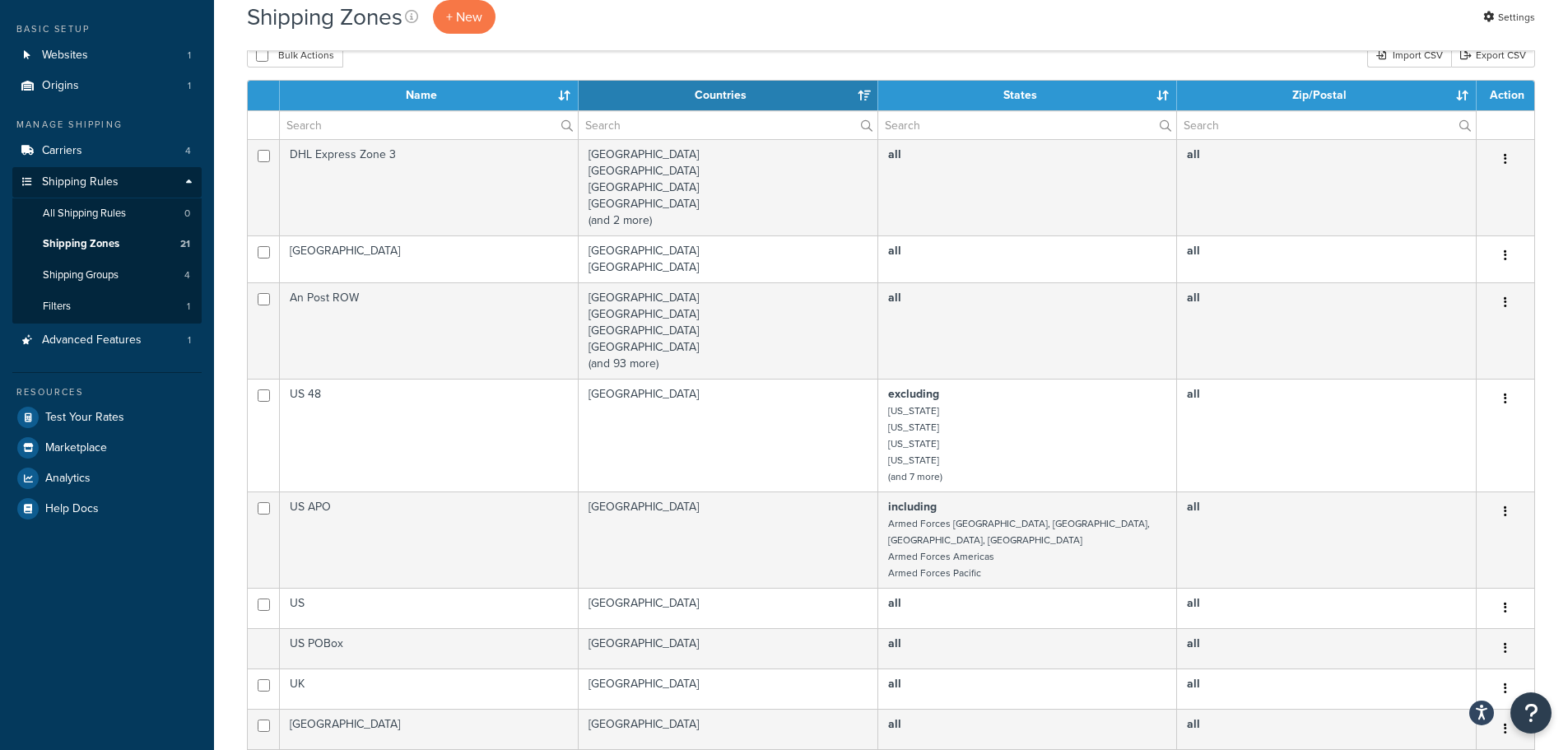
click at [566, 95] on th "Name" at bounding box center [429, 95] width 299 height 29
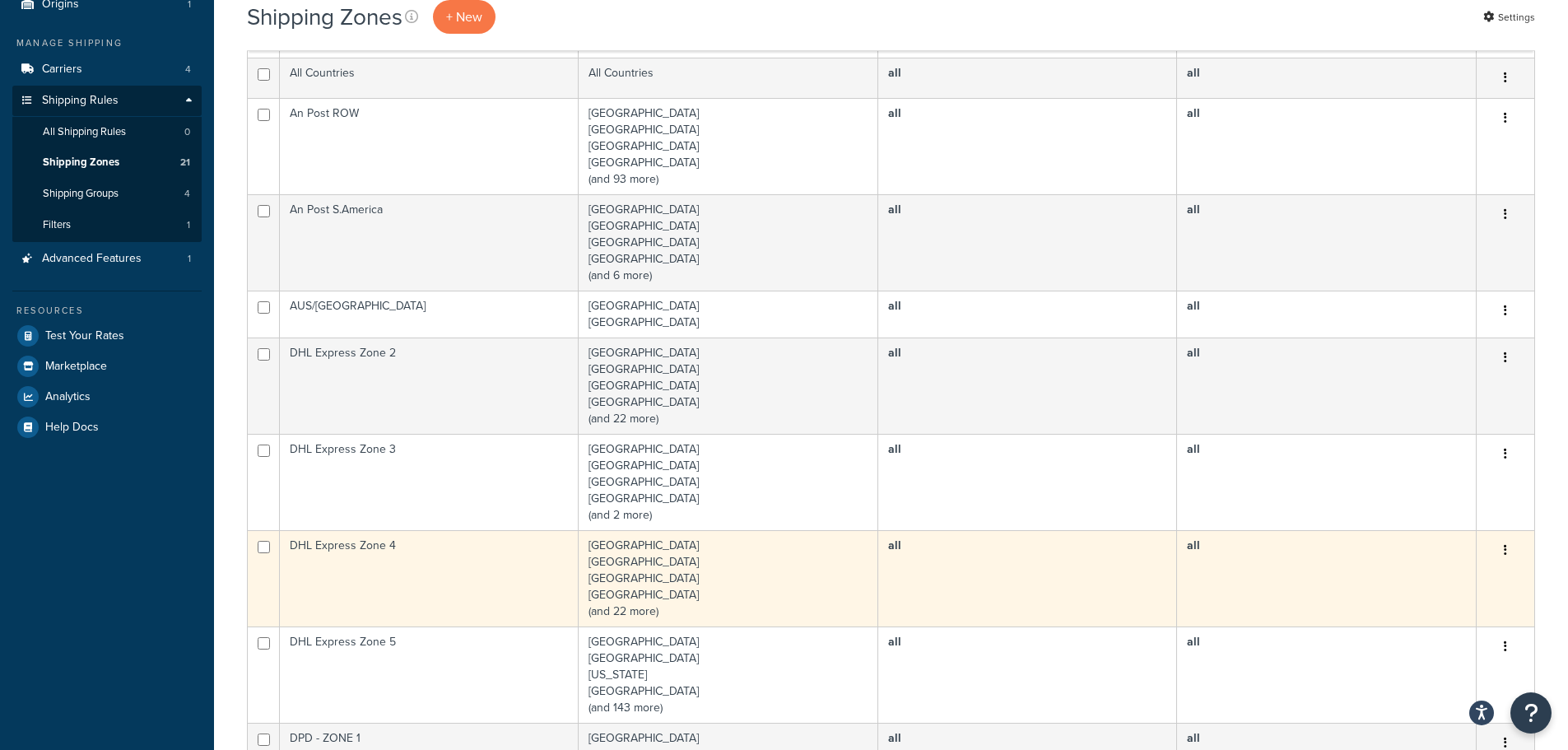
scroll to position [165, 0]
click at [650, 613] on td "[GEOGRAPHIC_DATA] [GEOGRAPHIC_DATA] [GEOGRAPHIC_DATA] [GEOGRAPHIC_DATA] (and 22…" at bounding box center [729, 577] width 300 height 96
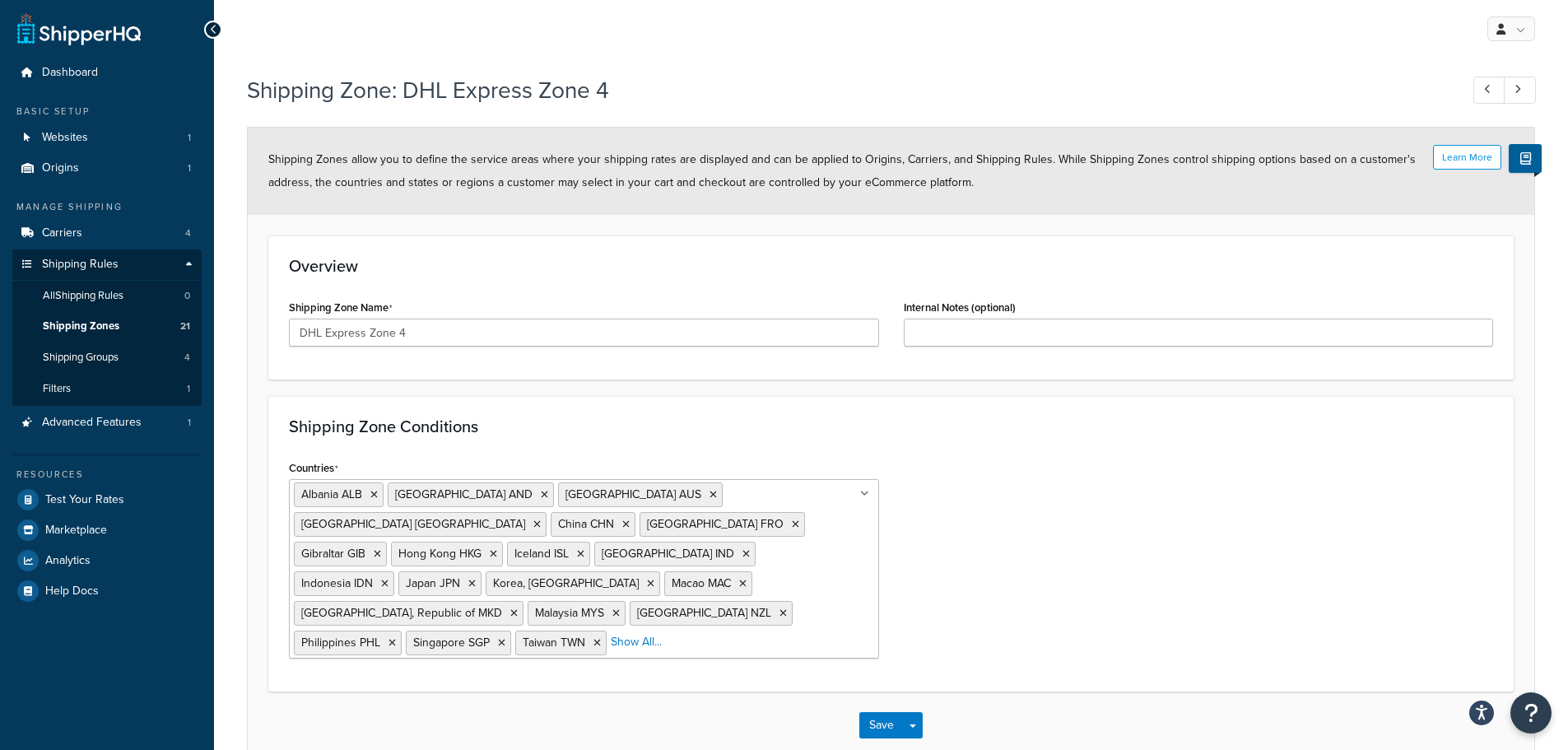
click at [1060, 618] on div "Countries Albania ALB Andorra AND Australia AUS Bosnia and Herzegovina BIH Chin…" at bounding box center [891, 564] width 1229 height 215
click at [1011, 68] on div "Shipping Zone: DHL Express Zone 4" at bounding box center [891, 92] width 1288 height 53
click at [89, 231] on link "Carriers 4" at bounding box center [107, 233] width 189 height 30
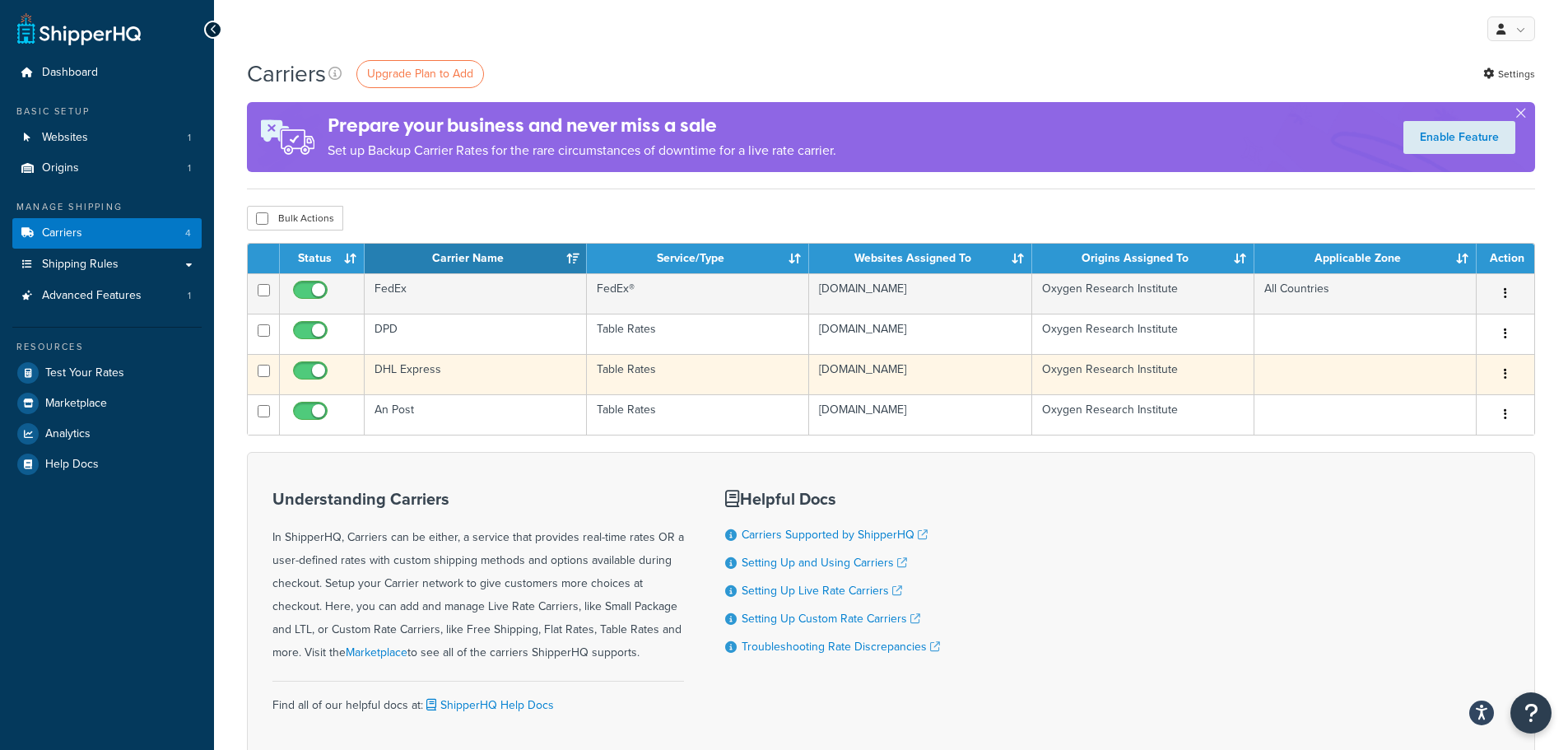
click at [395, 368] on td "DHL Express" at bounding box center [476, 374] width 222 height 41
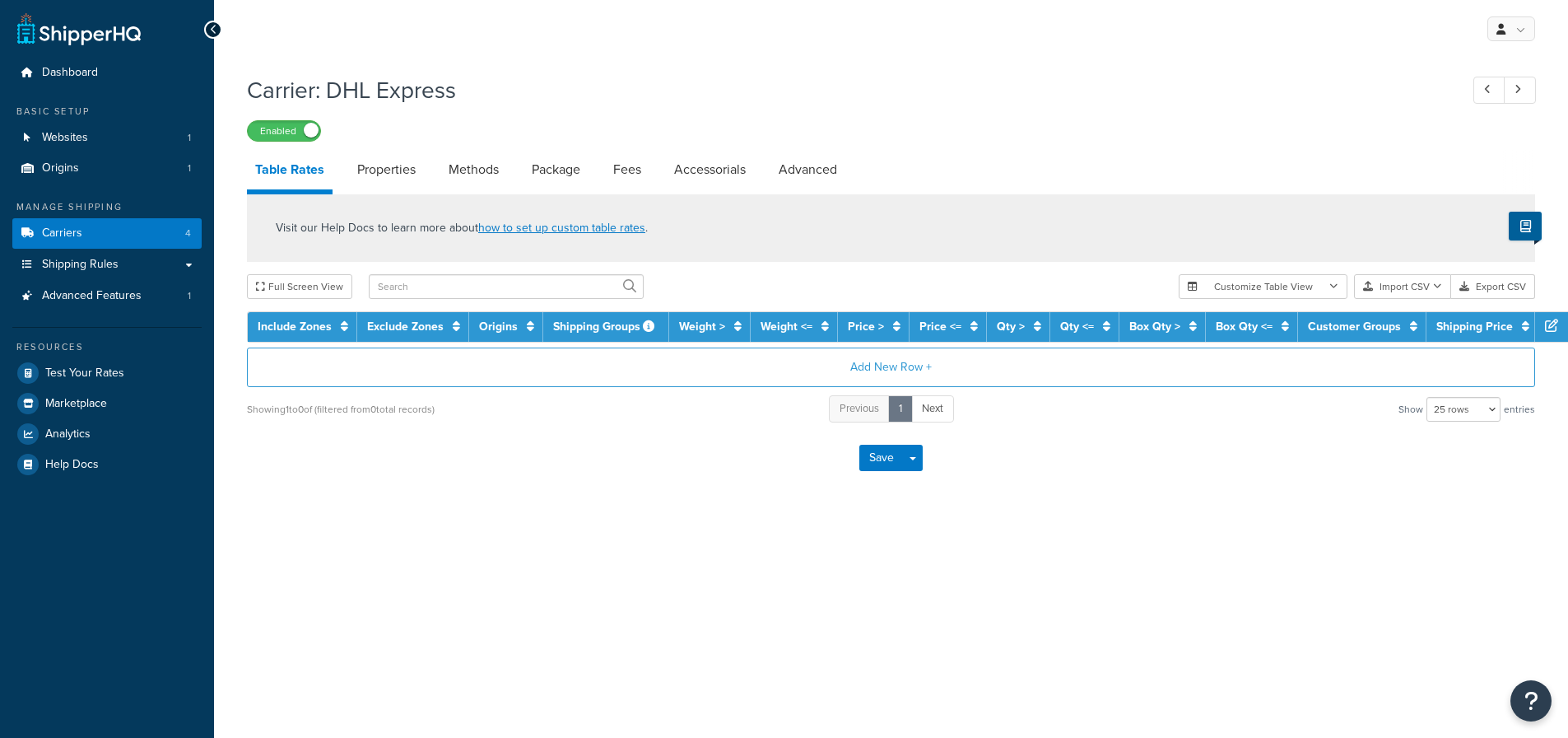
select select "25"
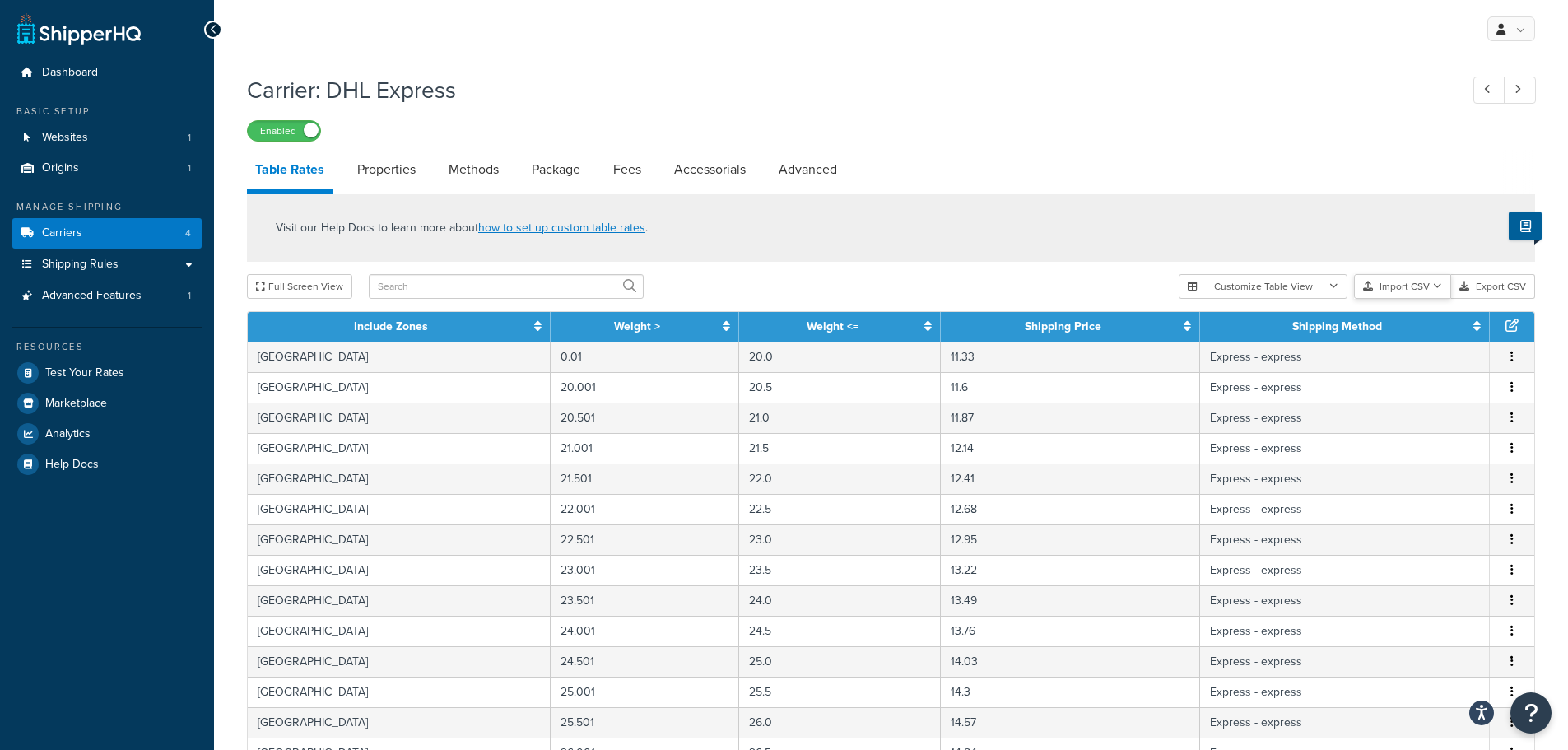
click at [1428, 285] on button "Import CSV" at bounding box center [1402, 286] width 97 height 24
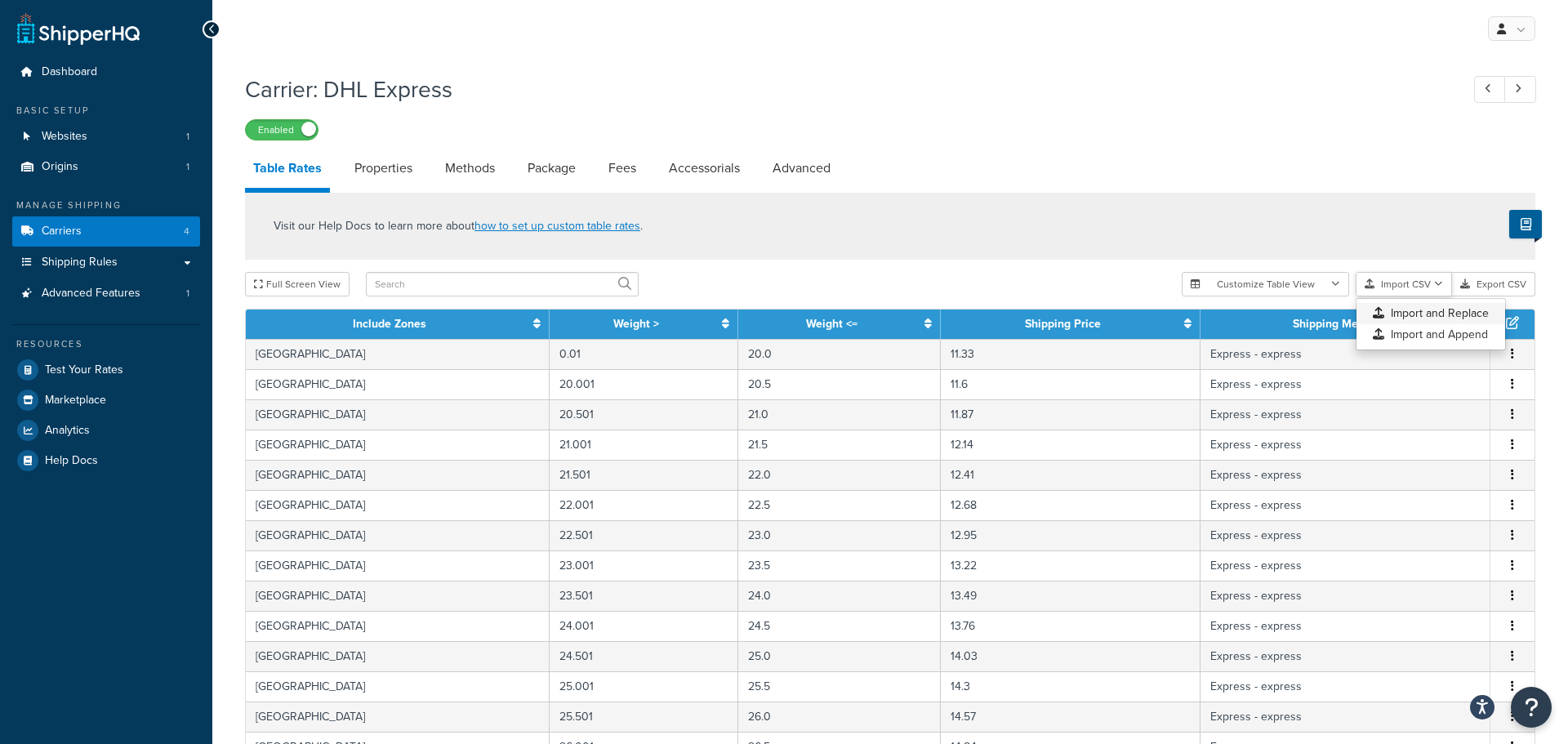
click at [1391, 297] on div "Customize Table View Show all columns Show selected columns Import CSV Import a…" at bounding box center [1358, 284] width 354 height 24
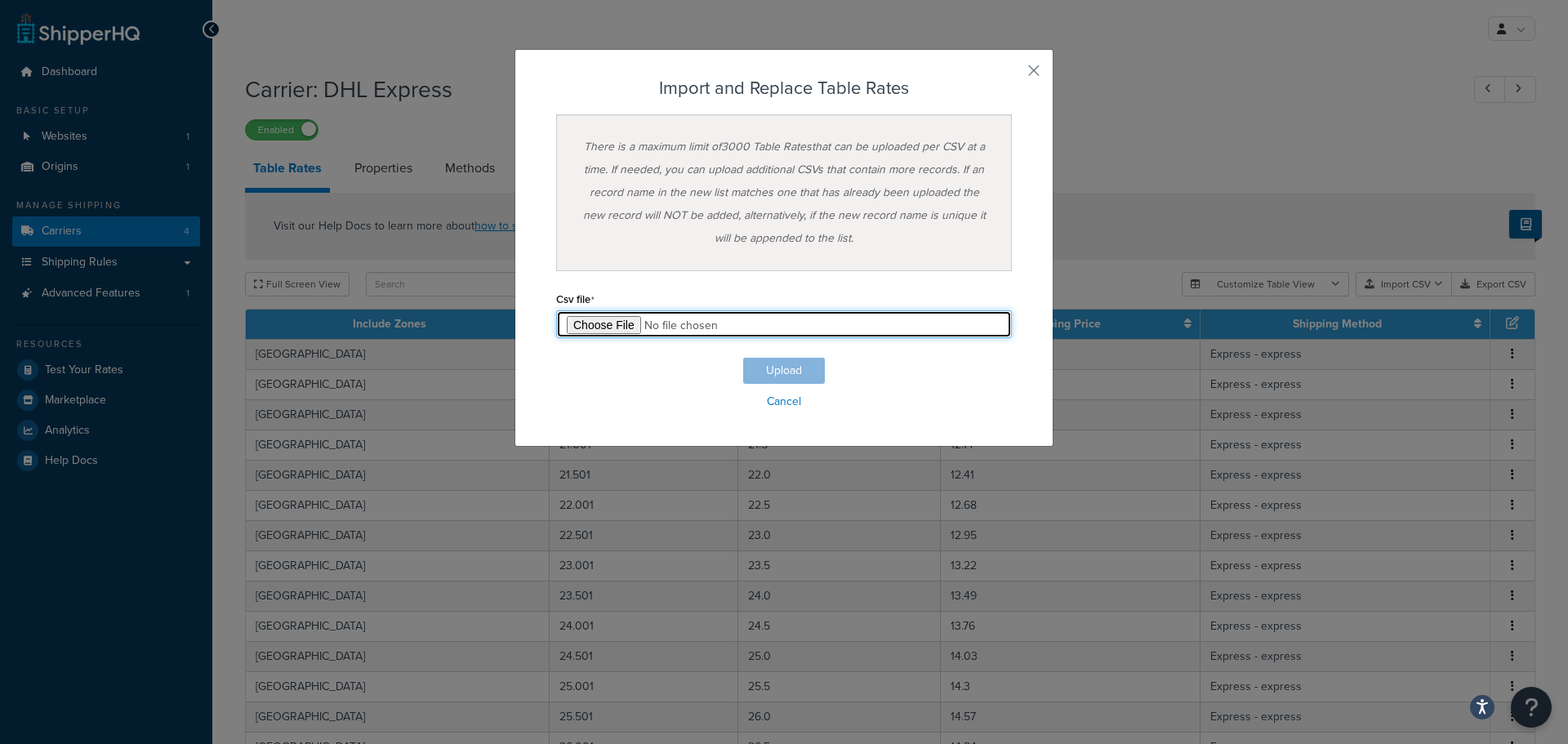
click at [603, 329] on input "file" at bounding box center [784, 324] width 456 height 28
type input "C:\fakepath\ShipperHQ TableRate - DHL - Global - Revised [DATE].csv"
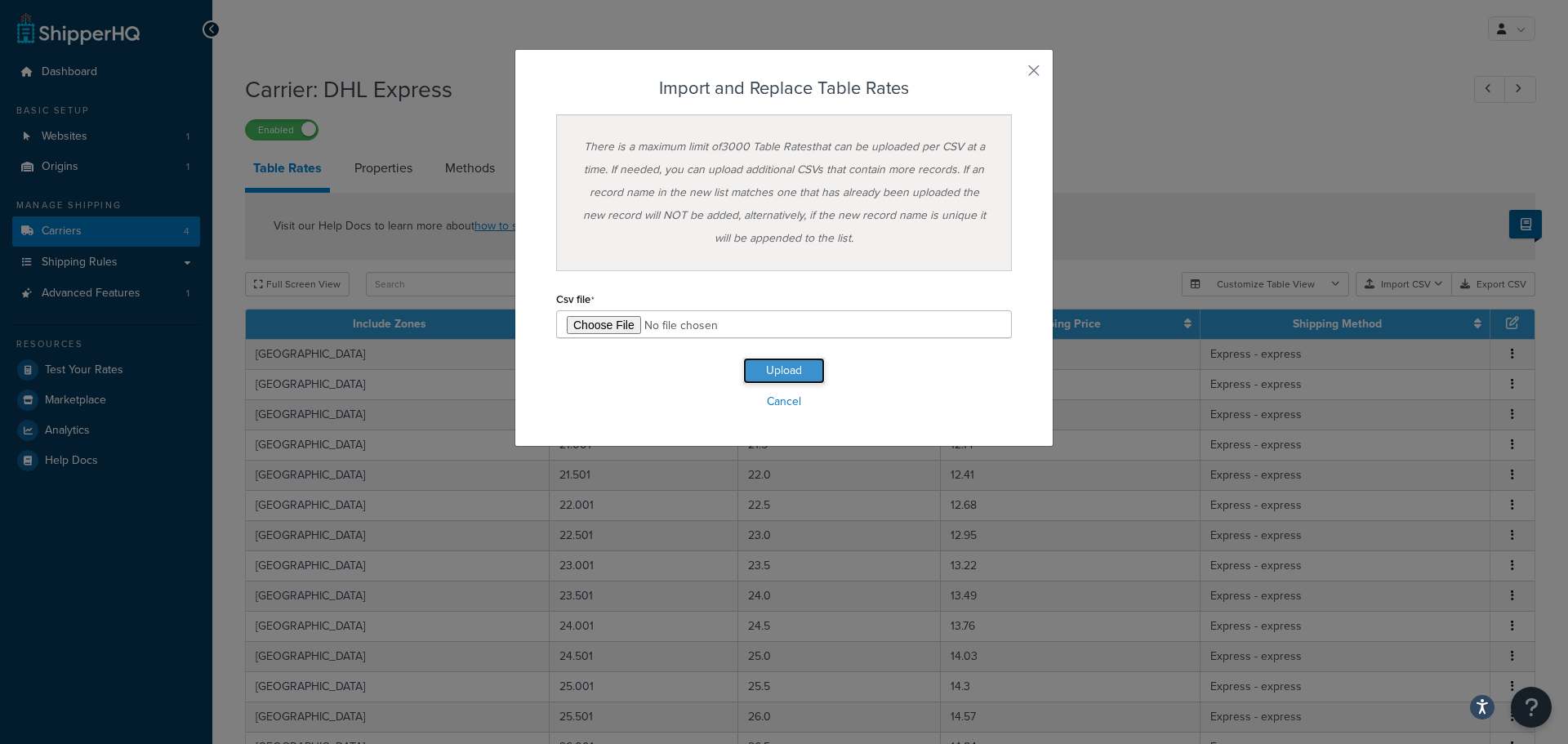
click at [787, 372] on button "Upload" at bounding box center [784, 371] width 82 height 26
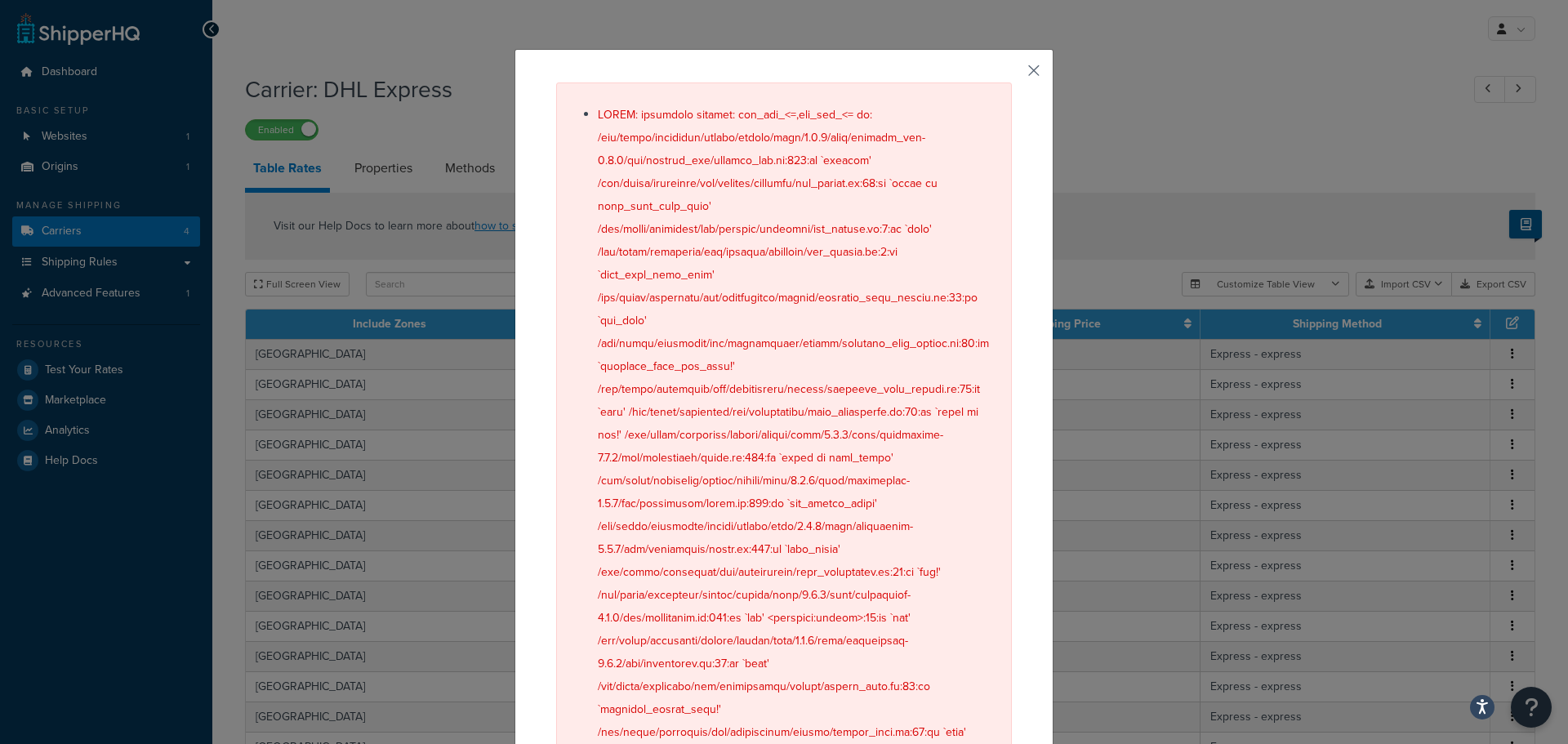
click at [1012, 74] on button "button" at bounding box center [1010, 76] width 4 height 4
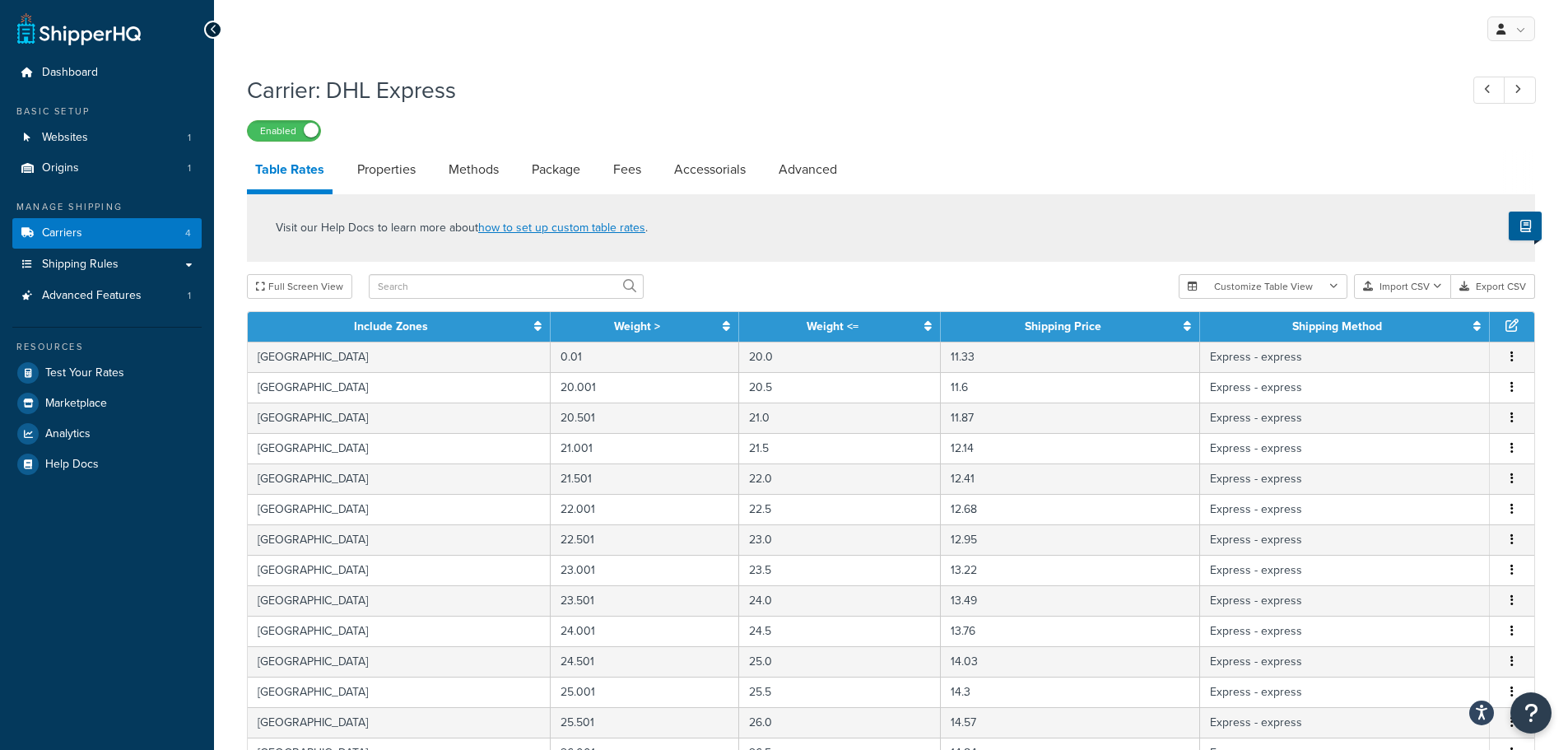
click at [911, 60] on div "My Profile Billing Global Settings Contact Us Logout Carrier: DHL Express Enabl…" at bounding box center [891, 668] width 1354 height 1335
click at [1397, 284] on button "Import CSV" at bounding box center [1402, 286] width 97 height 24
click at [1401, 299] on div "Customize Table View Show all columns Show selected columns Import CSV Import a…" at bounding box center [1357, 286] width 356 height 24
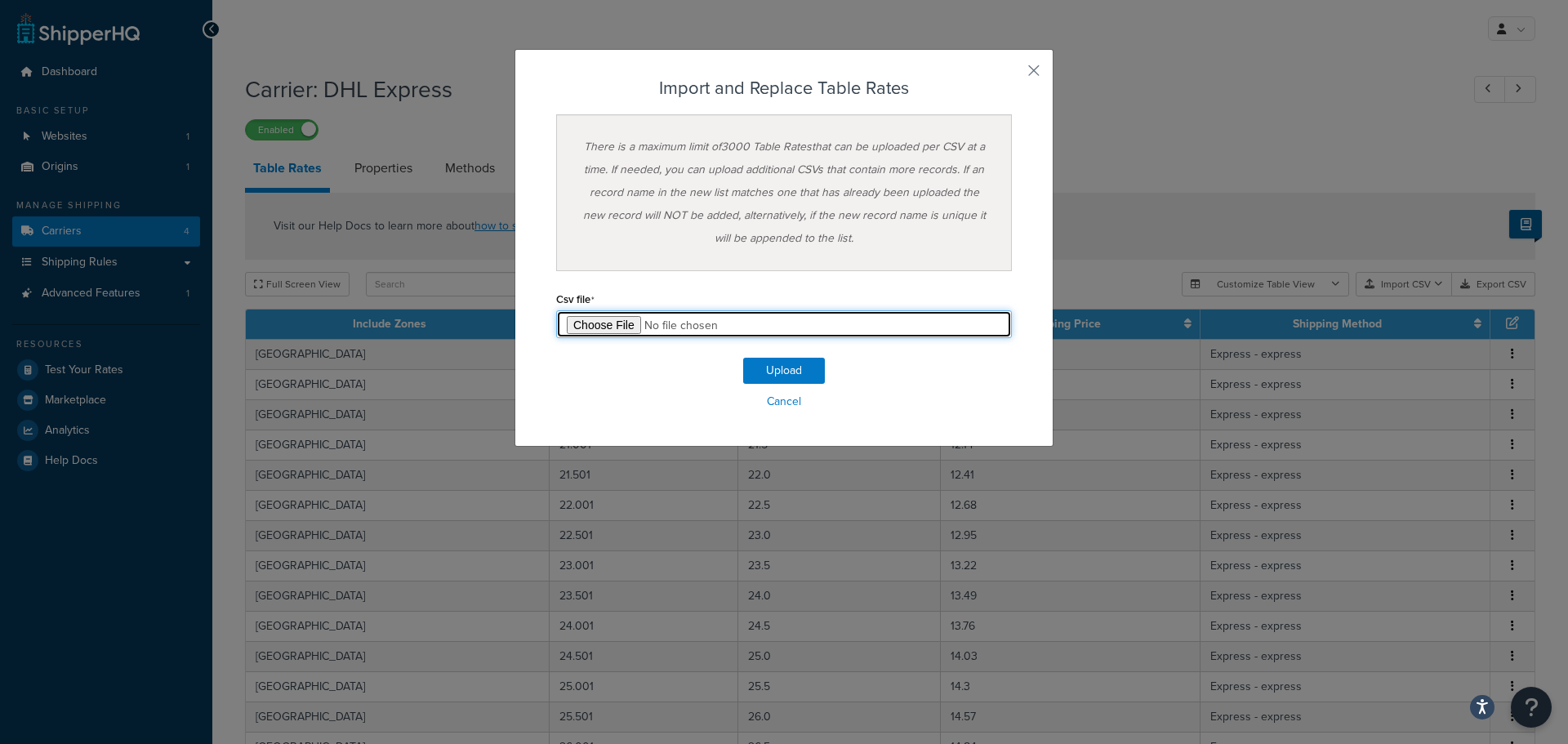
click at [589, 321] on input "file" at bounding box center [784, 324] width 456 height 28
type input "C:\fakepath\ShipperHQ TableRate - DHL - Global - Revised [DATE].csv"
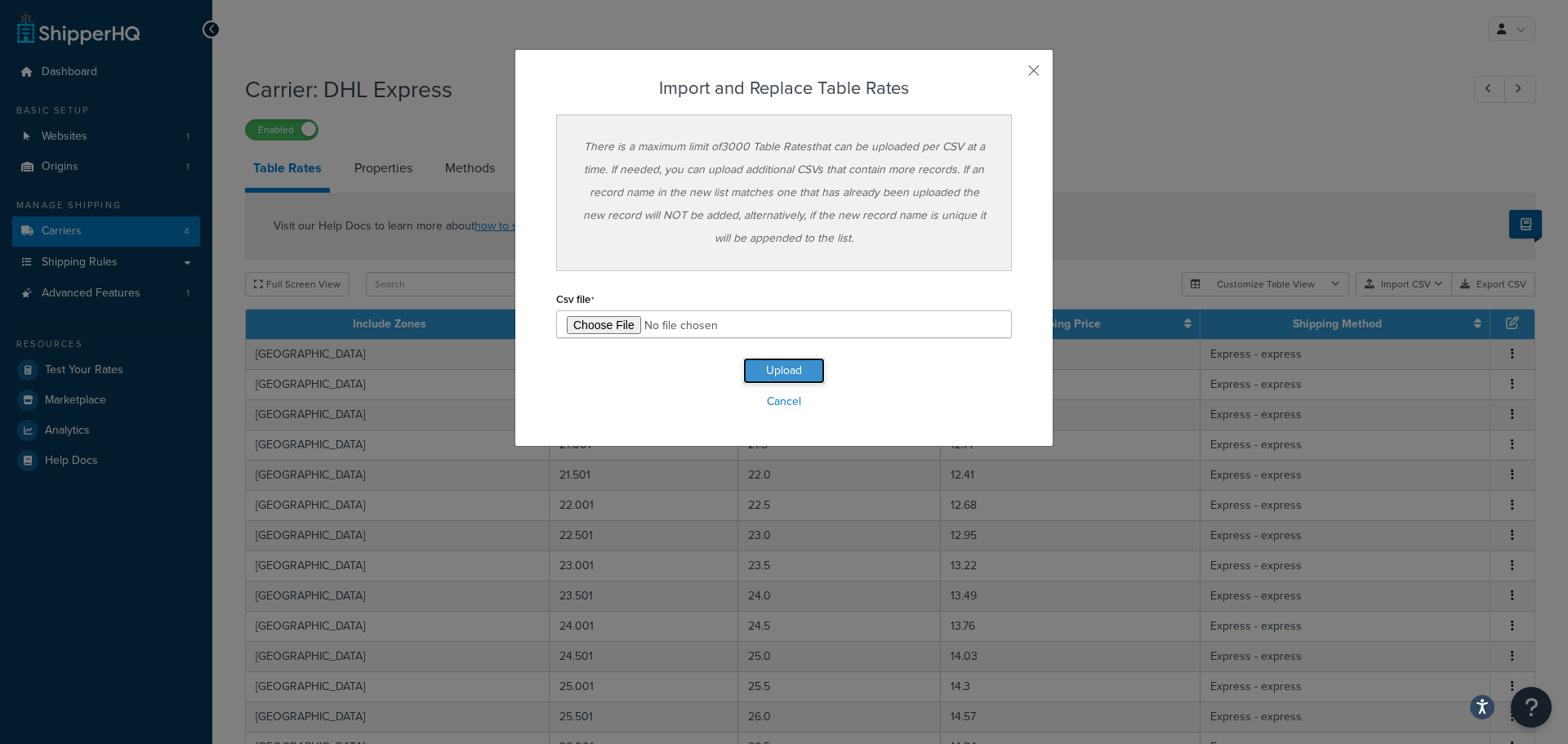
click at [777, 368] on button "Upload" at bounding box center [784, 371] width 82 height 26
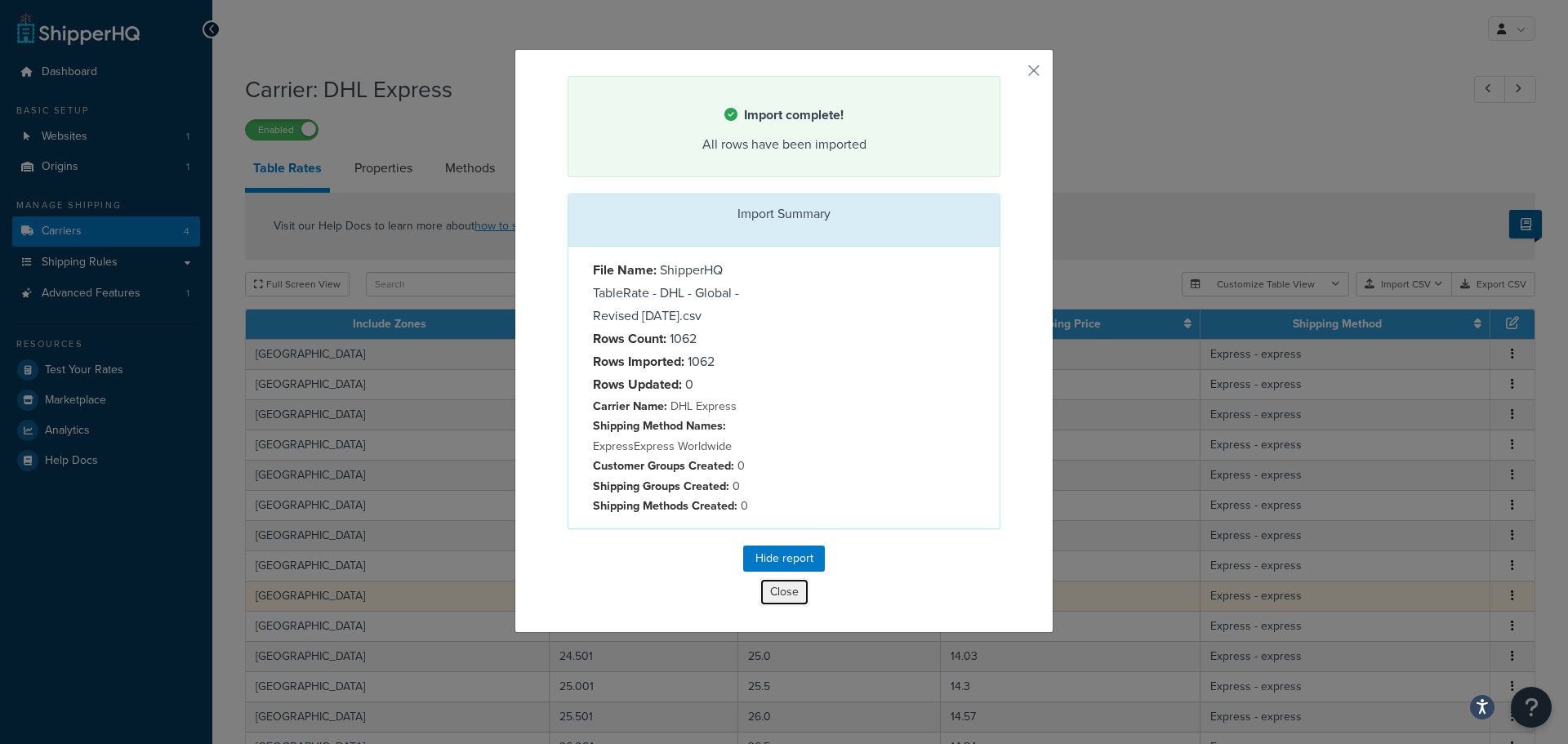
click at [785, 592] on button "Close" at bounding box center [784, 592] width 50 height 28
